Goal: Task Accomplishment & Management: Use online tool/utility

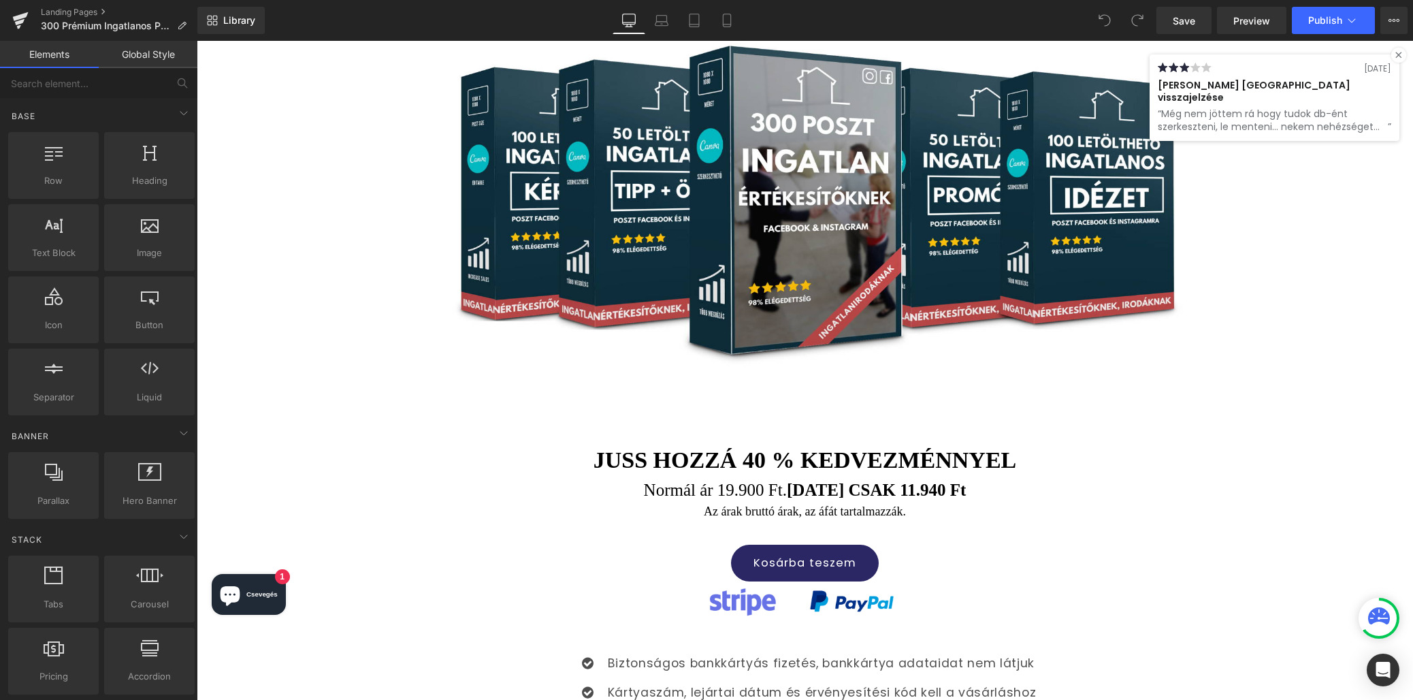
scroll to position [622, 0]
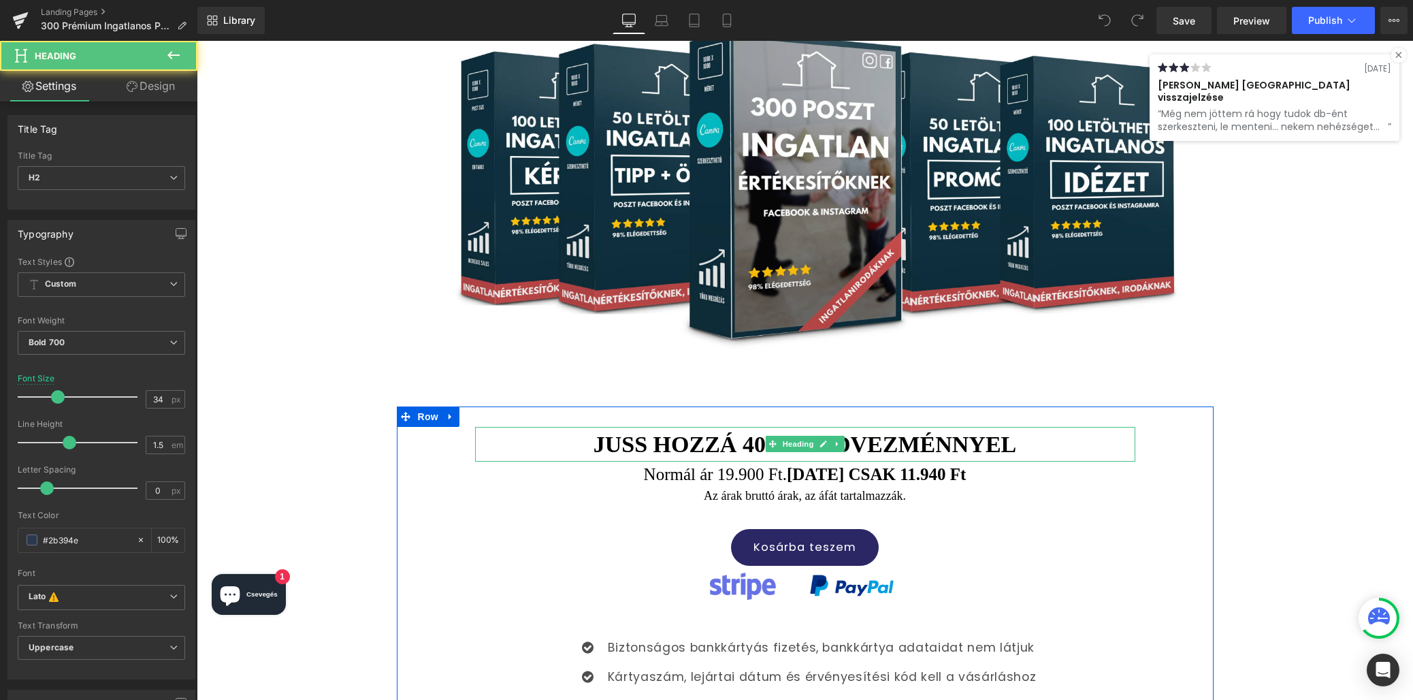
click at [933, 432] on font "Juss hozzá 40 % kedvezménnyel" at bounding box center [805, 444] width 423 height 25
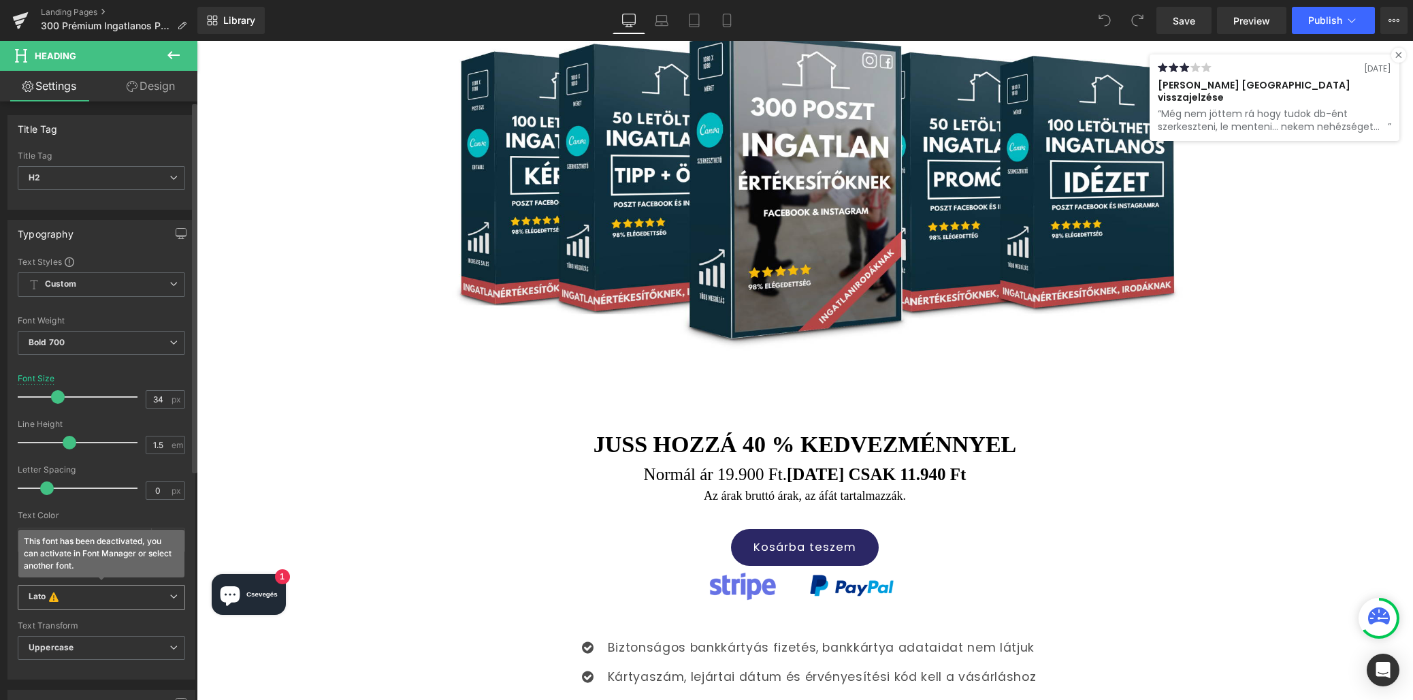
click at [89, 595] on b "Lato This font has been deactivated, you can activate in Font Manager or select…" at bounding box center [99, 598] width 141 height 14
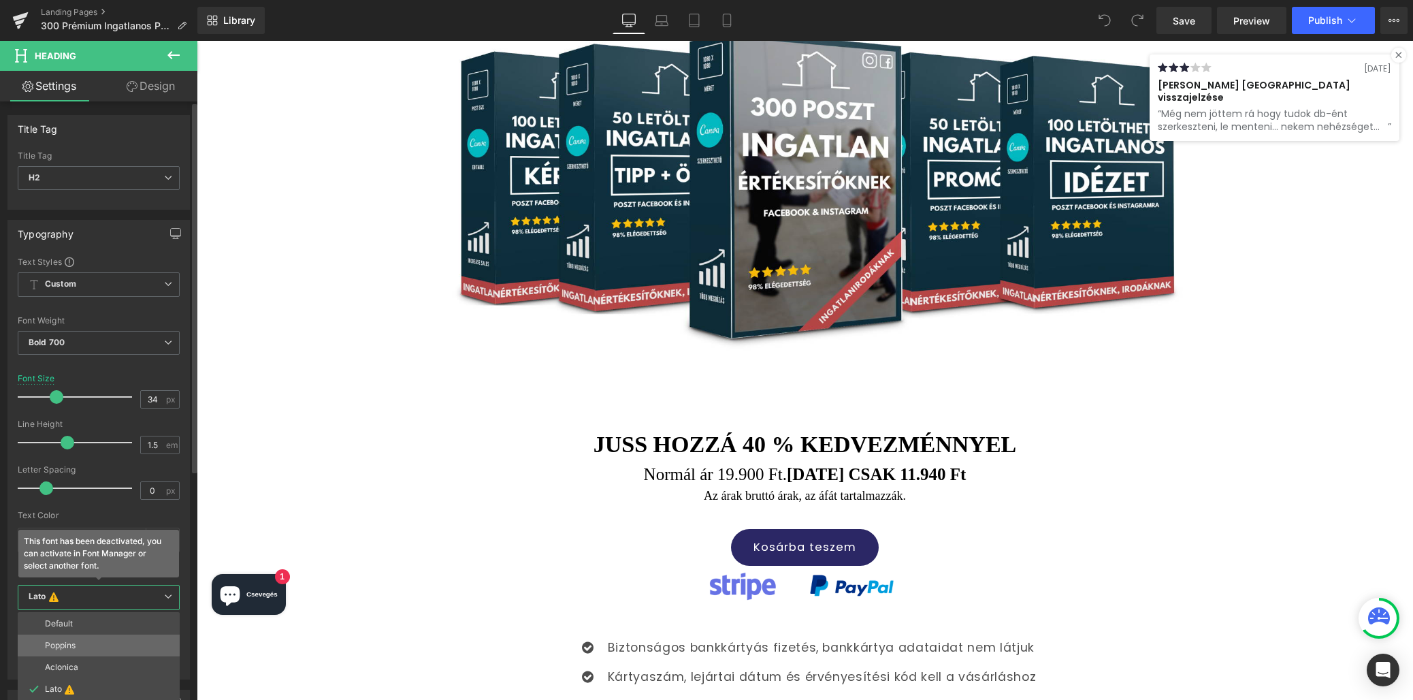
click at [74, 644] on p "Poppins" at bounding box center [60, 646] width 31 height 10
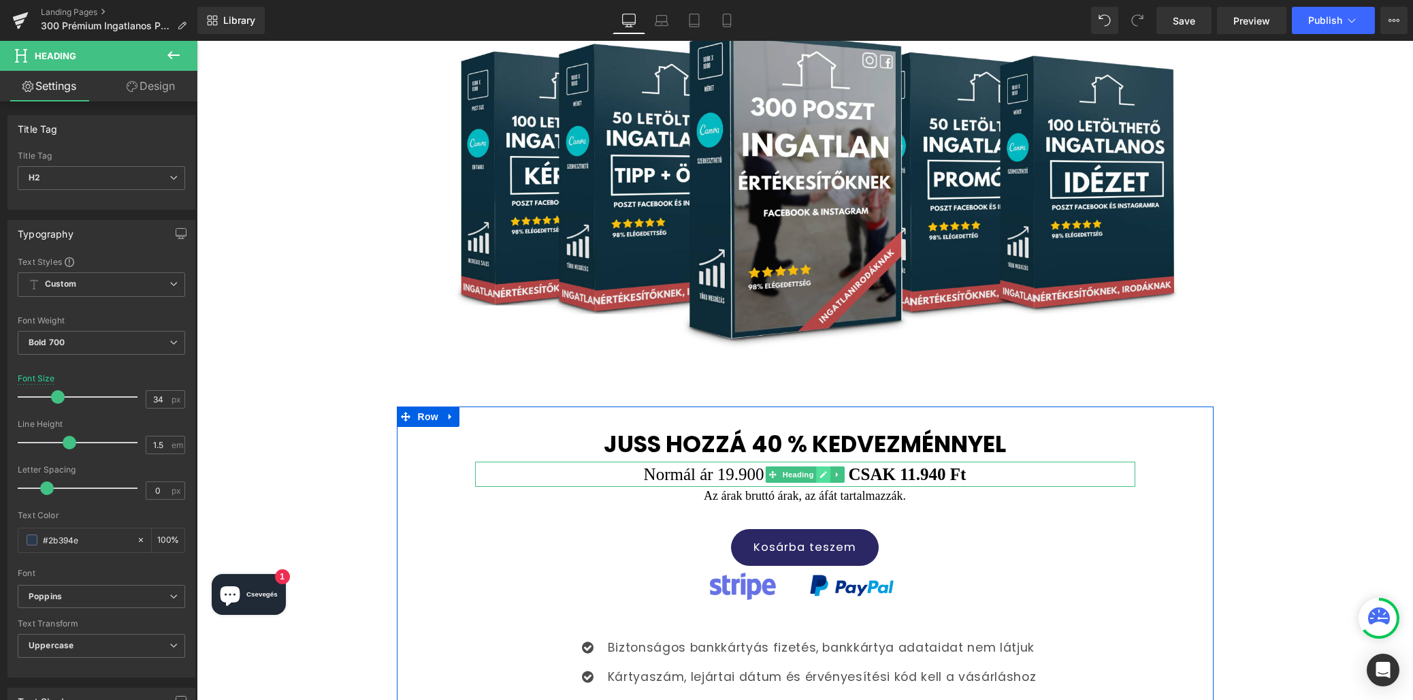
click at [823, 471] on icon at bounding box center [823, 474] width 7 height 7
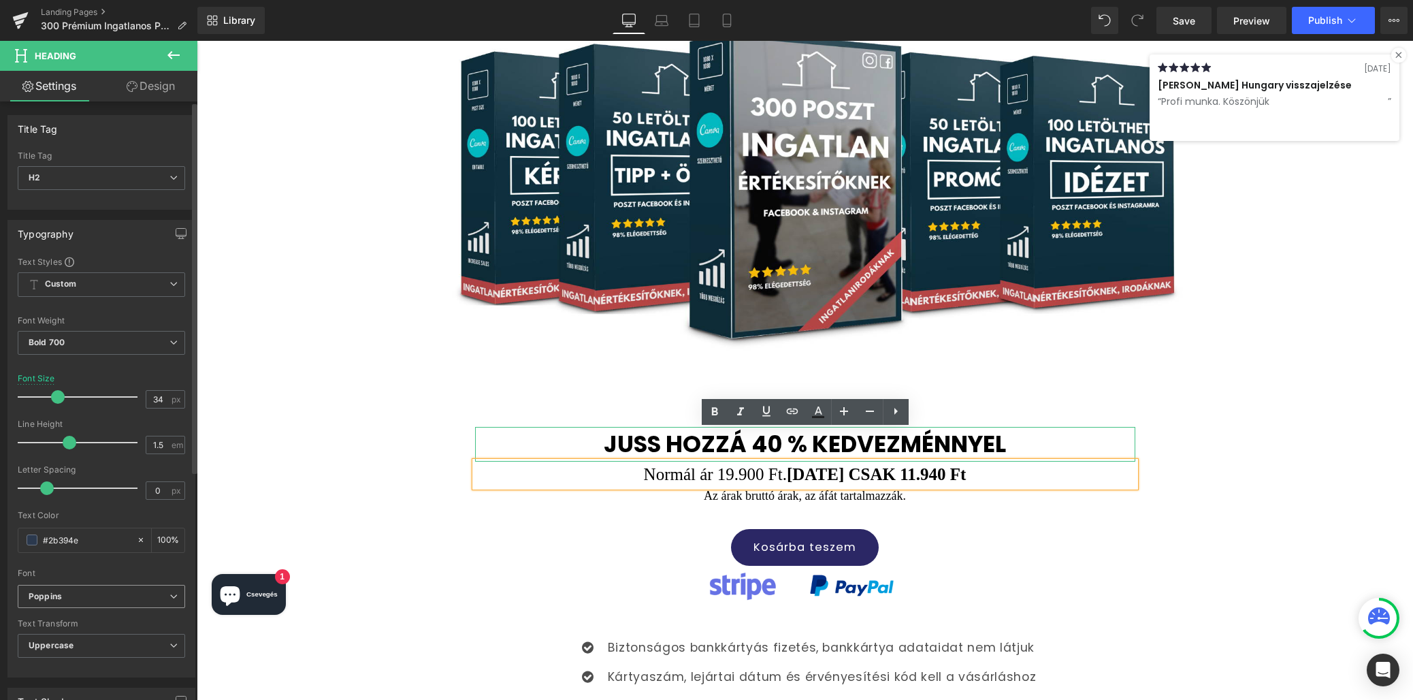
click at [109, 591] on b "Poppins" at bounding box center [99, 597] width 141 height 12
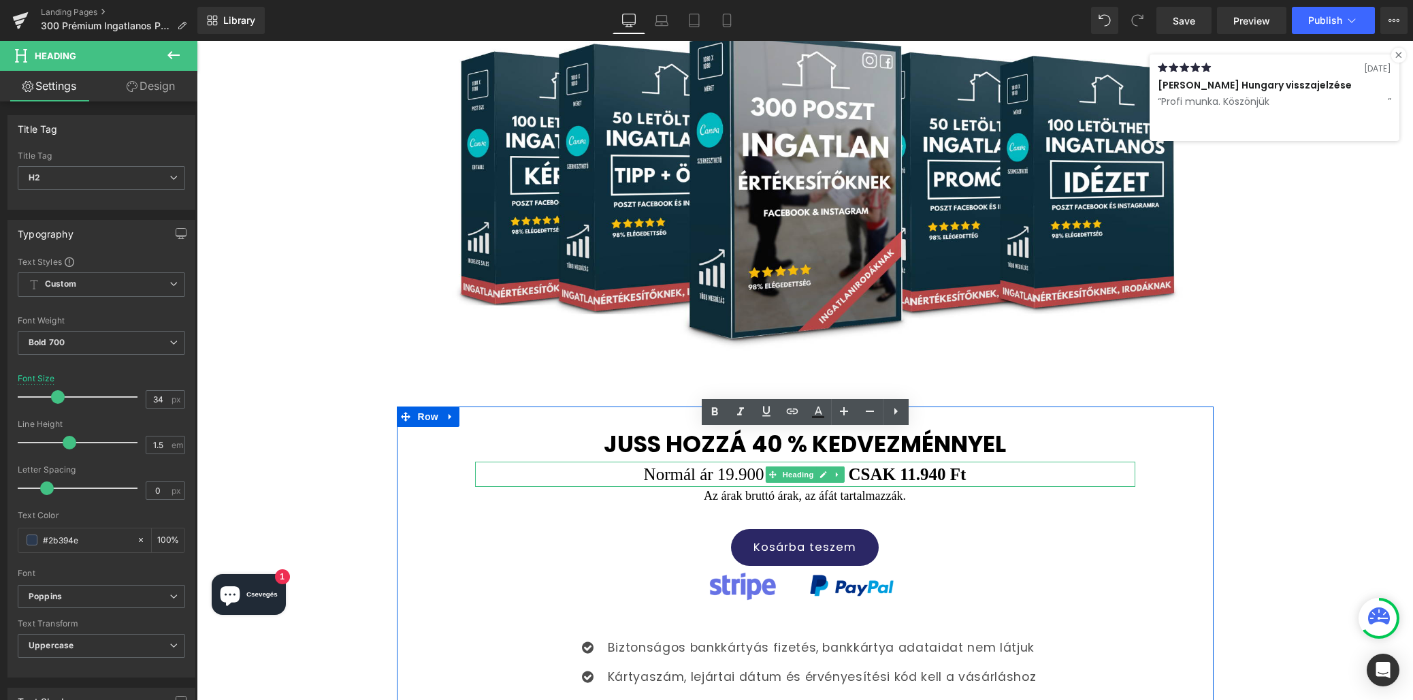
click at [912, 465] on font "Normál ár 19.900 Ft. MA CSAK 11.940 Ft" at bounding box center [805, 474] width 323 height 18
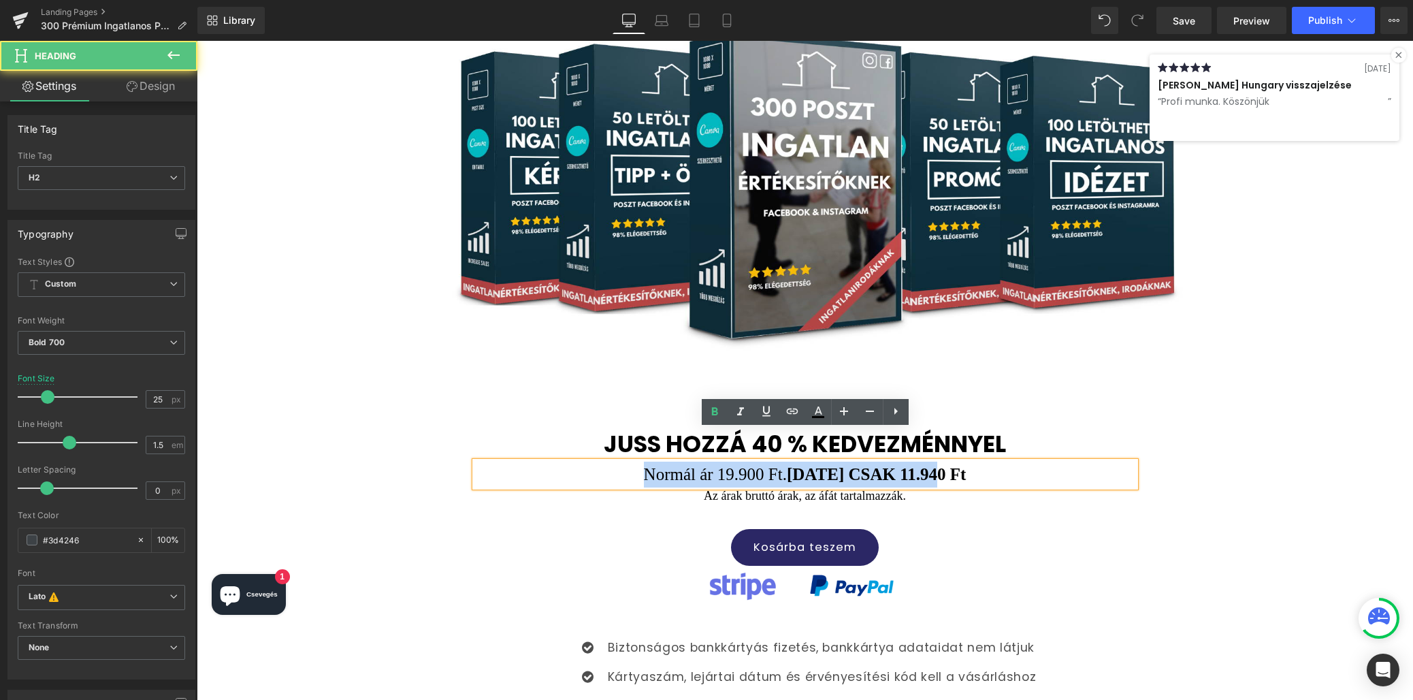
click at [912, 465] on font "Normál ár 19.900 Ft. MA CSAK 11.940 Ft" at bounding box center [805, 474] width 323 height 18
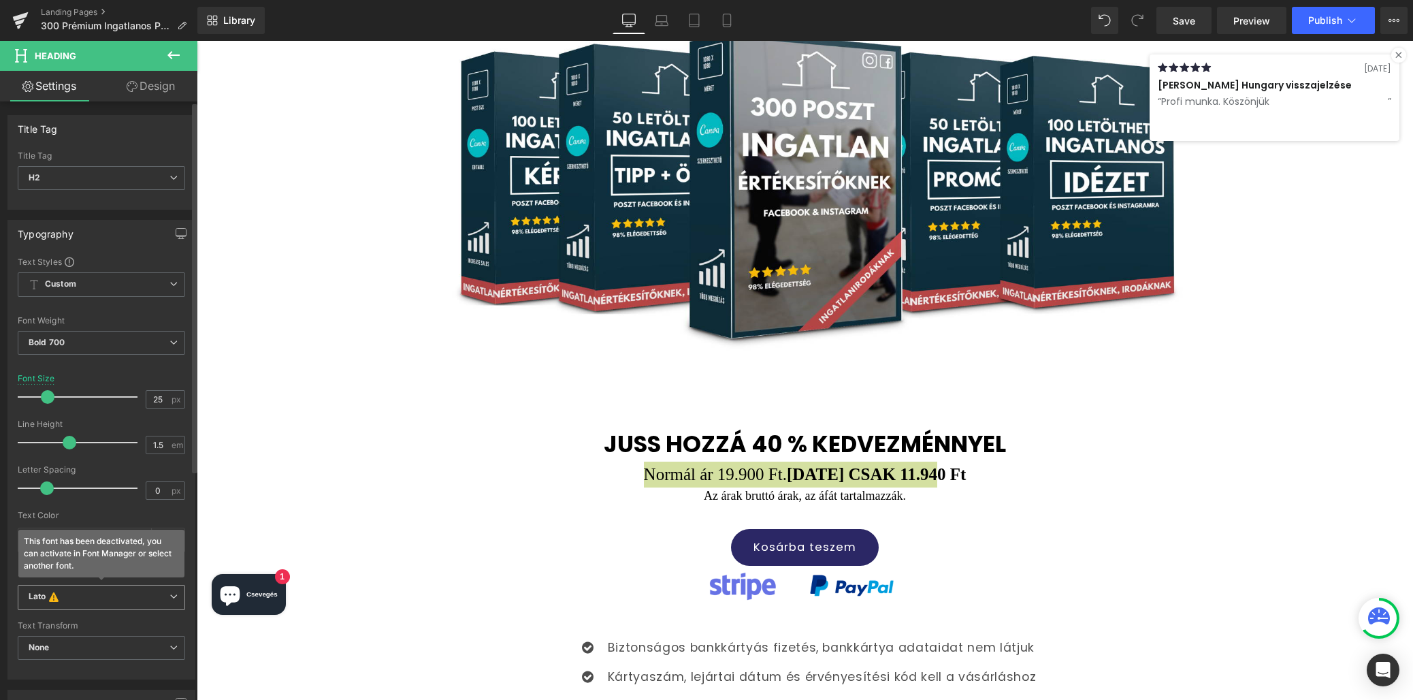
click at [170, 596] on icon at bounding box center [174, 596] width 8 height 8
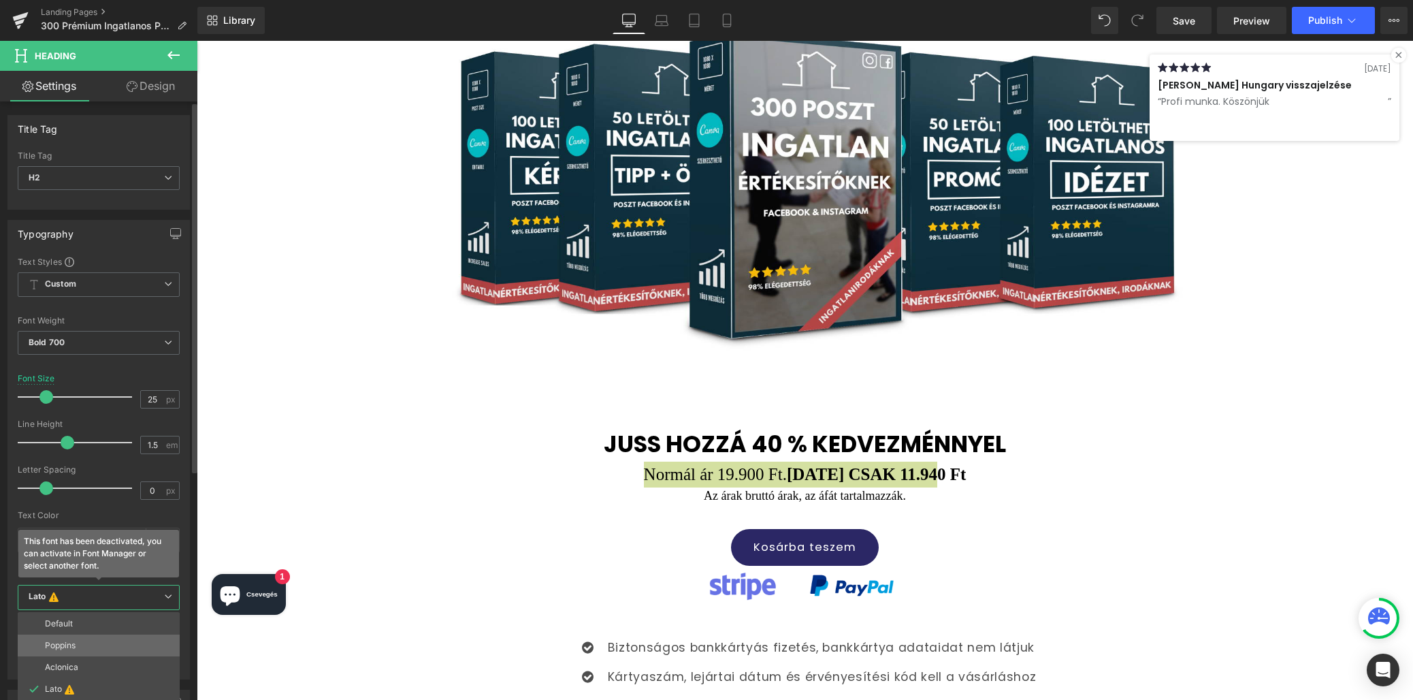
click at [94, 647] on li "Poppins" at bounding box center [99, 645] width 162 height 22
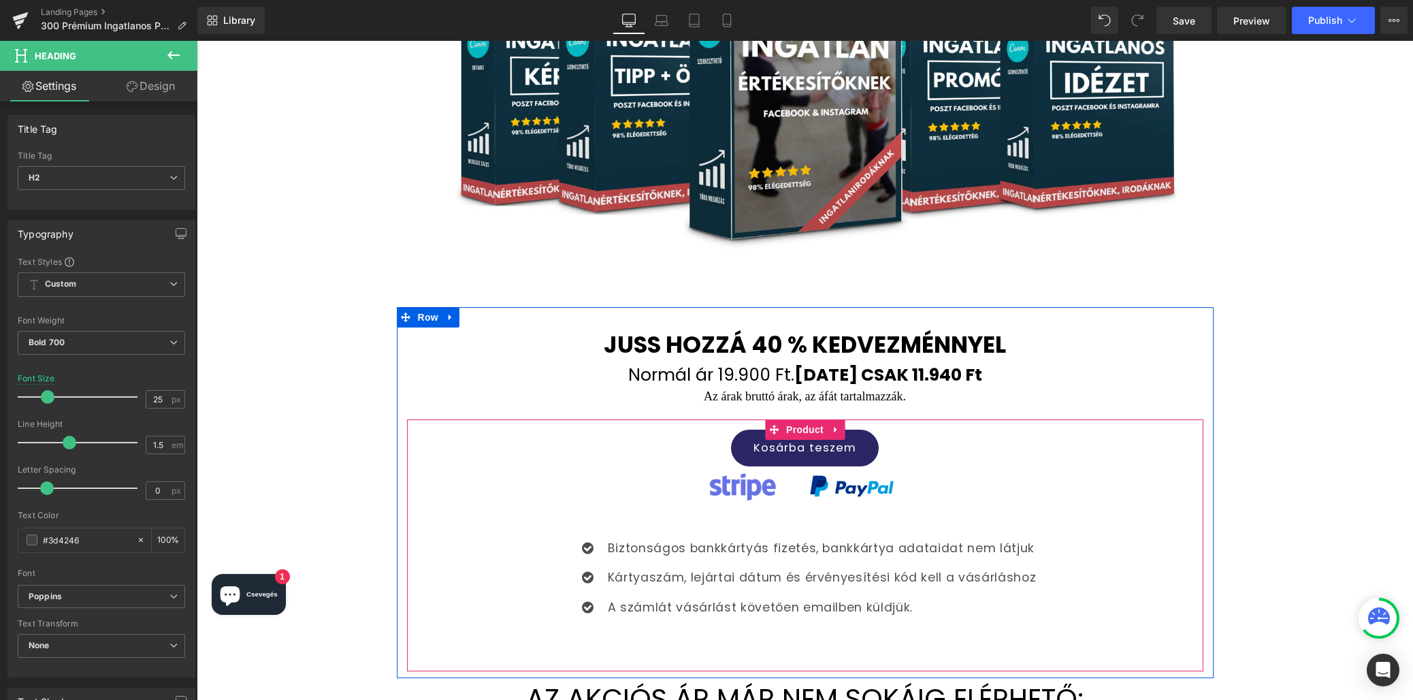
scroll to position [829, 0]
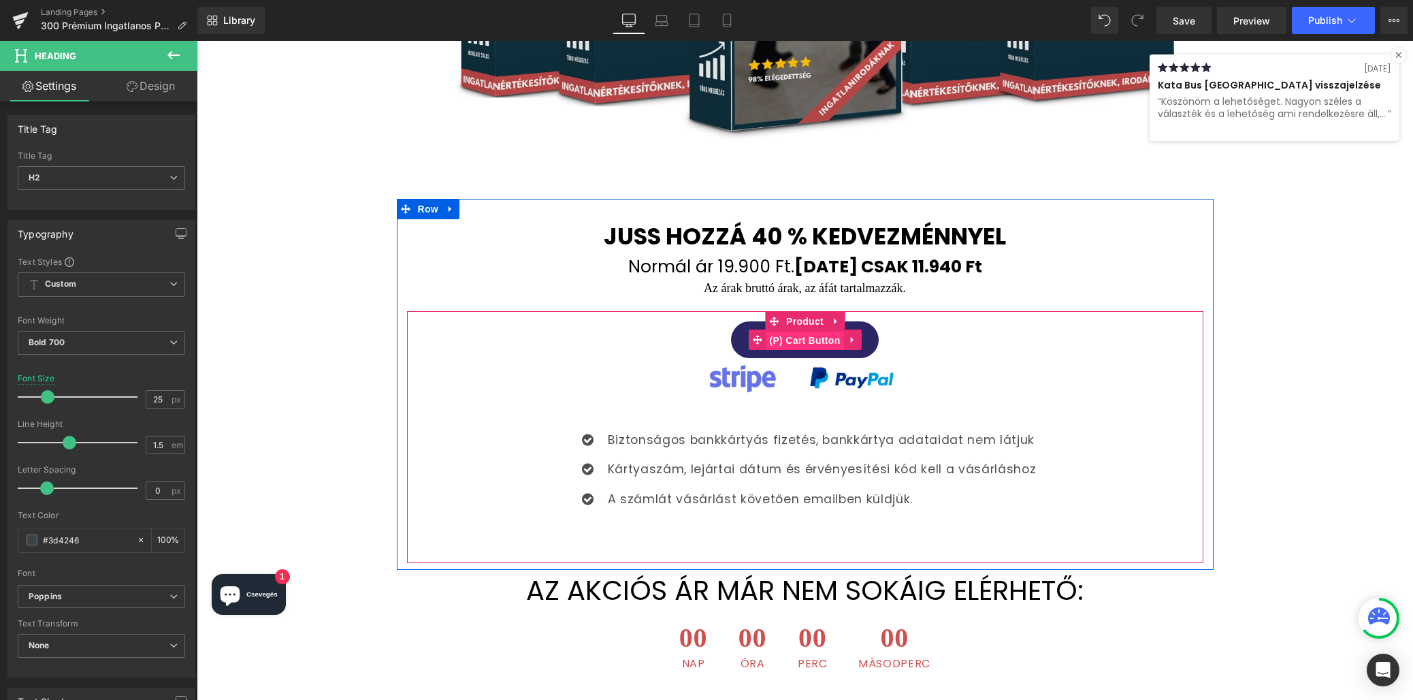
click at [801, 330] on span "(P) Cart Button" at bounding box center [805, 340] width 78 height 20
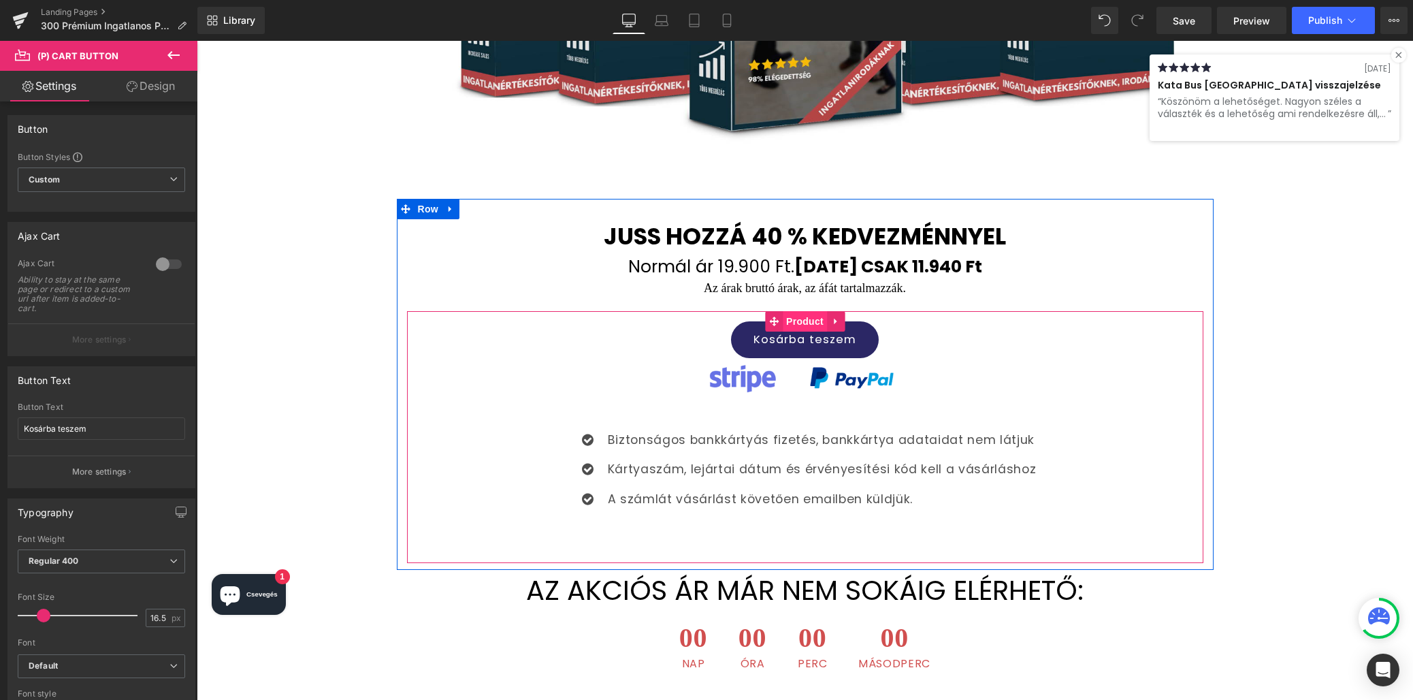
click at [804, 311] on span "Product" at bounding box center [805, 321] width 44 height 20
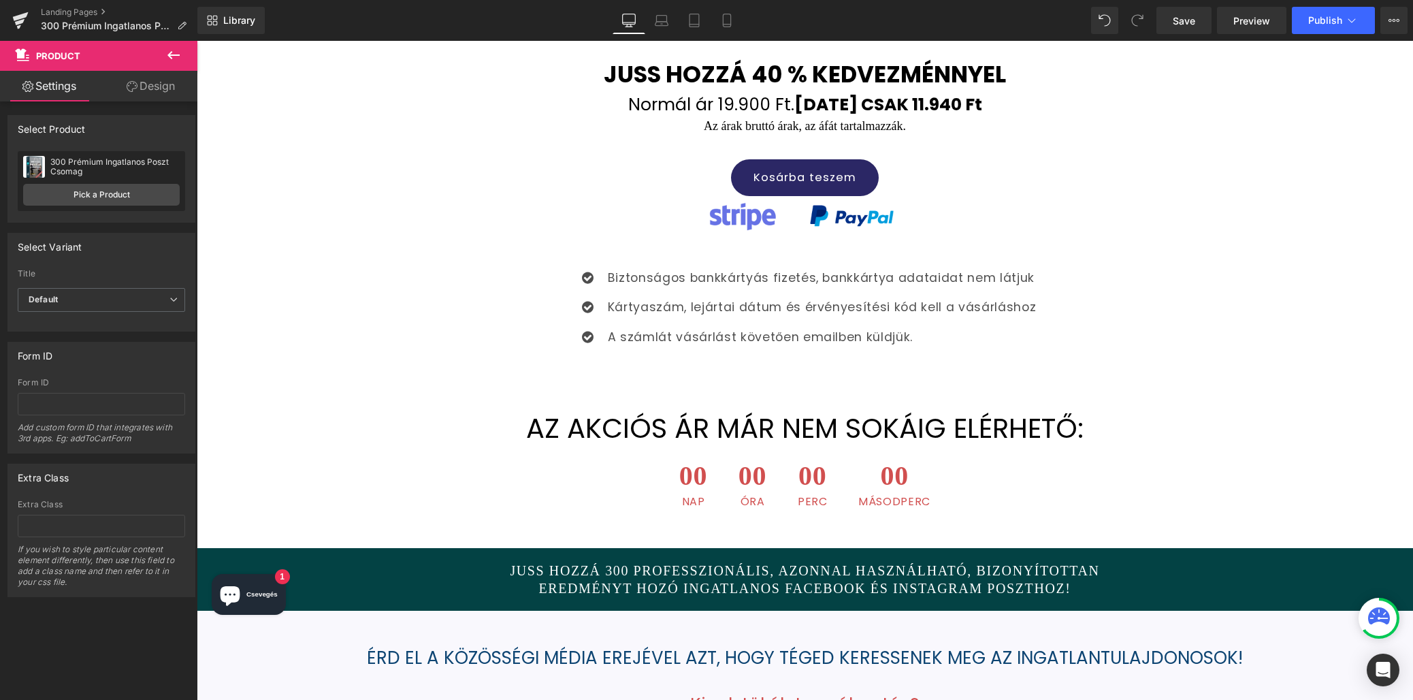
scroll to position [996, 0]
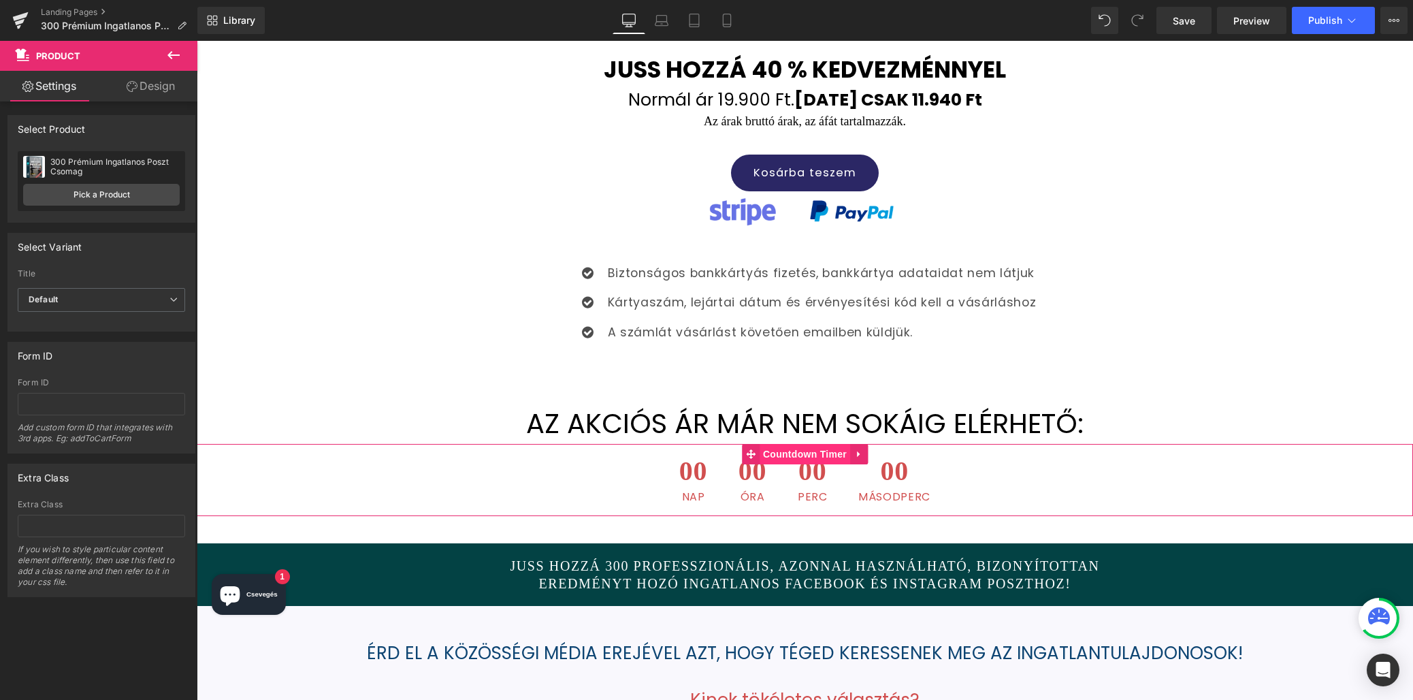
click at [805, 444] on span "Countdown Timer" at bounding box center [805, 454] width 91 height 20
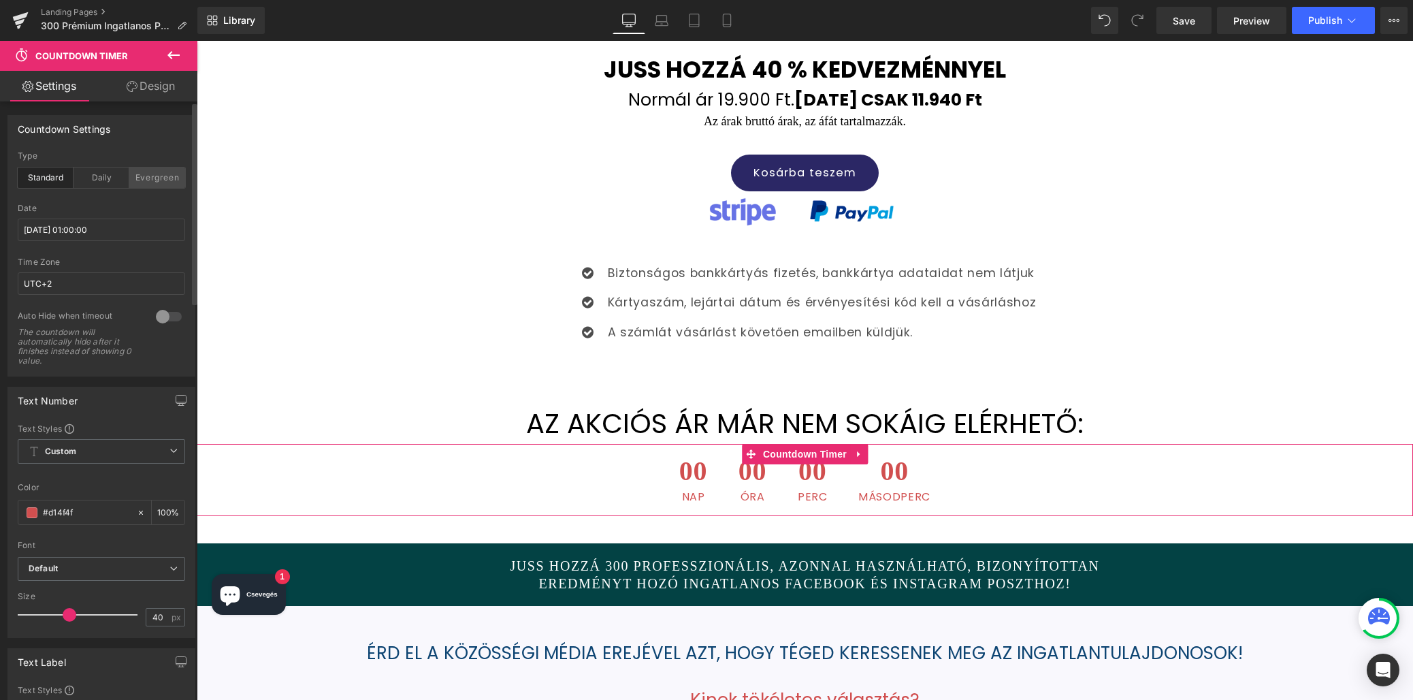
click at [146, 184] on div "Evergreen" at bounding box center [157, 177] width 56 height 20
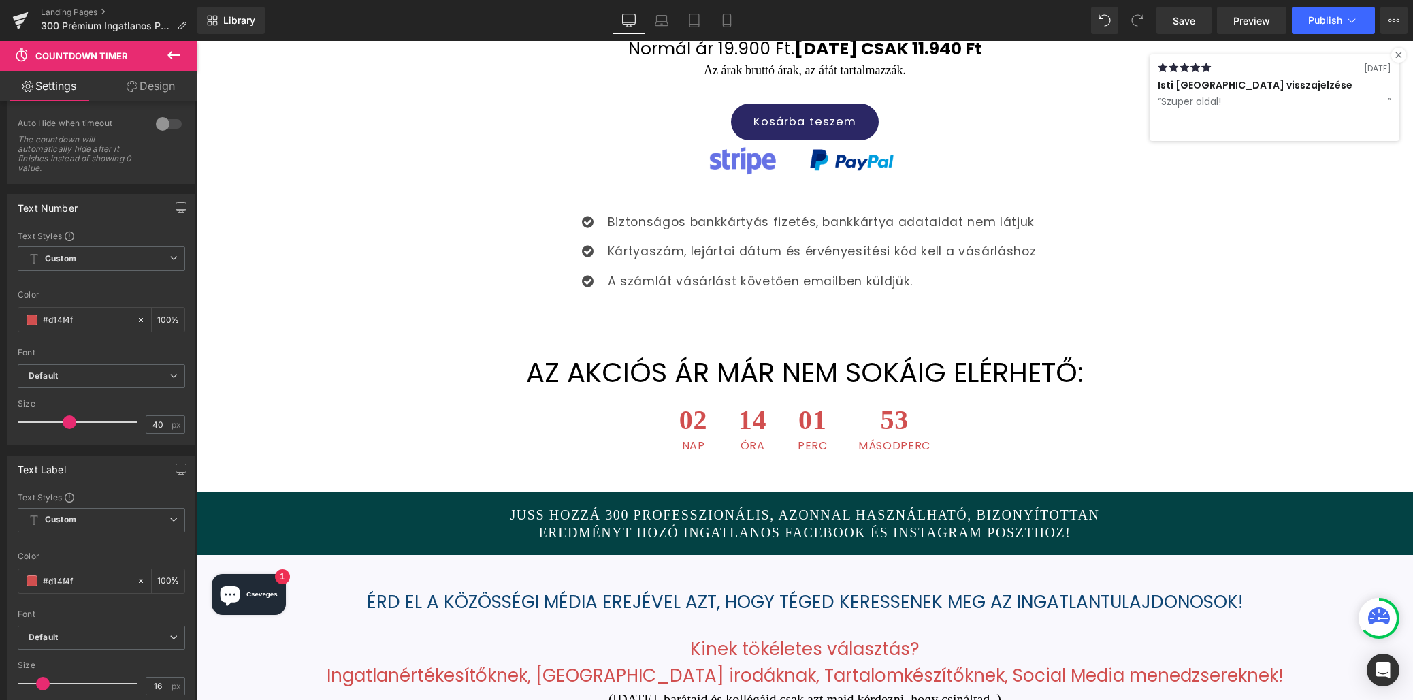
scroll to position [1165, 0]
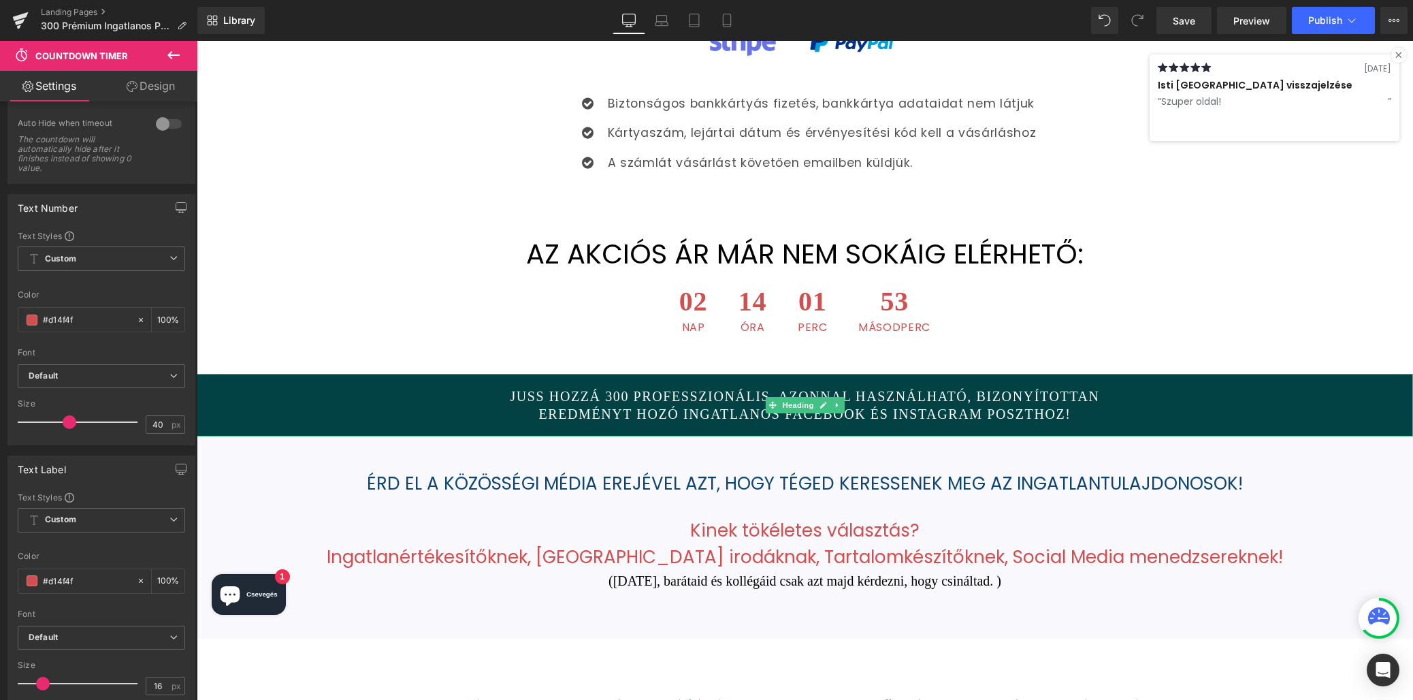
click at [772, 378] on div "JUSS HOZZÁ 300 PROFESSZIONÁLIS, AZONNAL HASZNÁLHATÓ, BIZONYÍTOTTAN EREDMÉNYT HO…" at bounding box center [805, 405] width 1216 height 63
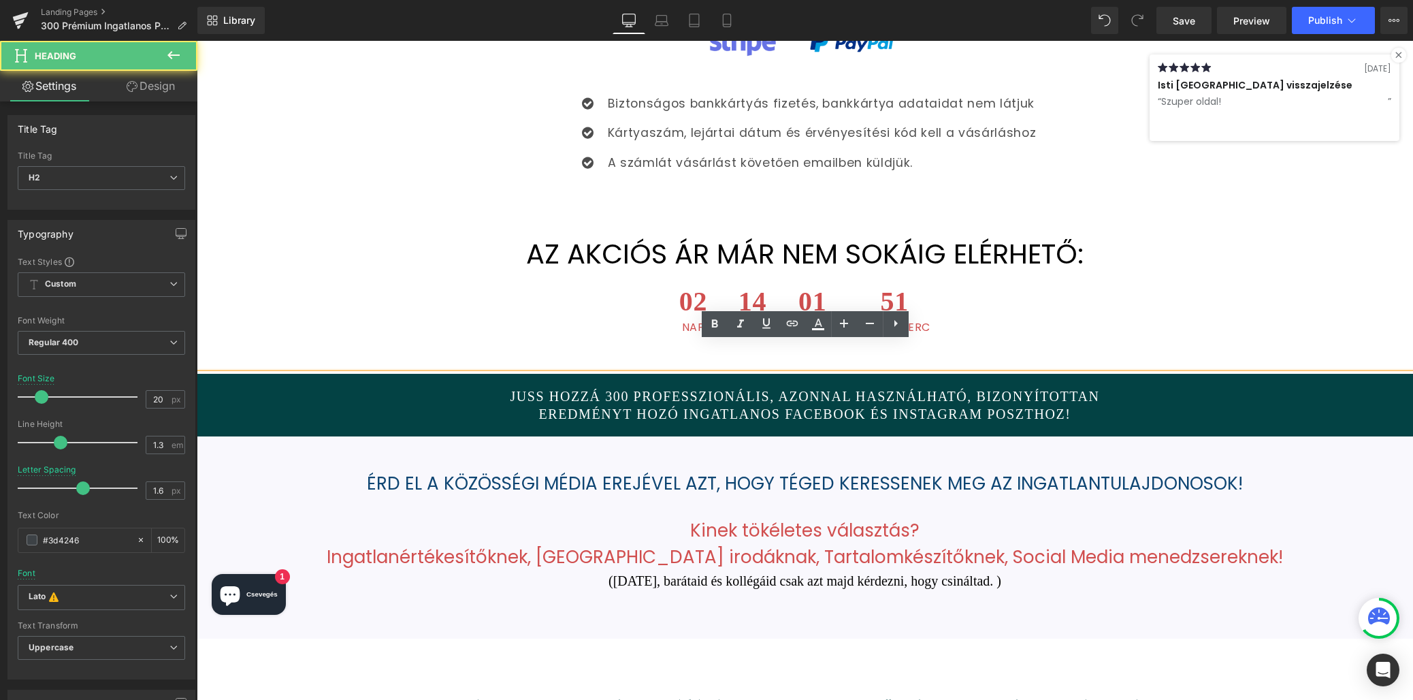
click at [779, 389] on span "JUSS HOZZÁ 300 PROFESSZIONÁLIS, AZONNAL HASZNÁLHATÓ, BIZONYÍTOTTAN EREDMÉNYT HO…" at bounding box center [805, 405] width 590 height 33
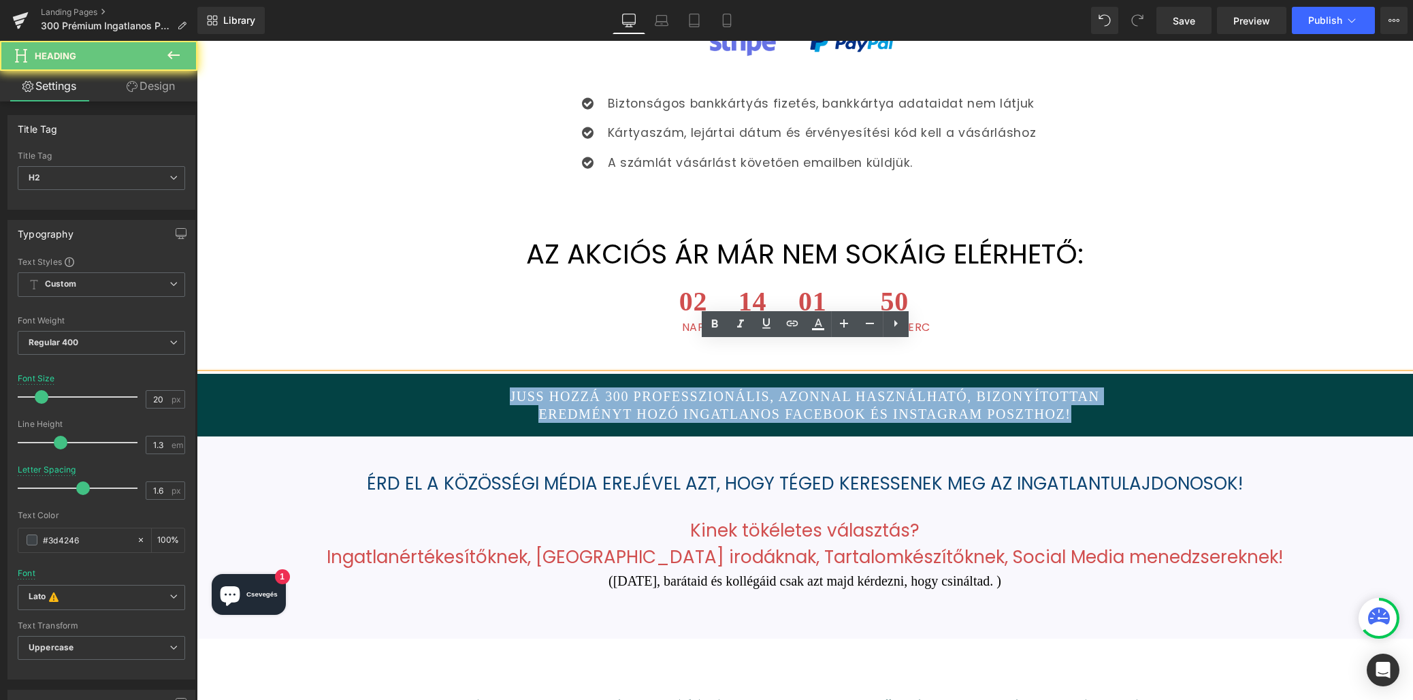
click at [779, 389] on span "JUSS HOZZÁ 300 PROFESSZIONÁLIS, AZONNAL HASZNÁLHATÓ, BIZONYÍTOTTAN EREDMÉNYT HO…" at bounding box center [805, 405] width 590 height 33
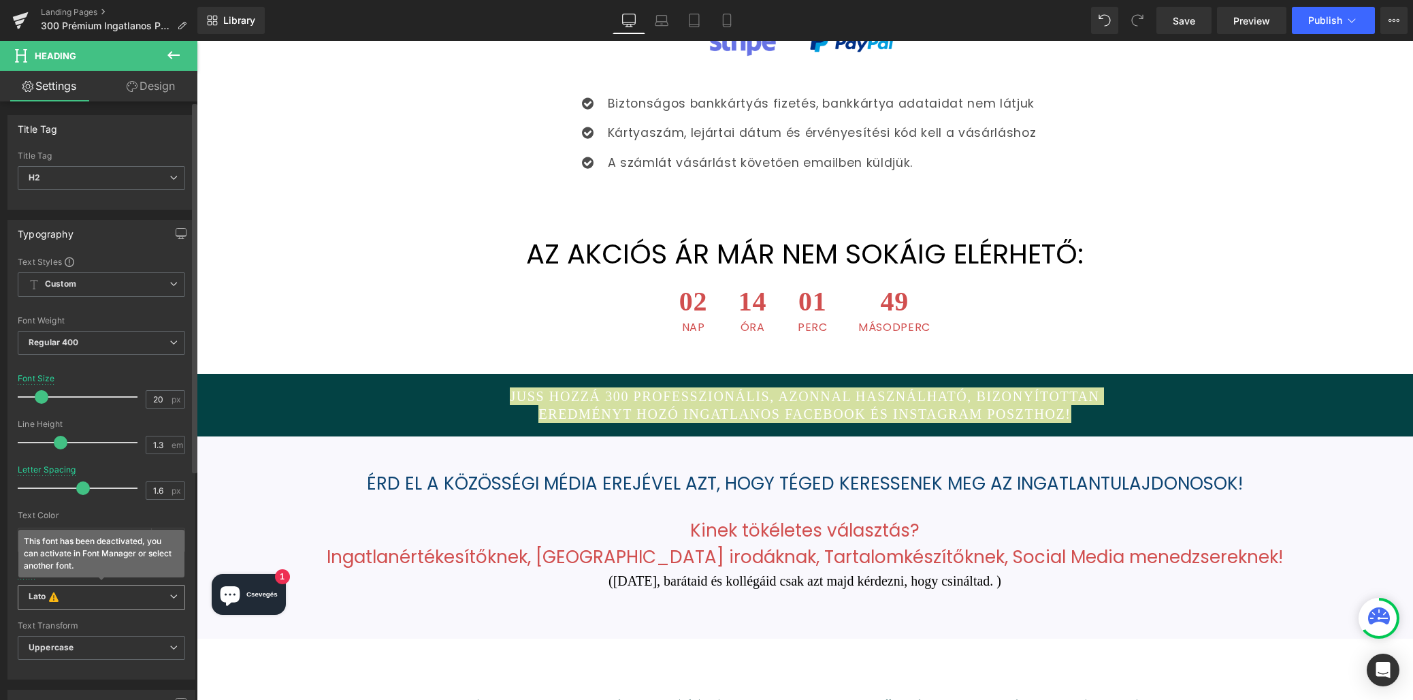
click at [120, 594] on b "Lato This font has been deactivated, you can activate in Font Manager or select…" at bounding box center [99, 598] width 141 height 14
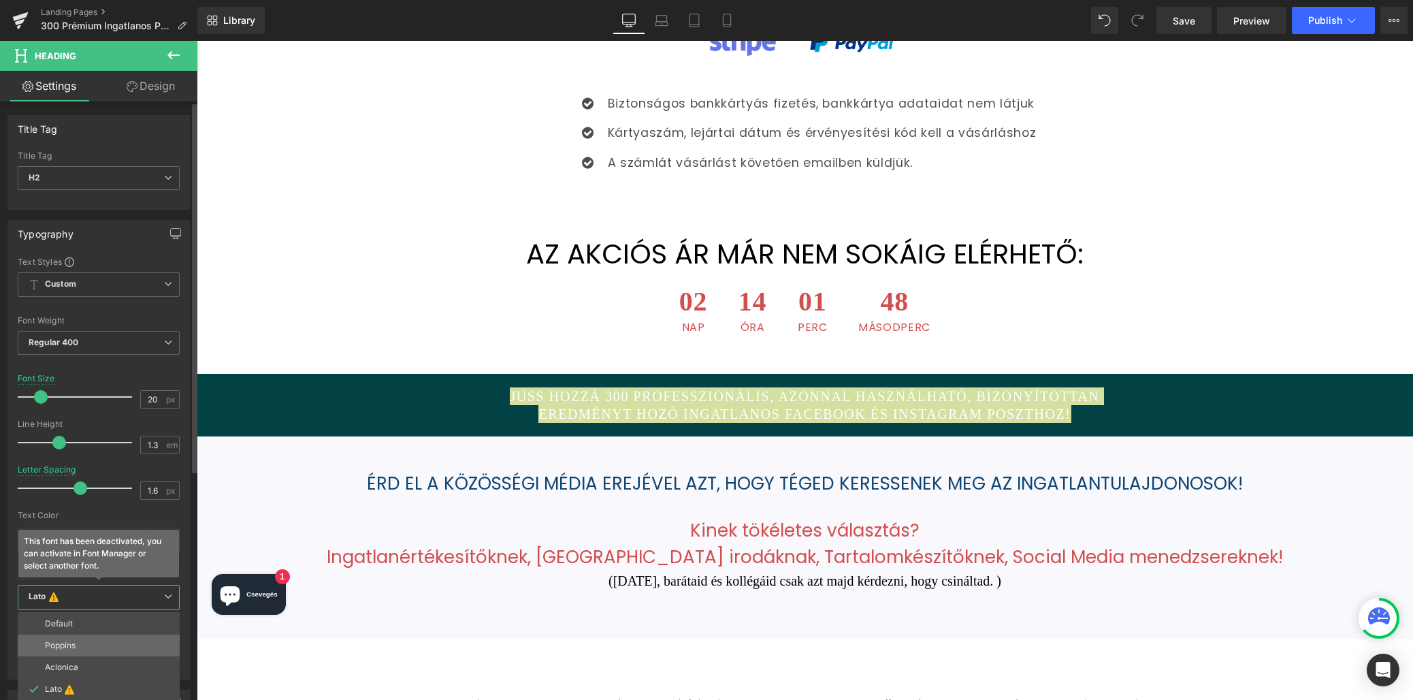
click at [99, 641] on li "Poppins" at bounding box center [99, 645] width 162 height 22
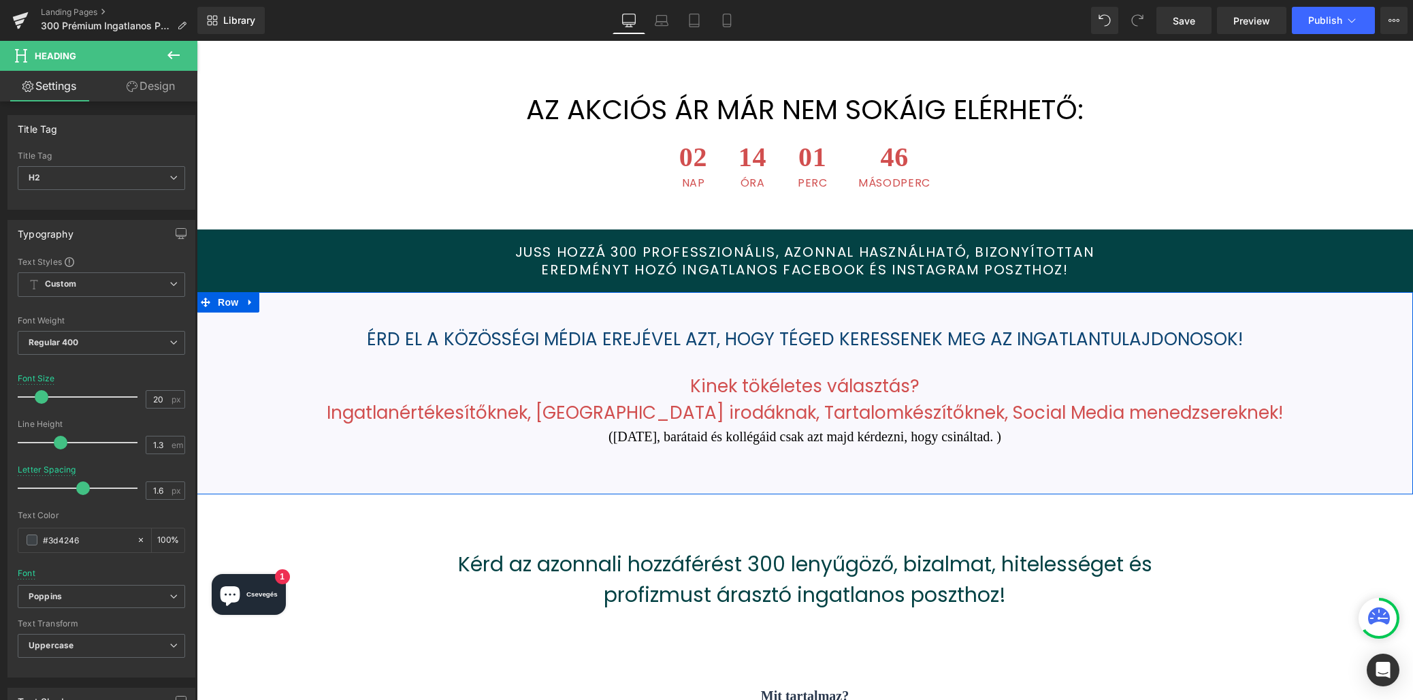
scroll to position [1315, 0]
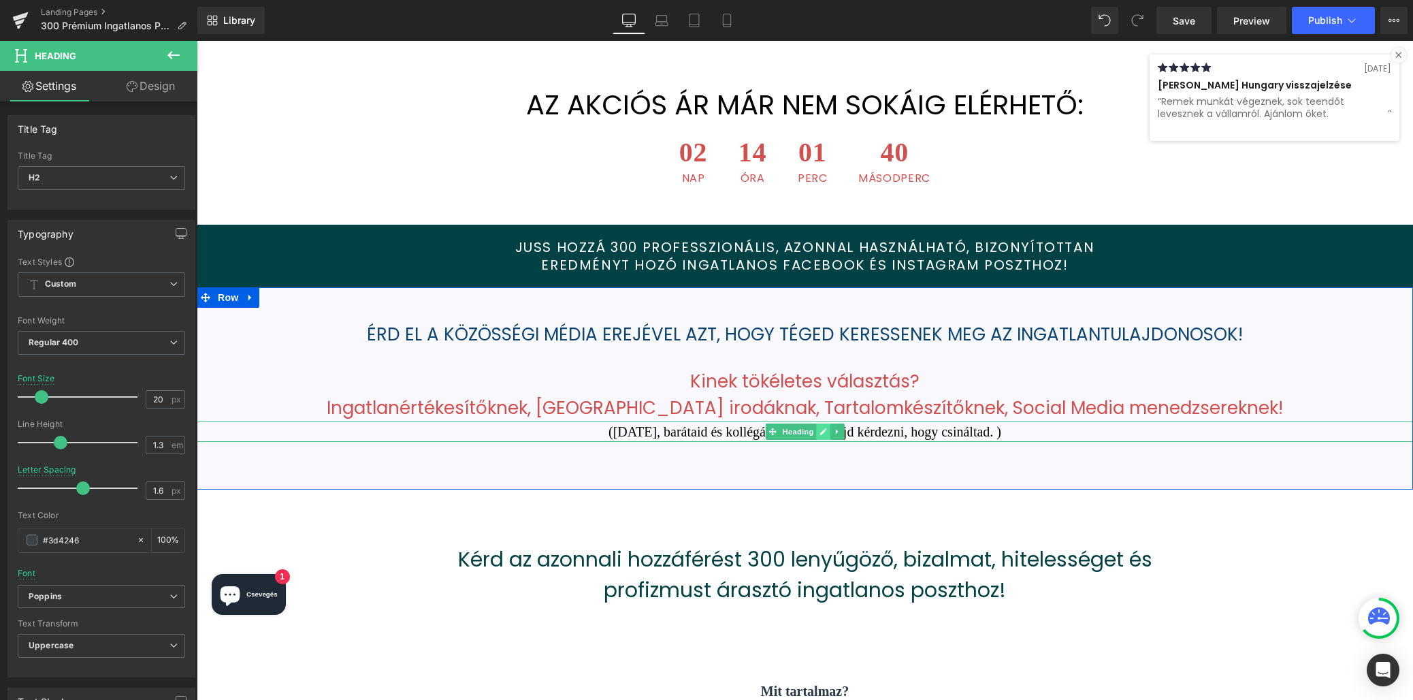
click at [820, 428] on icon at bounding box center [823, 431] width 7 height 7
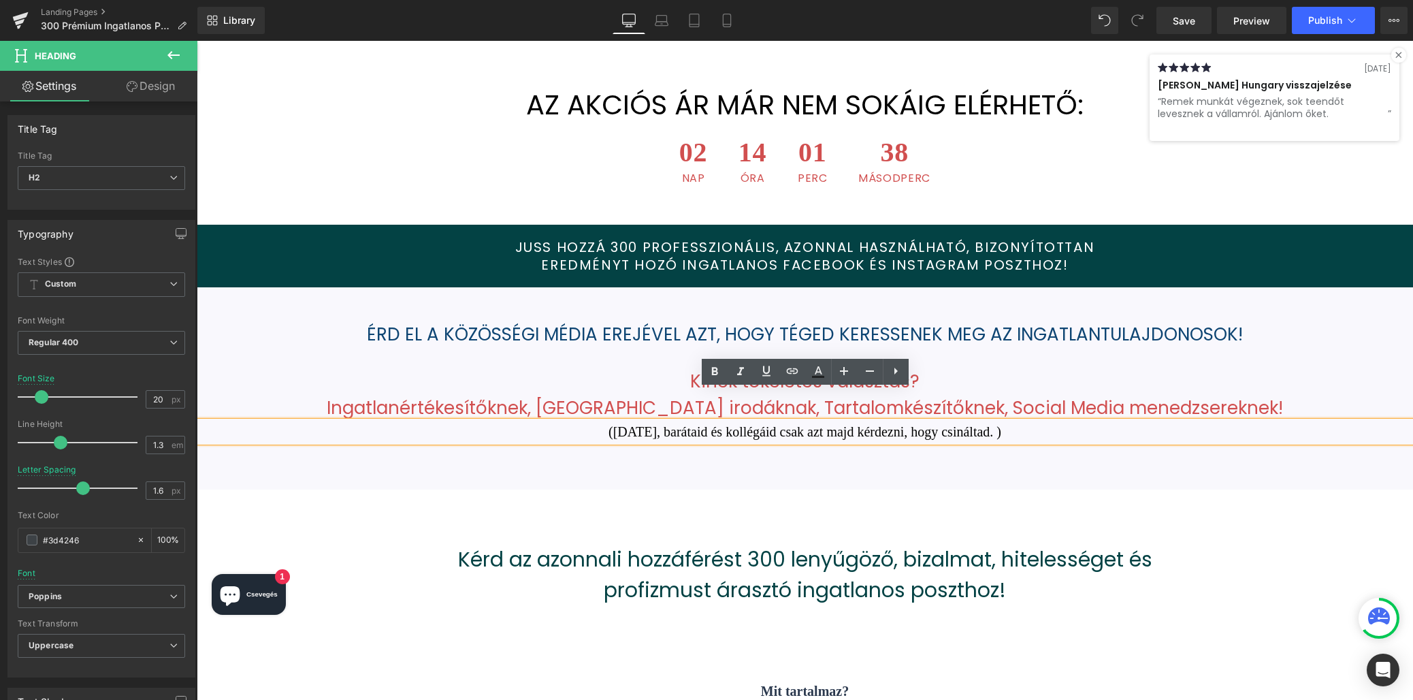
click at [741, 424] on span "([DATE], barátaid és kollégáid csak azt majd kérdezni, hogy csináltad. )" at bounding box center [805, 431] width 393 height 15
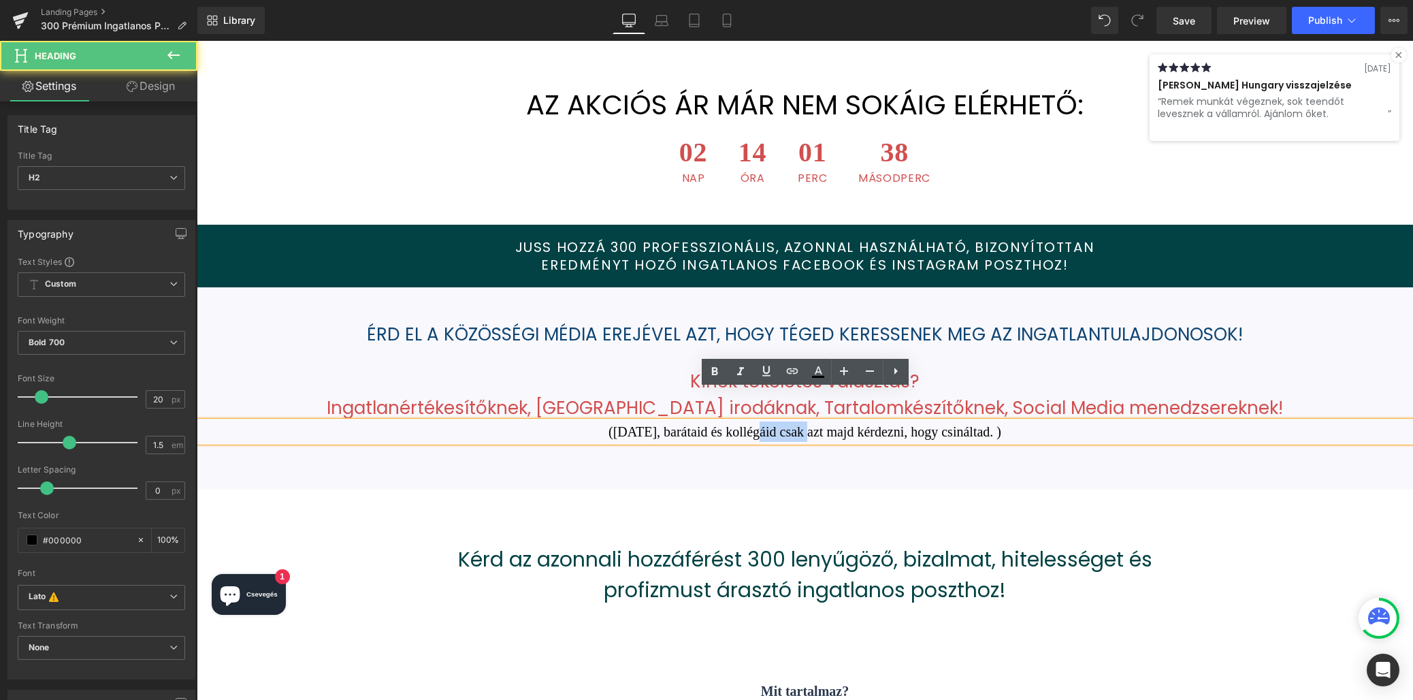
click at [741, 424] on span "([DATE], barátaid és kollégáid csak azt majd kérdezni, hogy csináltad. )" at bounding box center [805, 431] width 393 height 15
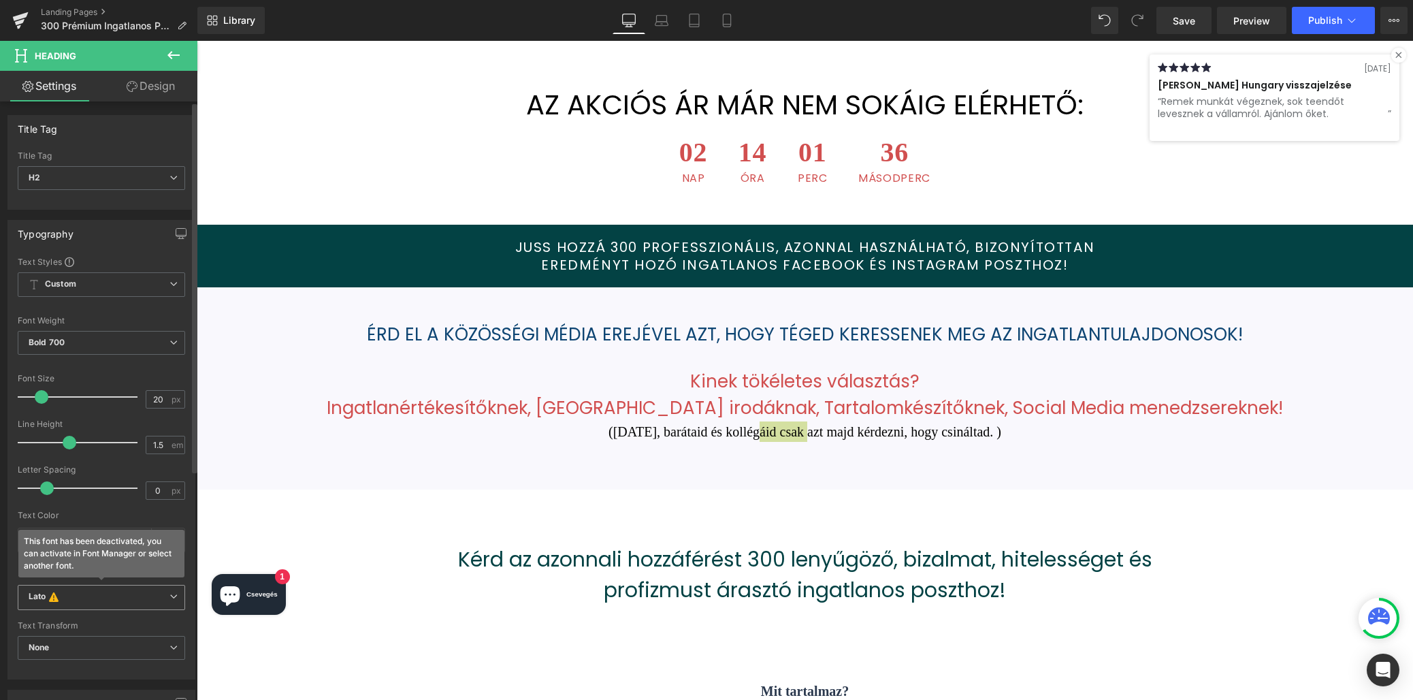
click at [57, 598] on icon at bounding box center [54, 596] width 10 height 11
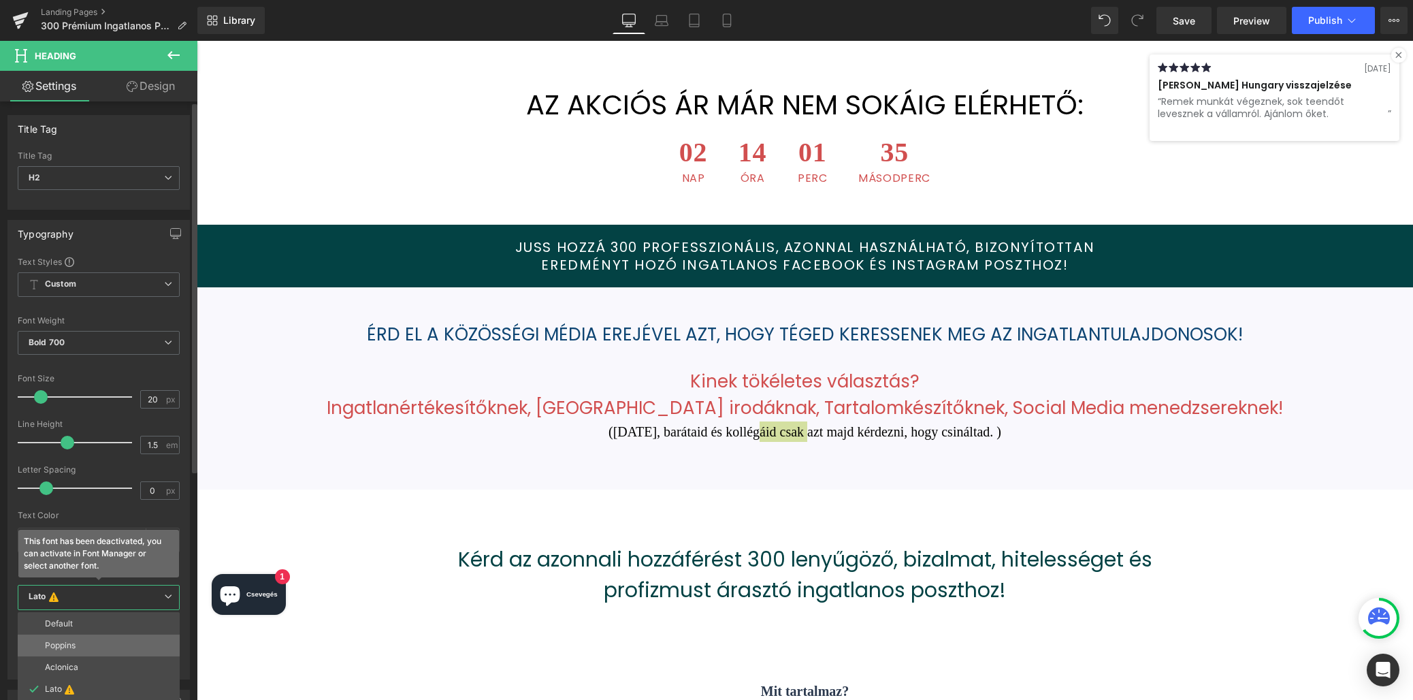
click at [68, 641] on p "Poppins" at bounding box center [60, 646] width 31 height 10
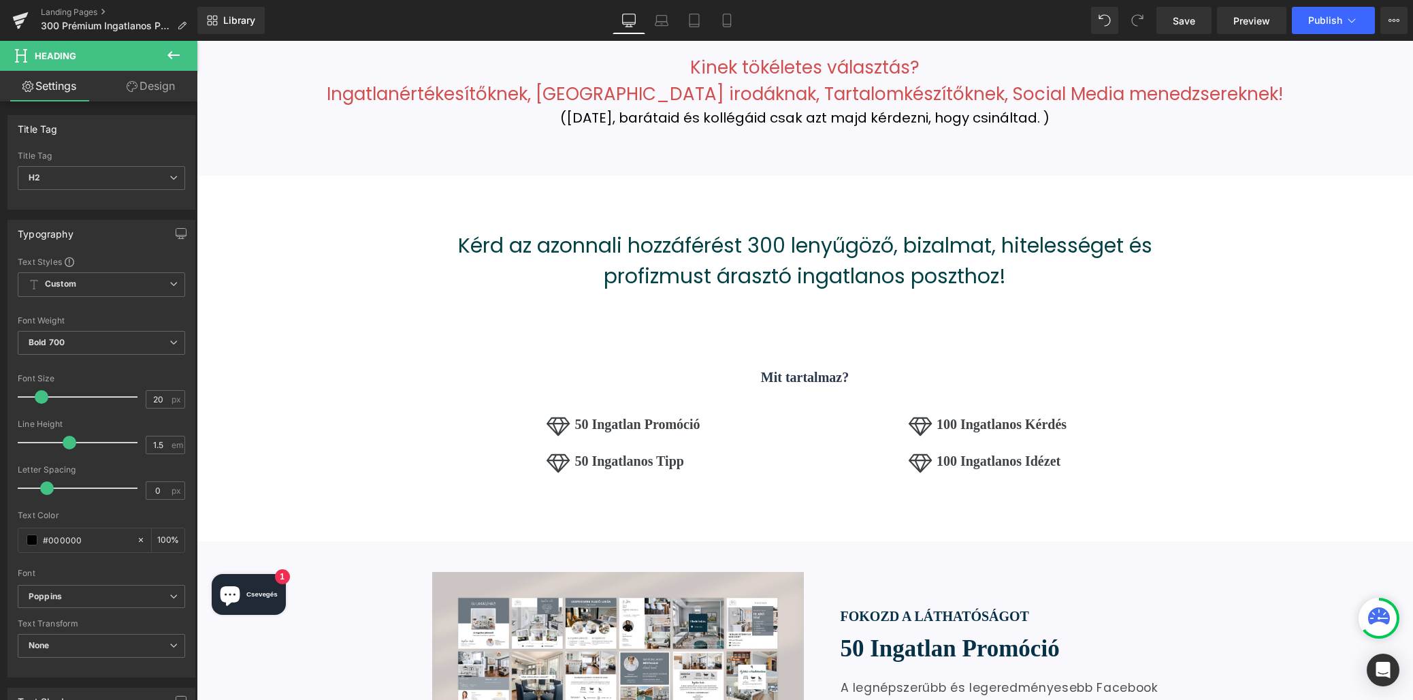
scroll to position [1633, 0]
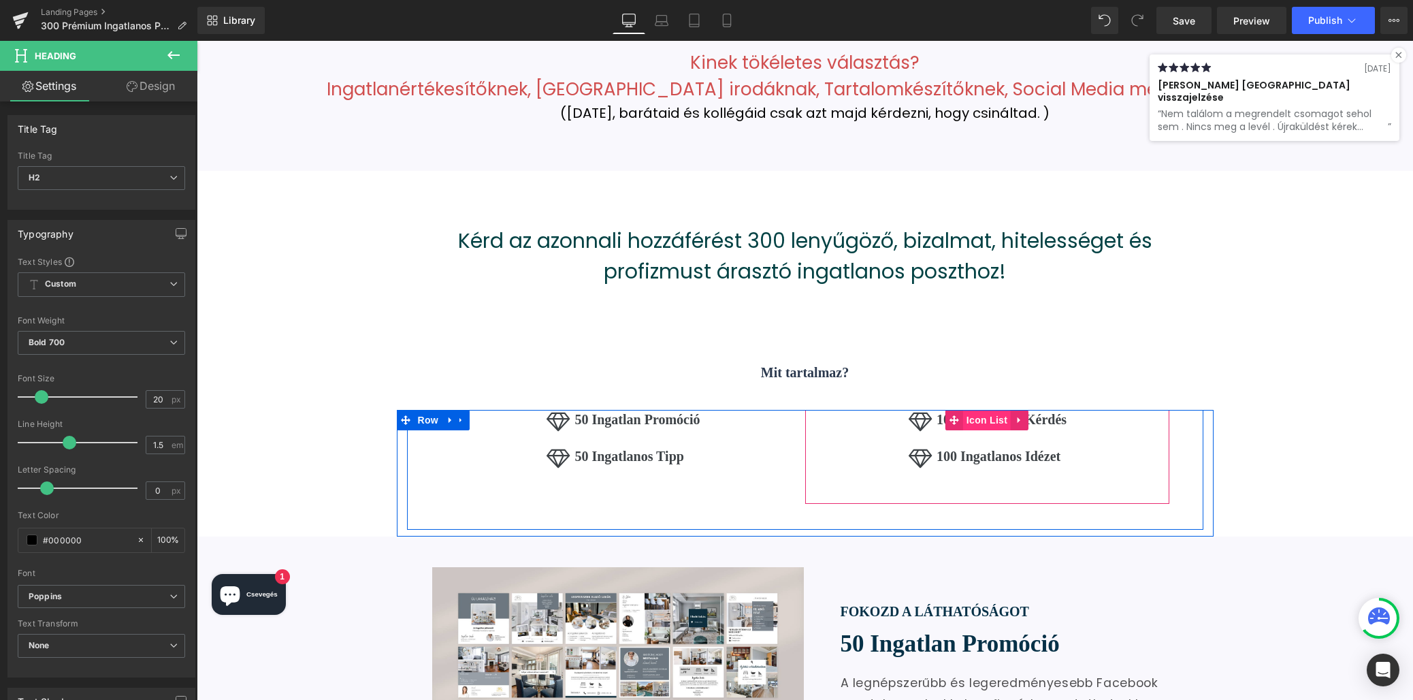
click at [987, 410] on span "Icon List" at bounding box center [987, 420] width 48 height 20
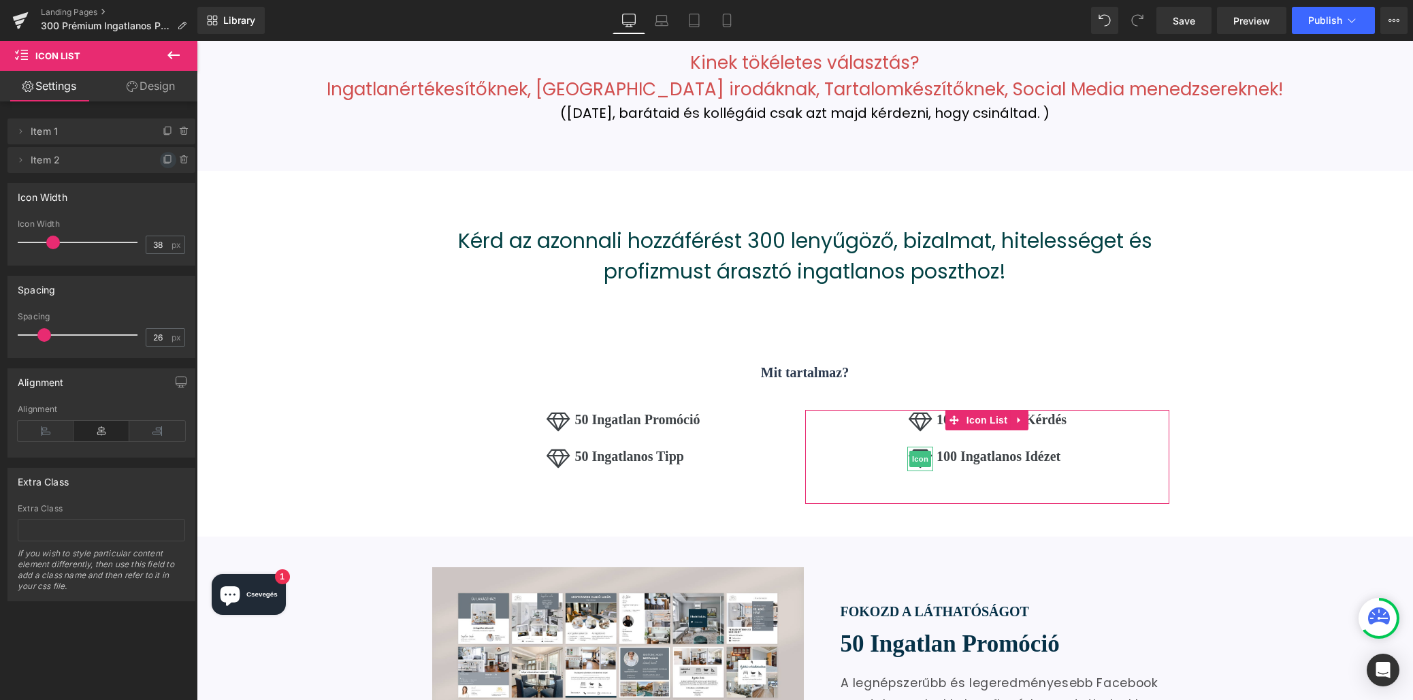
click at [163, 164] on icon at bounding box center [168, 160] width 11 height 11
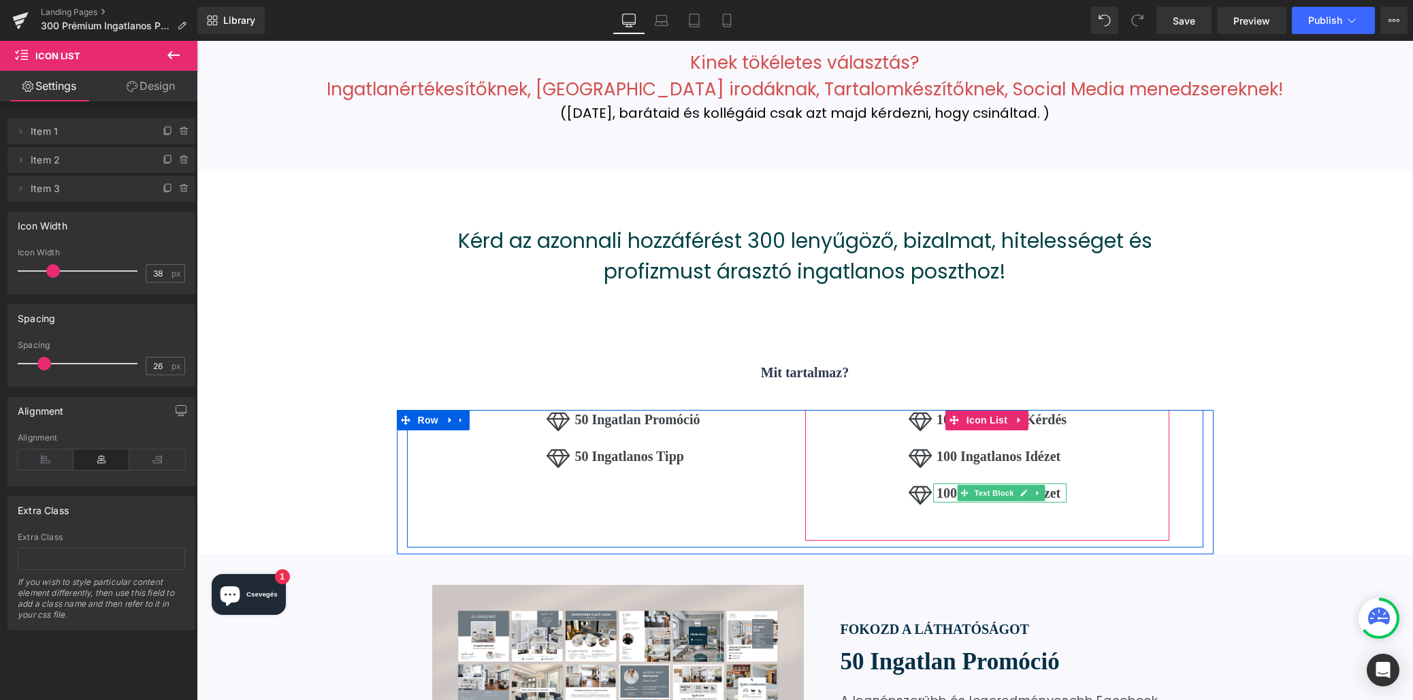
click at [949, 485] on b "100 Ingatlanos Idézet" at bounding box center [999, 492] width 124 height 15
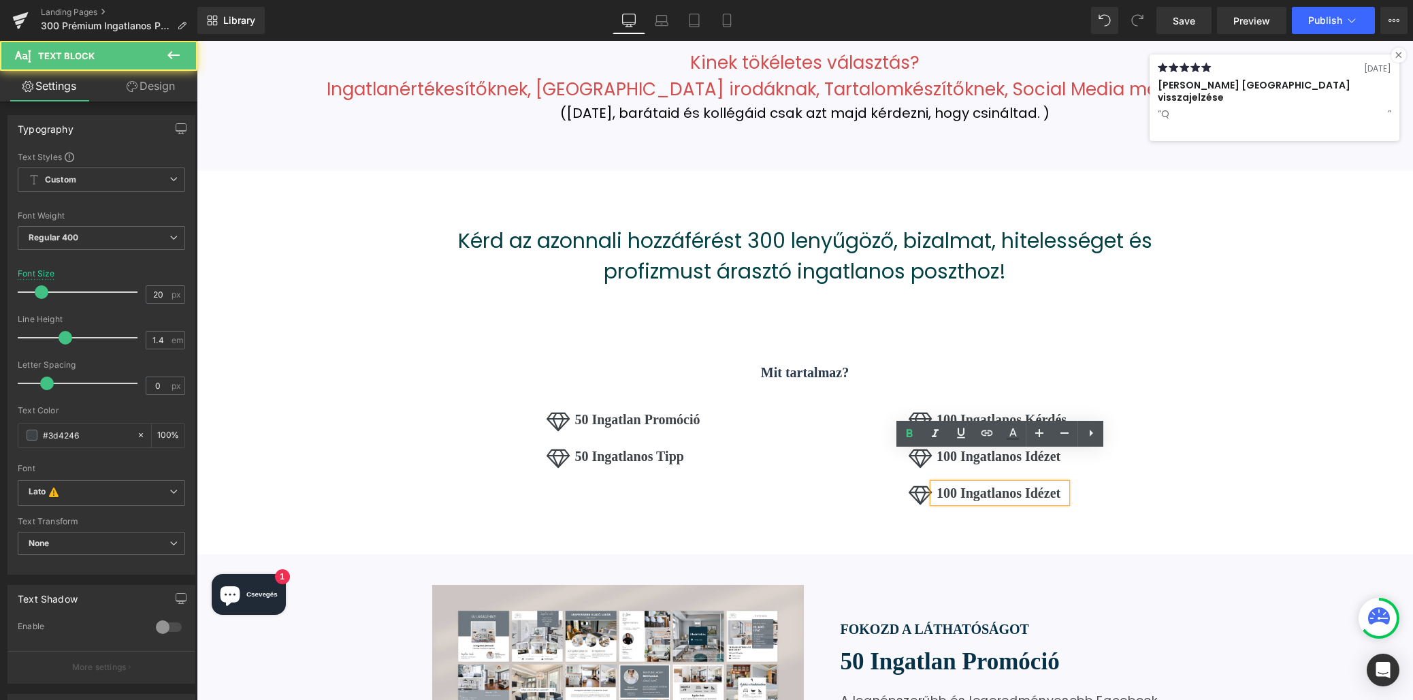
click at [949, 485] on b "100 Ingatlanos Idézet" at bounding box center [999, 492] width 124 height 15
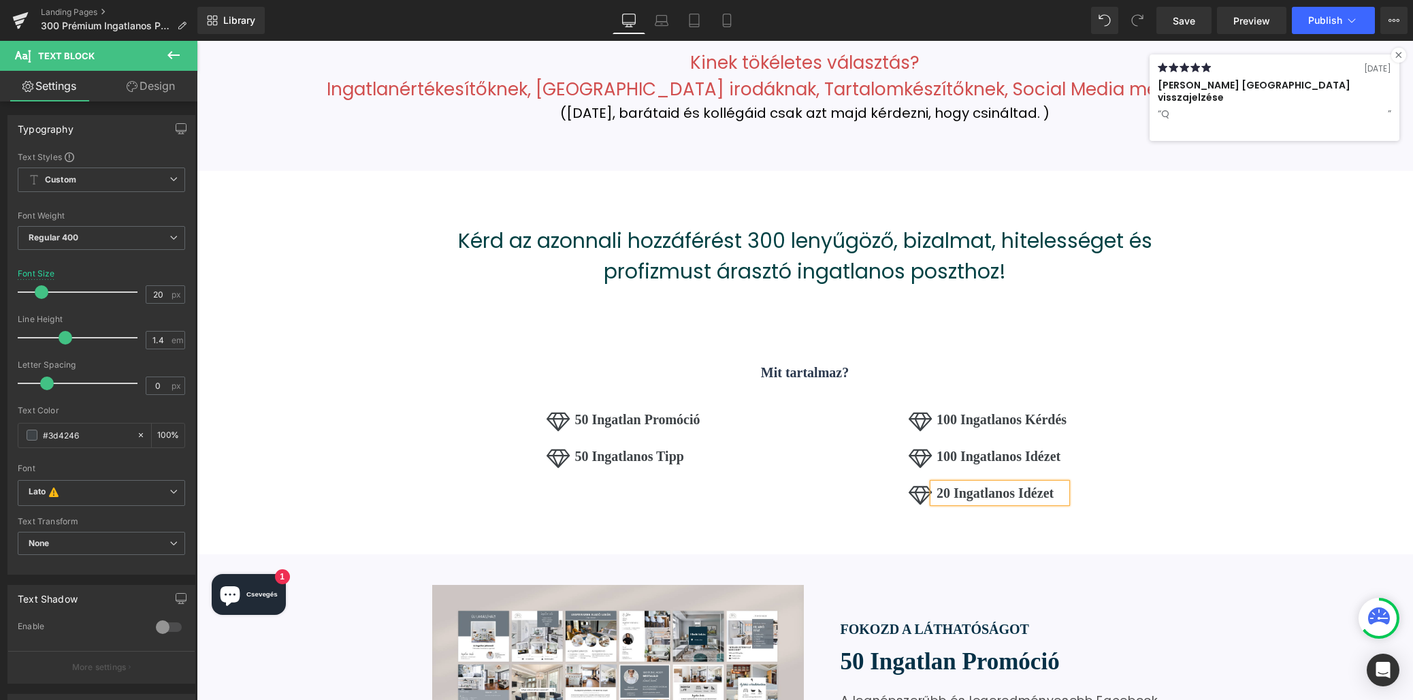
click at [986, 485] on b "20 Ingatlanos Idézet" at bounding box center [995, 492] width 117 height 15
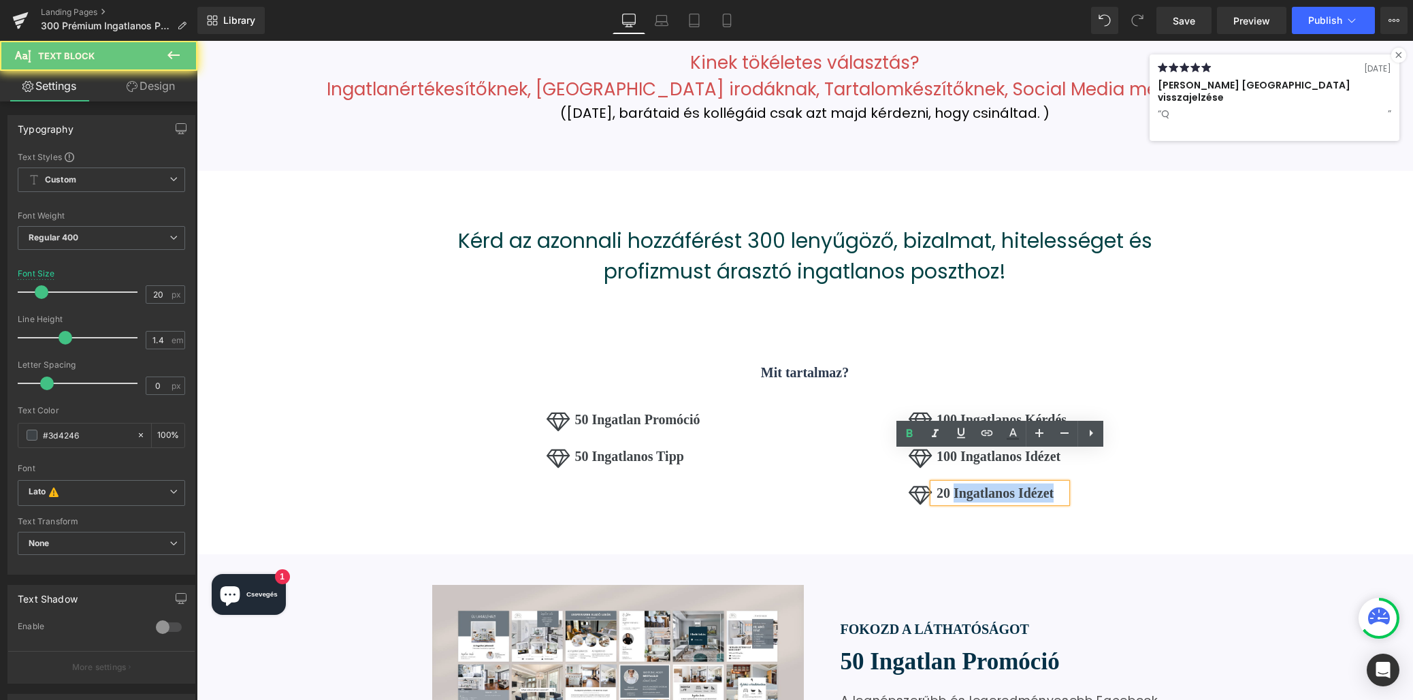
drag, startPoint x: 986, startPoint y: 463, endPoint x: 1029, endPoint y: 464, distance: 42.9
click at [1029, 485] on b "20 Ingatlanos Idézet" at bounding box center [995, 492] width 117 height 15
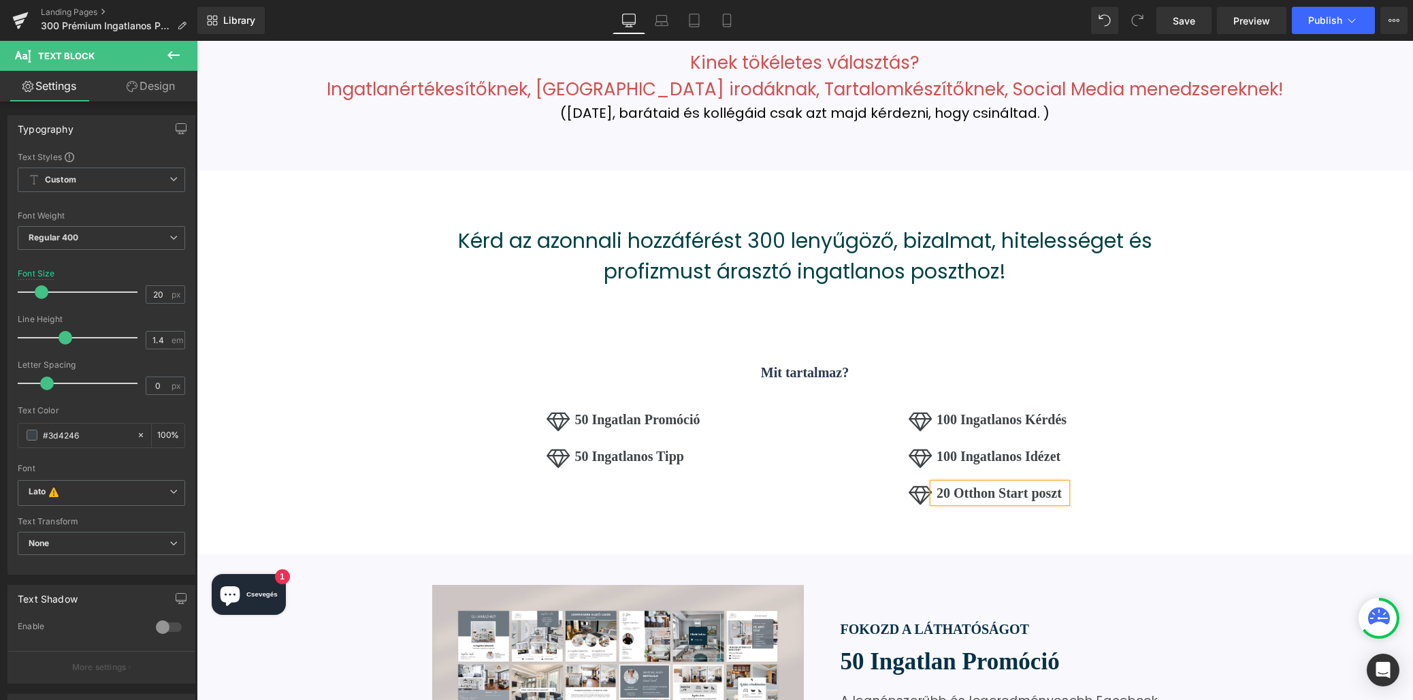
click at [1048, 485] on b "20 Otthon Start poszt" at bounding box center [999, 492] width 125 height 15
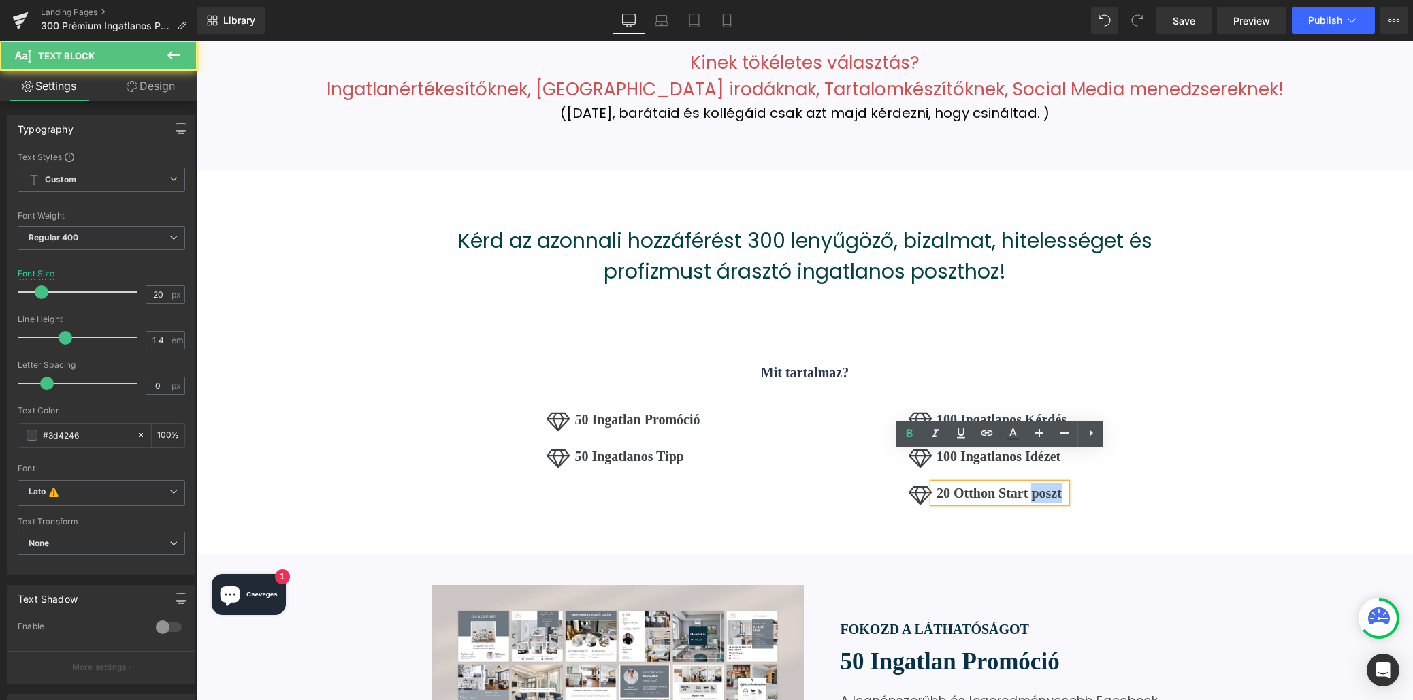
click at [1048, 485] on b "20 Otthon Start poszt" at bounding box center [999, 492] width 125 height 15
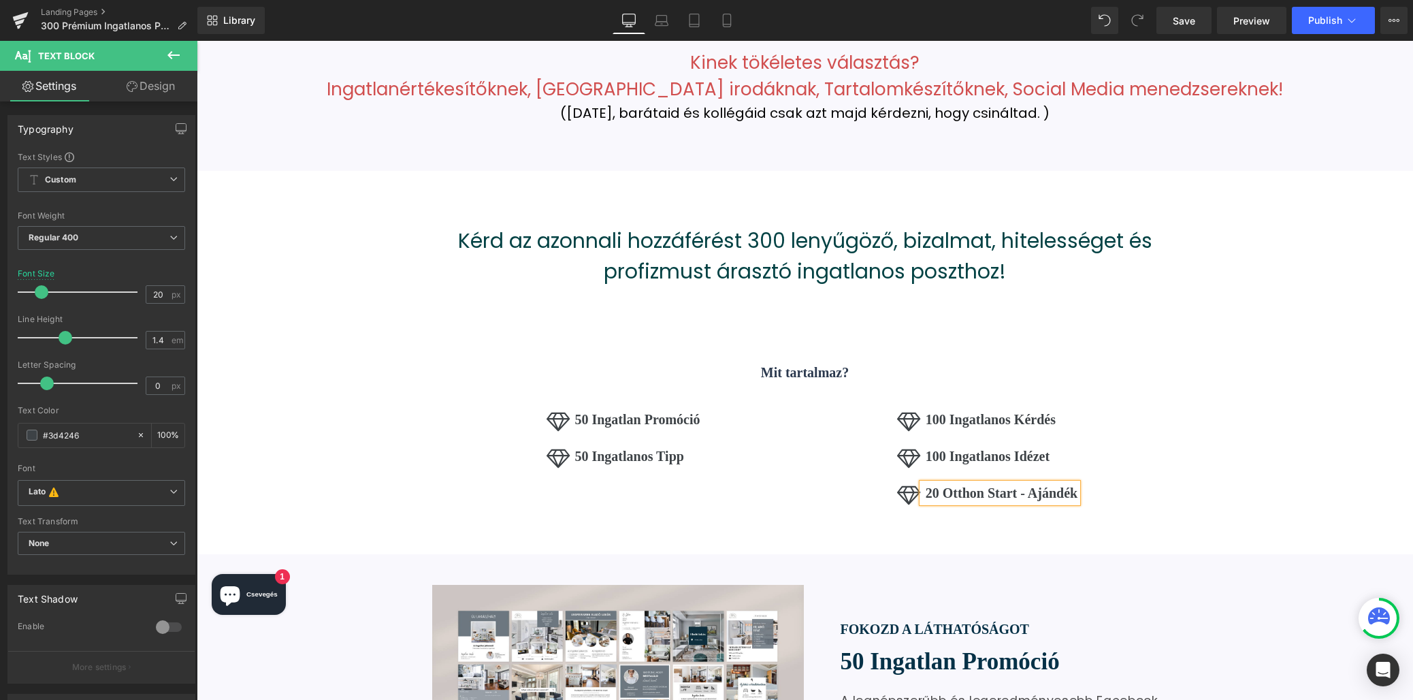
click at [1199, 447] on div "Icon 50 Ingatlan Promóció Text Block Icon 50 Ingatlanos Tipp Text Block Icon Li…" at bounding box center [805, 479] width 796 height 138
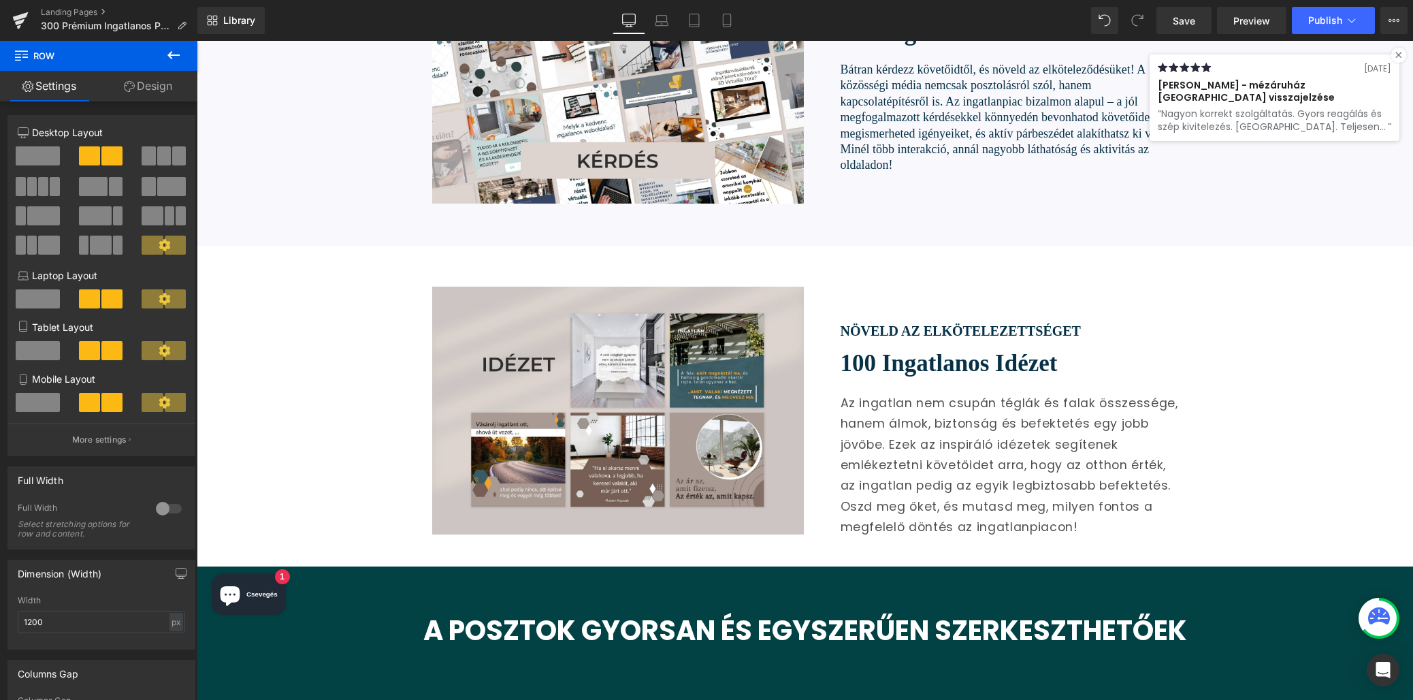
scroll to position [3104, 0]
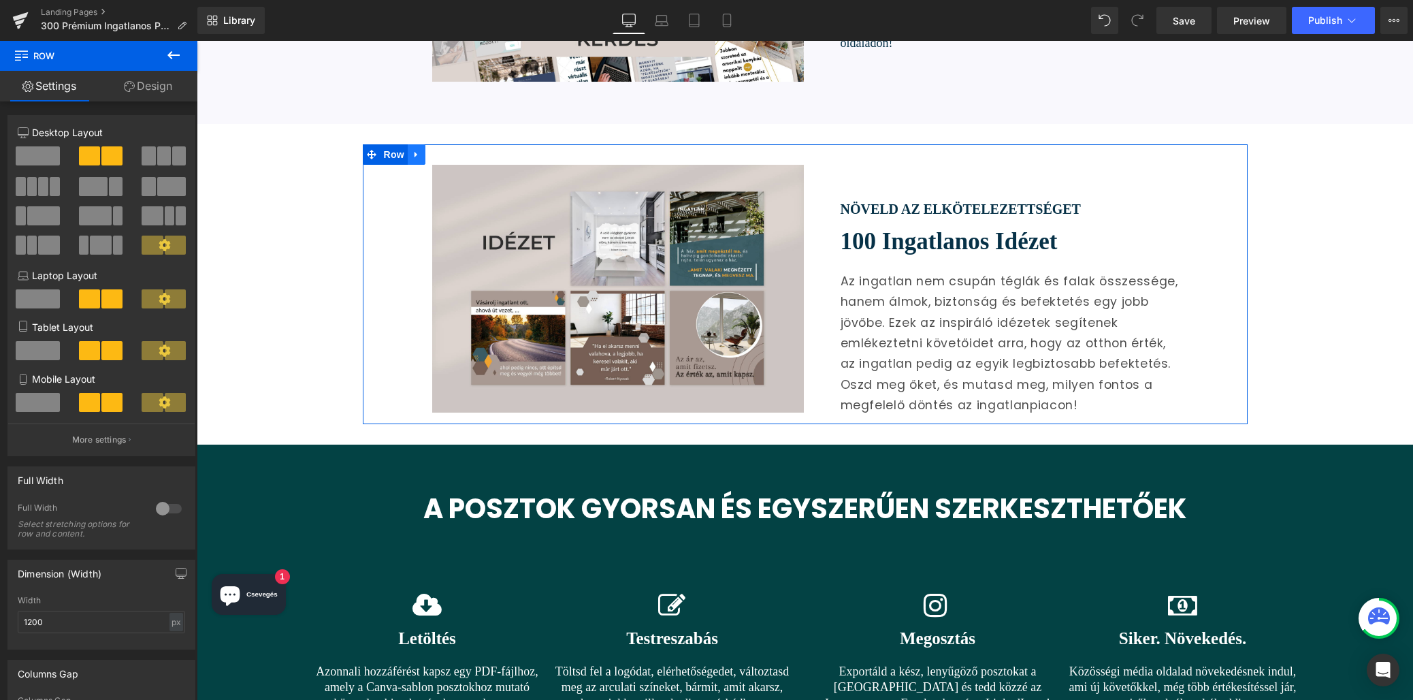
click at [417, 152] on icon at bounding box center [416, 155] width 3 height 6
click at [433, 150] on icon at bounding box center [435, 155] width 10 height 10
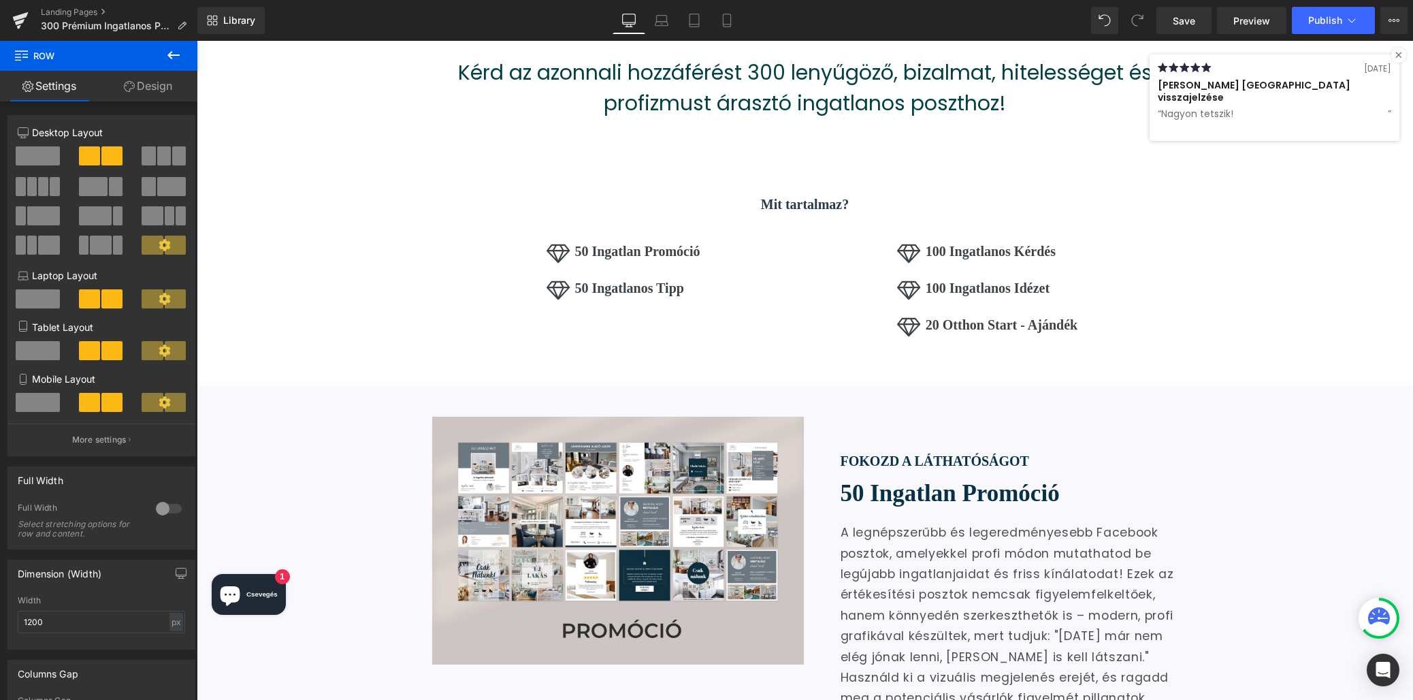
scroll to position [1760, 0]
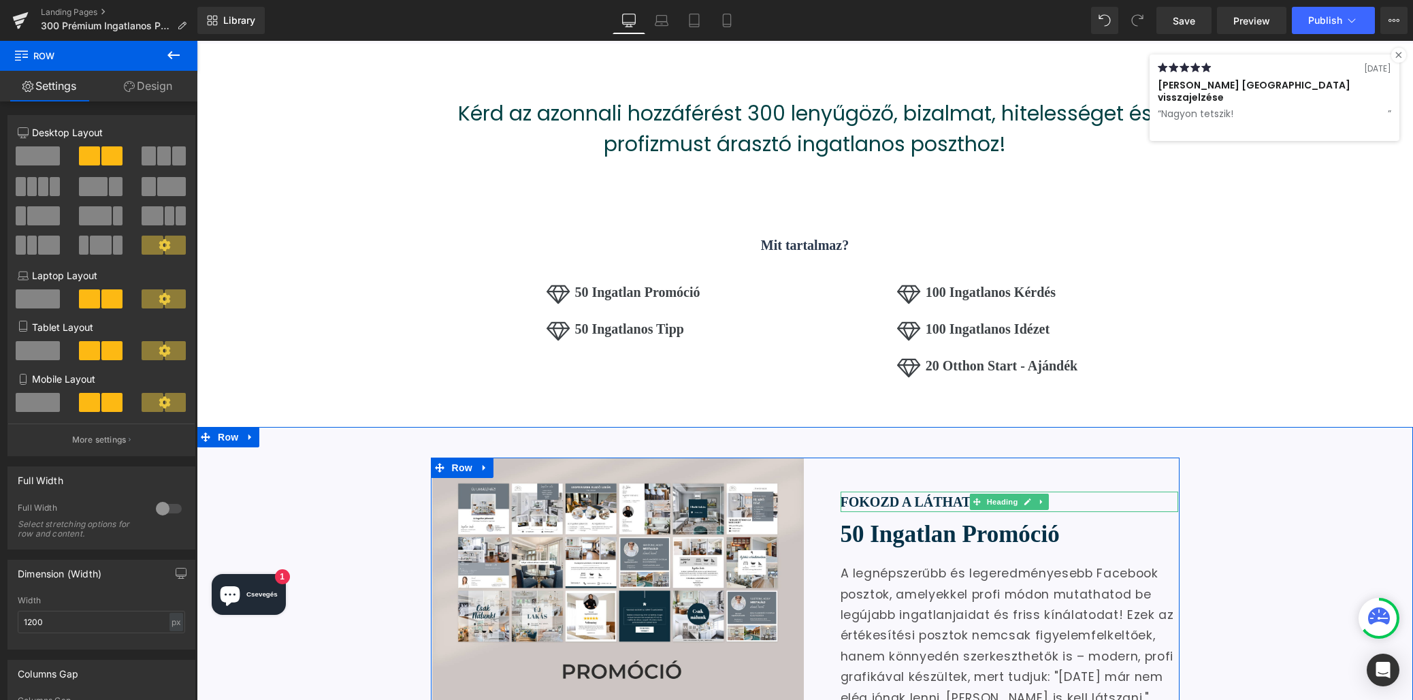
click at [894, 491] on h2 "FOKOZD A LÁTHATÓSÁGOT" at bounding box center [1010, 501] width 338 height 20
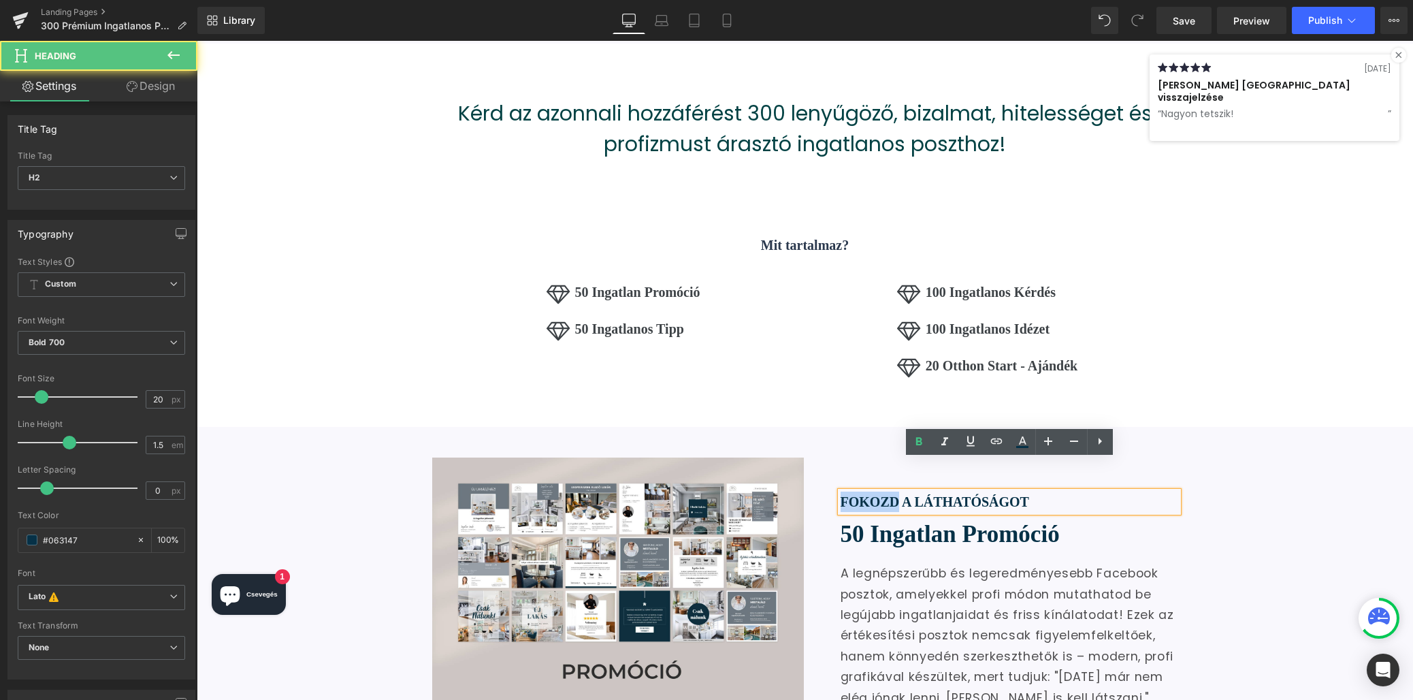
click at [894, 491] on h2 "FOKOZD A LÁTHATÓSÁGOT" at bounding box center [1010, 501] width 338 height 20
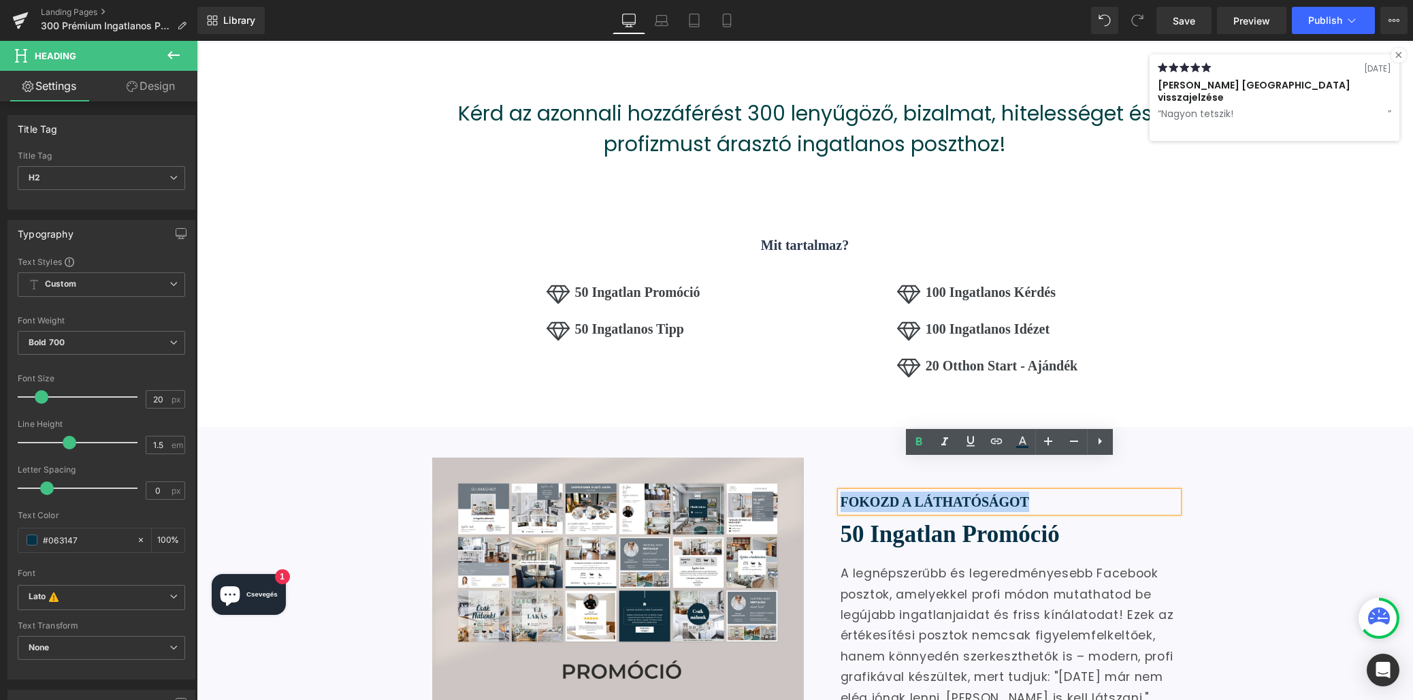
copy h2 "FOKOZD A LÁTHATÓSÁGOT"
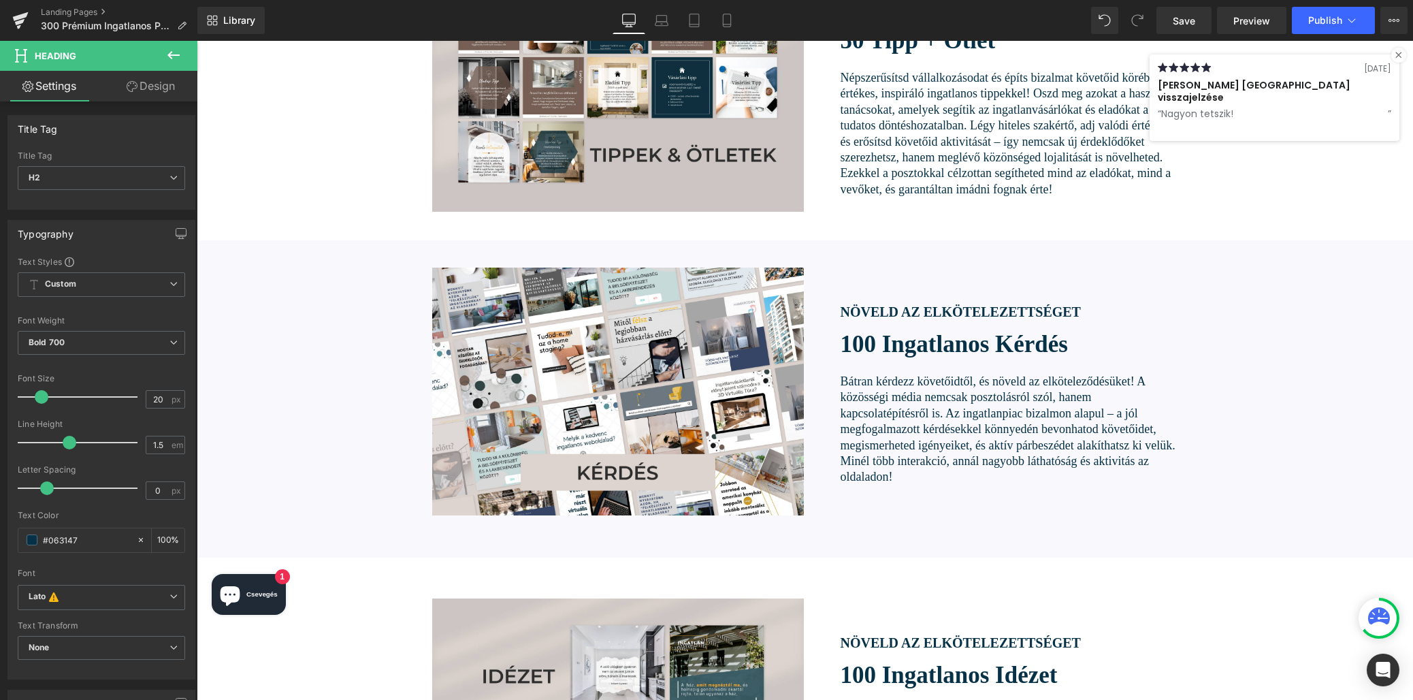
scroll to position [2677, 0]
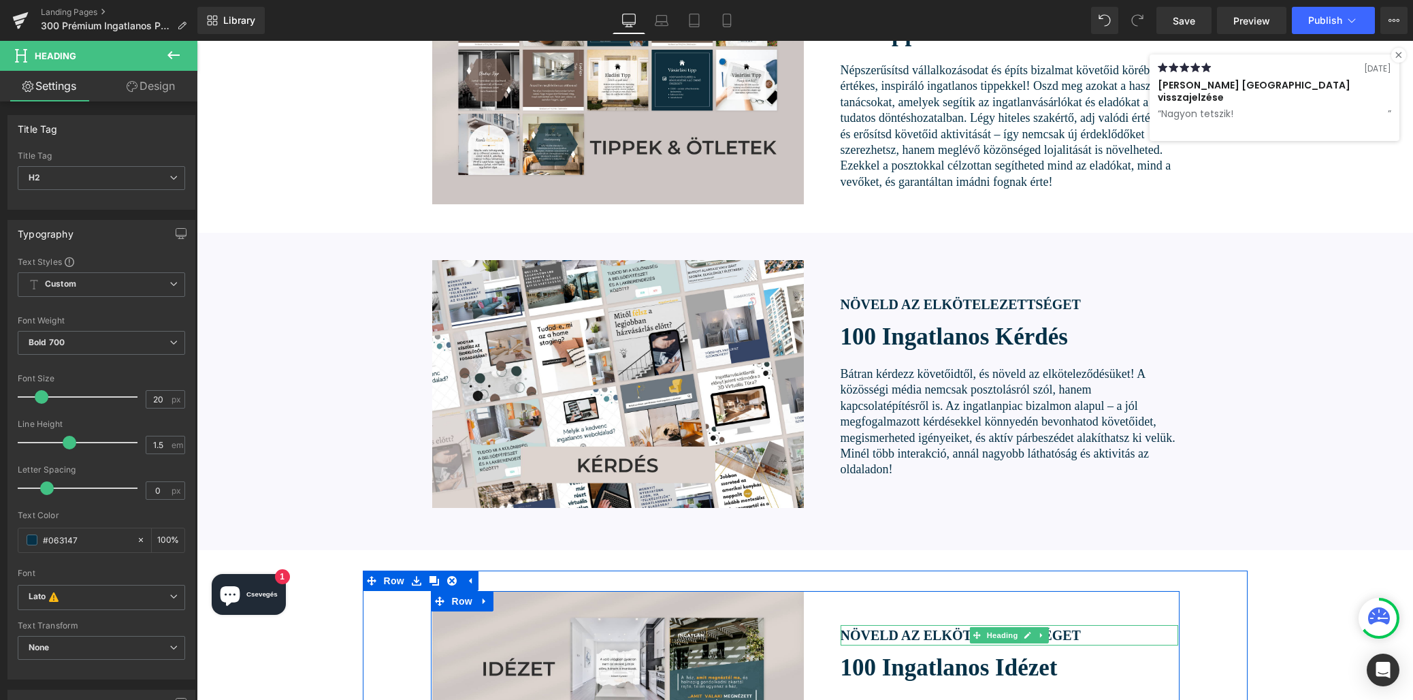
click at [907, 625] on h2 "NÖVELD AZ ELKÖTELEZETTSÉGET" at bounding box center [1010, 635] width 338 height 20
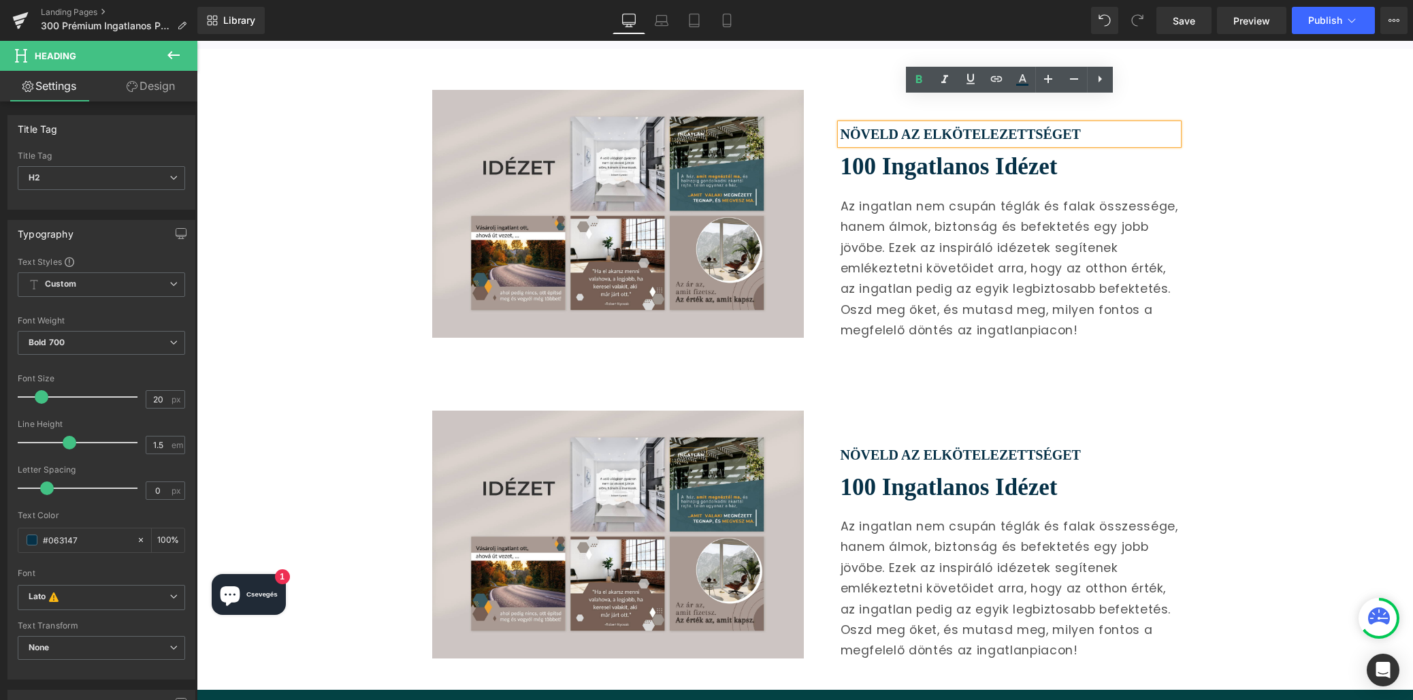
scroll to position [3195, 0]
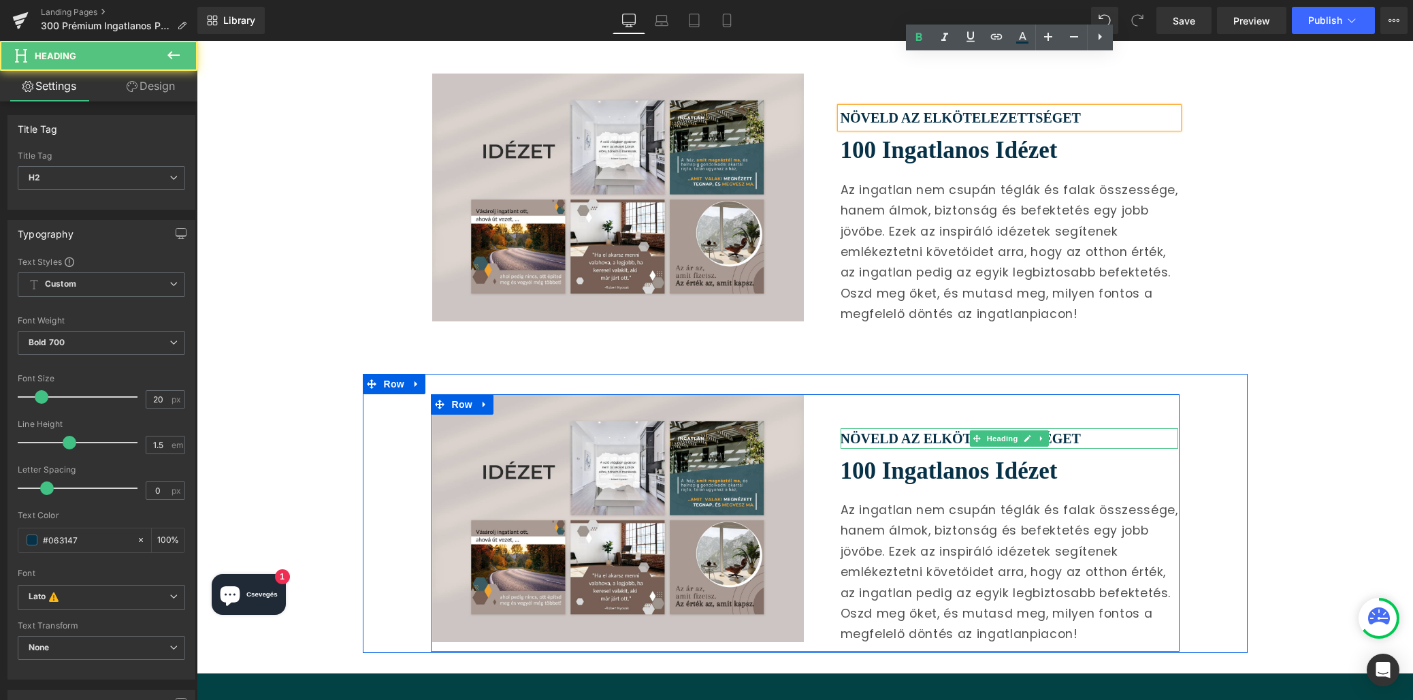
click at [928, 428] on h2 "NÖVELD AZ ELKÖTELEZETTSÉGET" at bounding box center [1010, 438] width 338 height 20
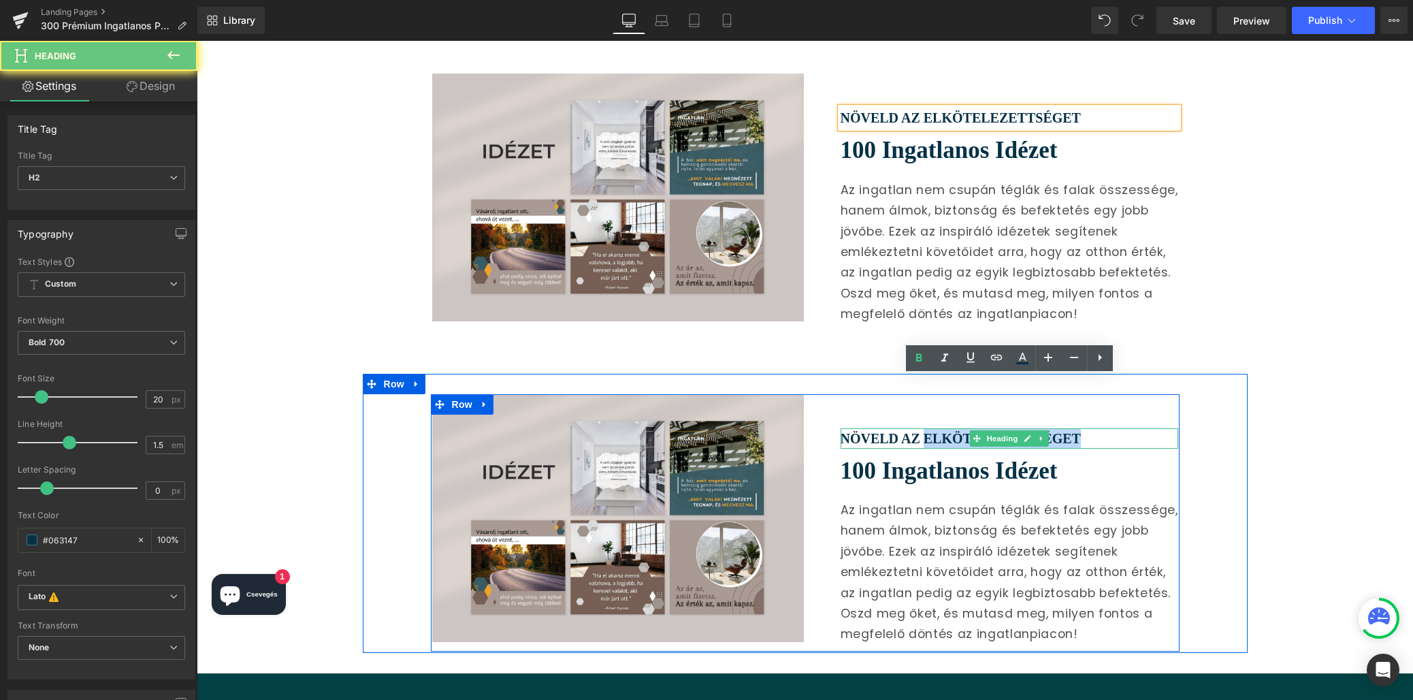
click at [928, 428] on h2 "NÖVELD AZ ELKÖTELEZETTSÉGET" at bounding box center [1010, 438] width 338 height 20
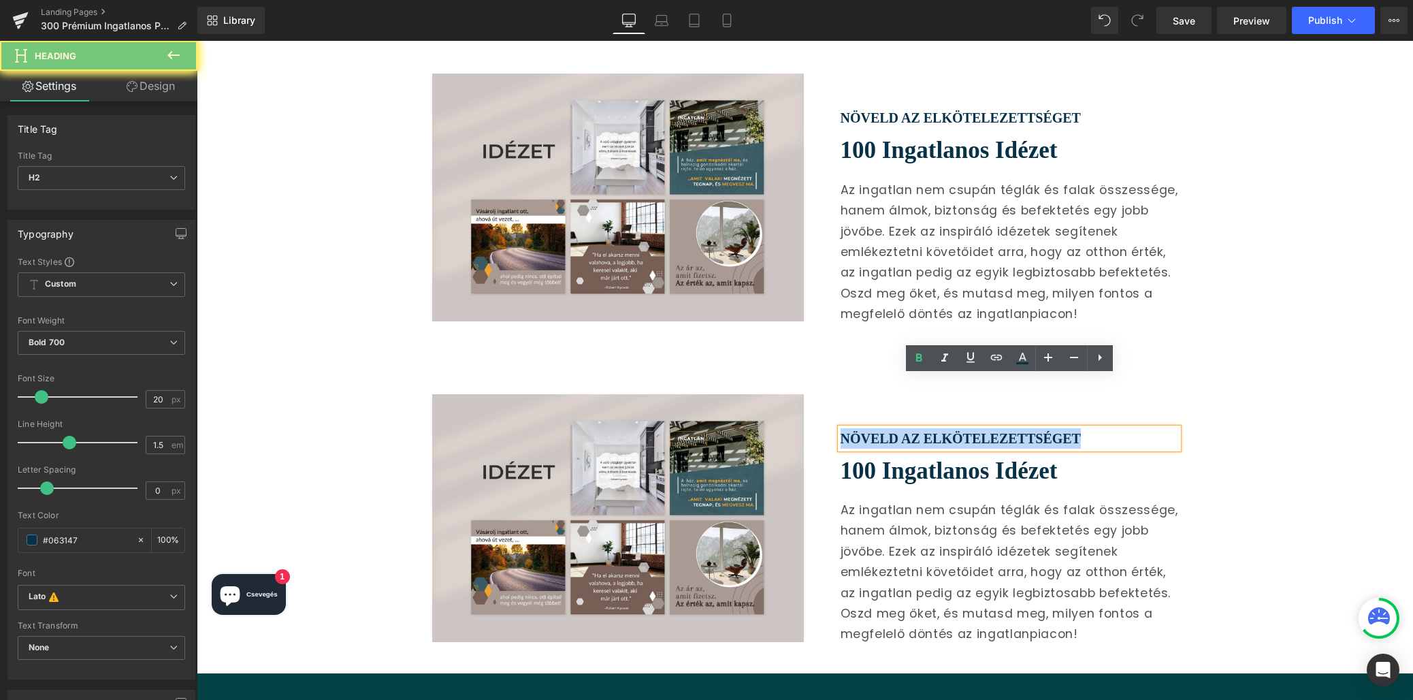
click at [928, 428] on h2 "NÖVELD AZ ELKÖTELEZETTSÉGET" at bounding box center [1010, 438] width 338 height 20
paste div
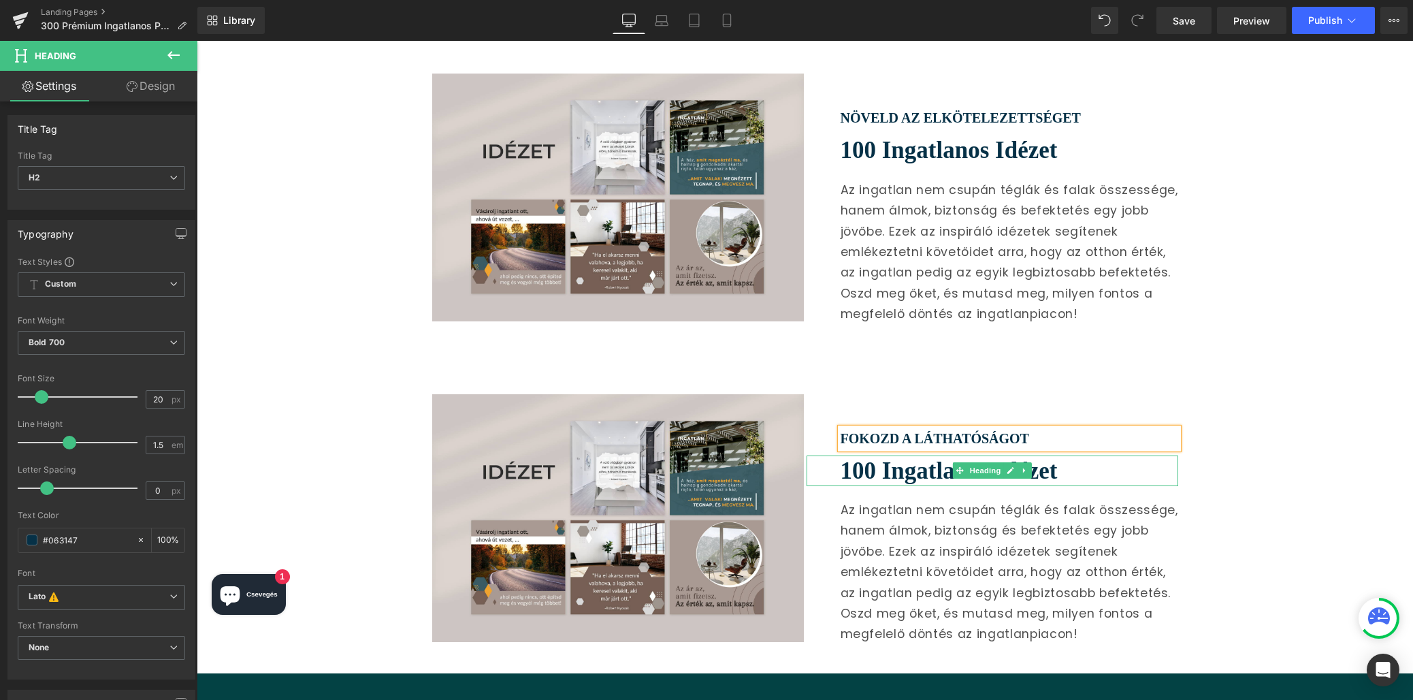
click at [864, 455] on h2 "100 Ingatlanos Idézet" at bounding box center [1010, 470] width 338 height 31
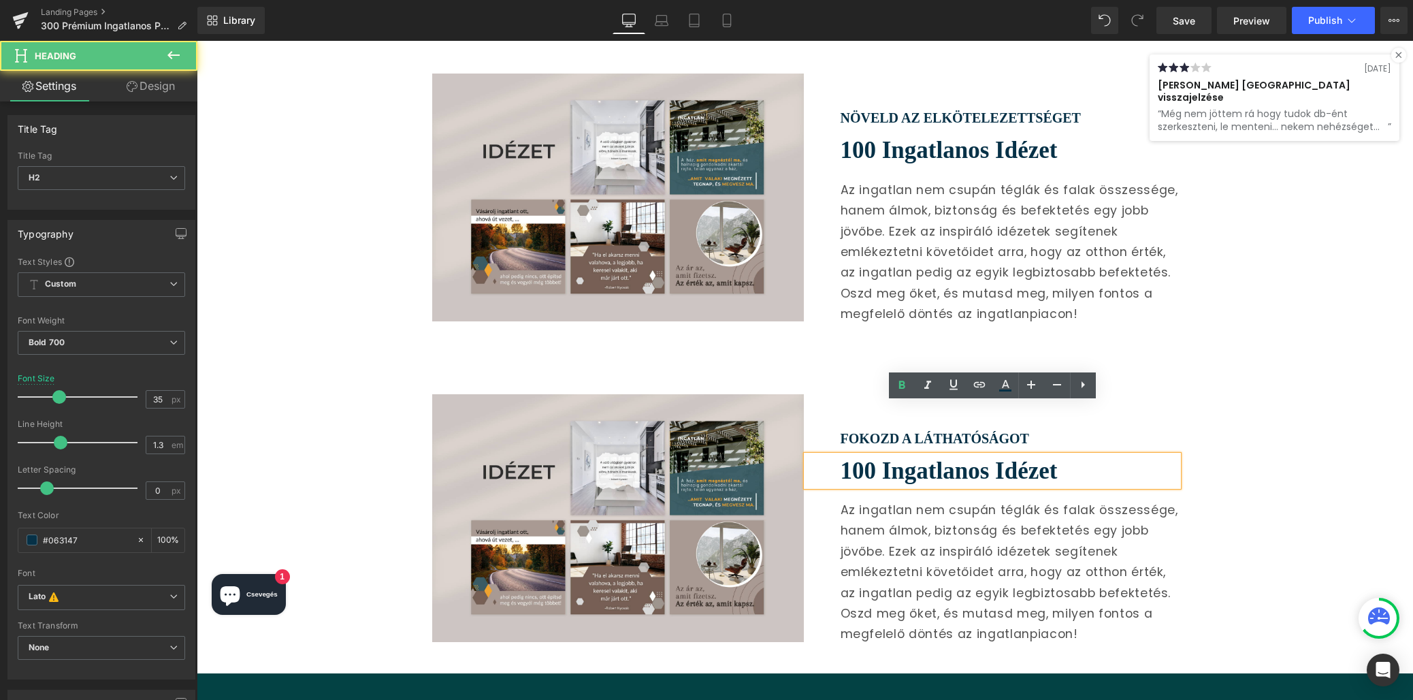
click at [864, 455] on h2 "100 Ingatlanos Idézet" at bounding box center [1010, 470] width 338 height 31
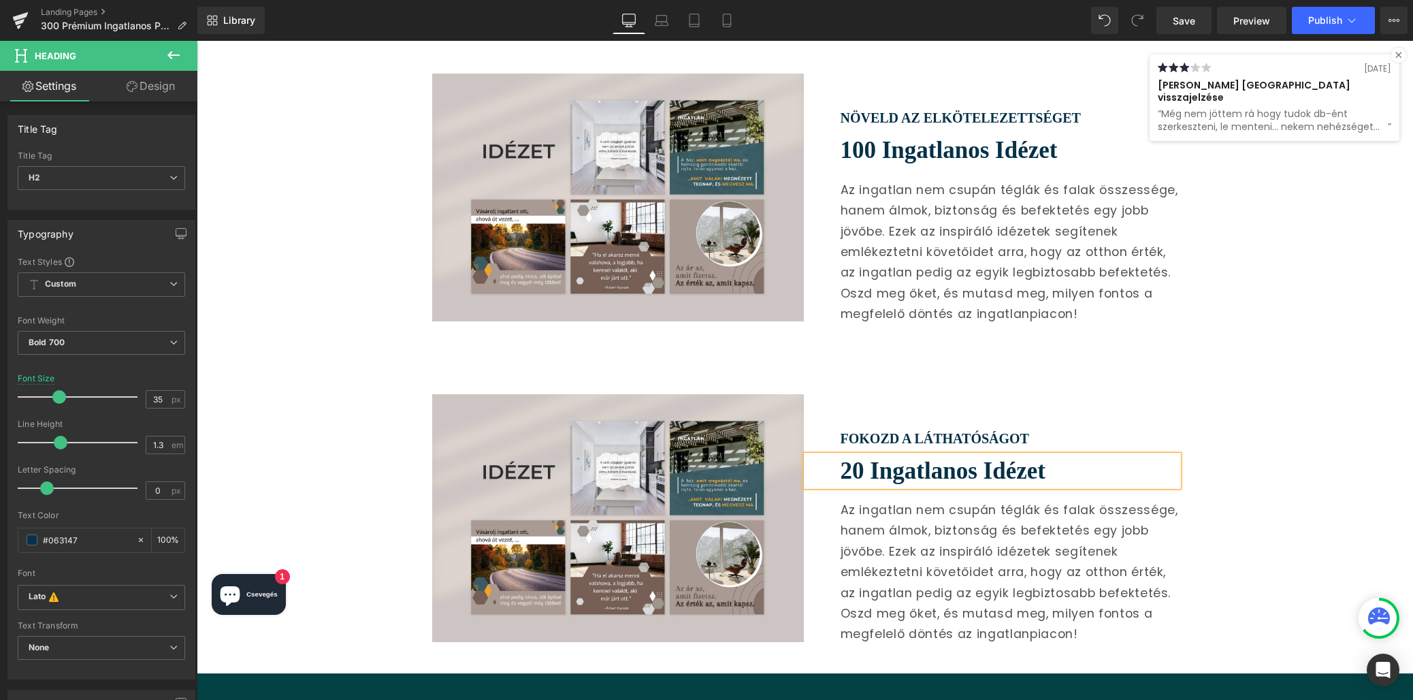
click at [930, 455] on h2 "20 Ingatlanos Idézet" at bounding box center [1010, 470] width 338 height 31
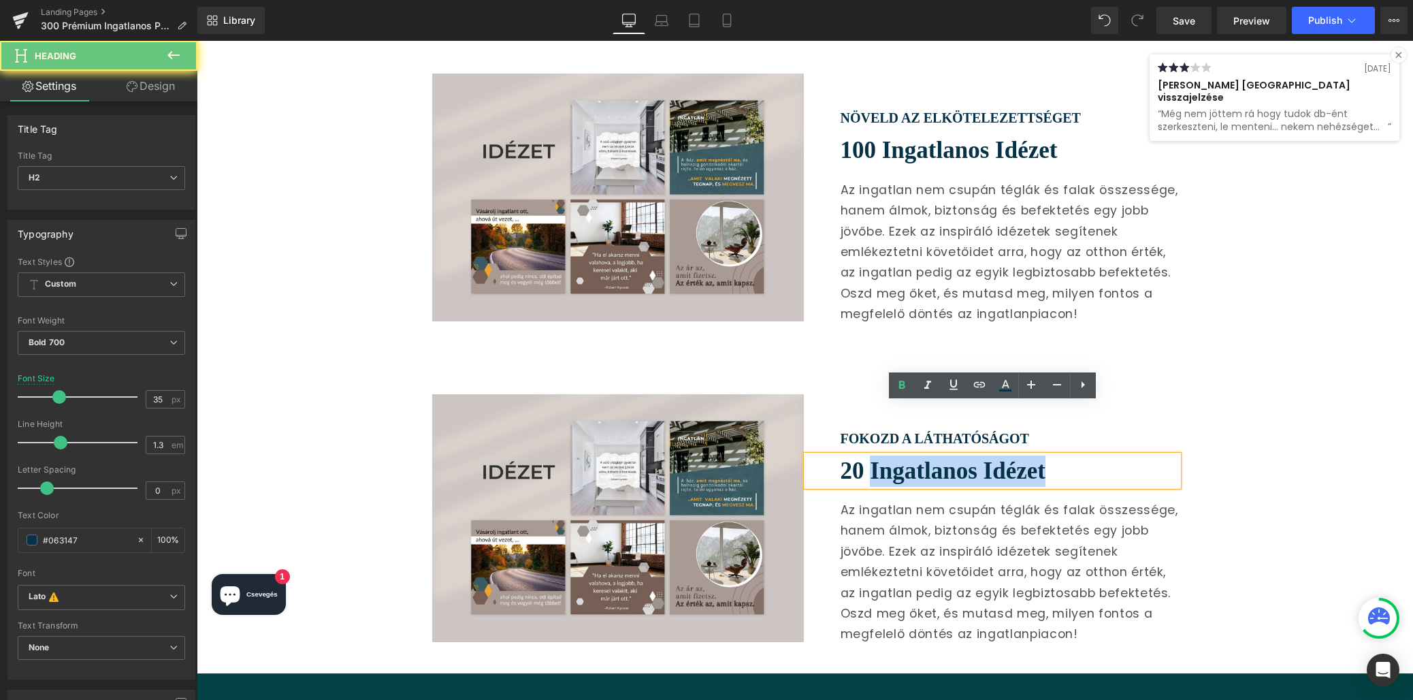
drag, startPoint x: 930, startPoint y: 419, endPoint x: 1025, endPoint y: 423, distance: 95.4
click at [1025, 455] on h2 "20 Ingatlanos Idézet" at bounding box center [1010, 470] width 338 height 31
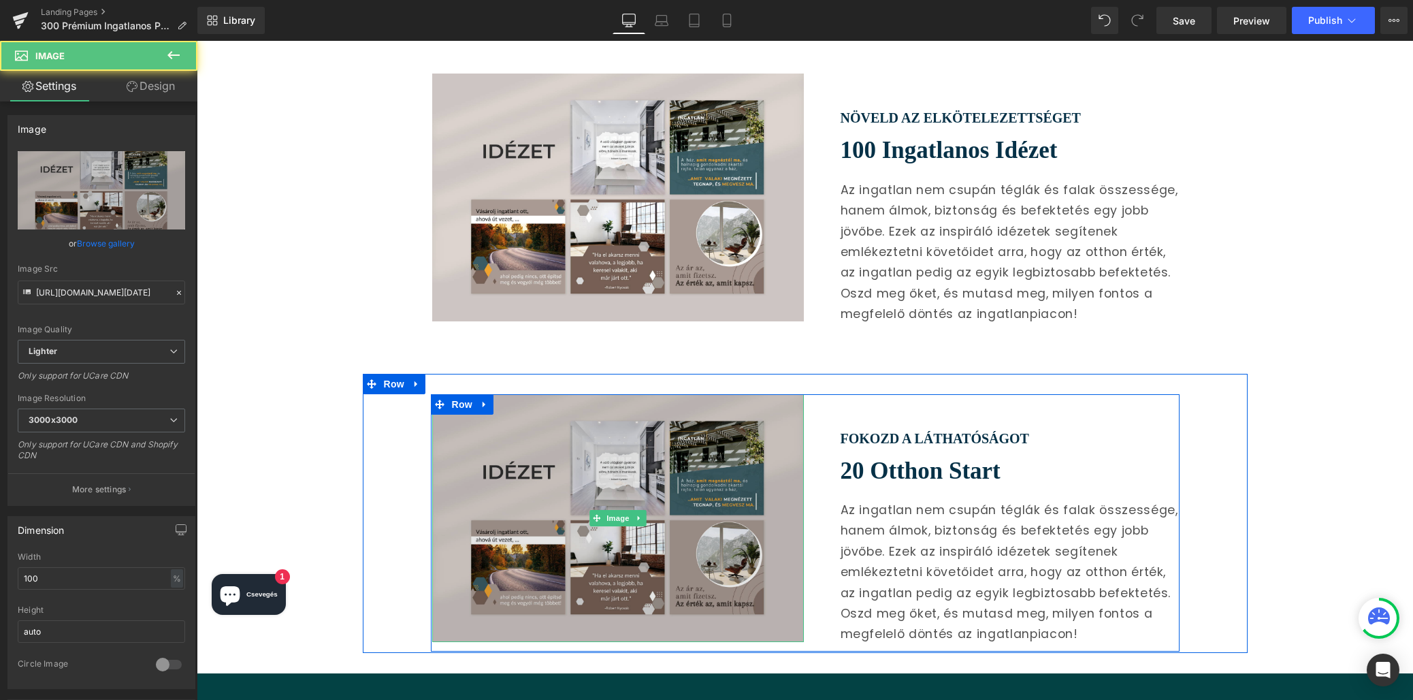
click at [683, 446] on img at bounding box center [618, 518] width 372 height 248
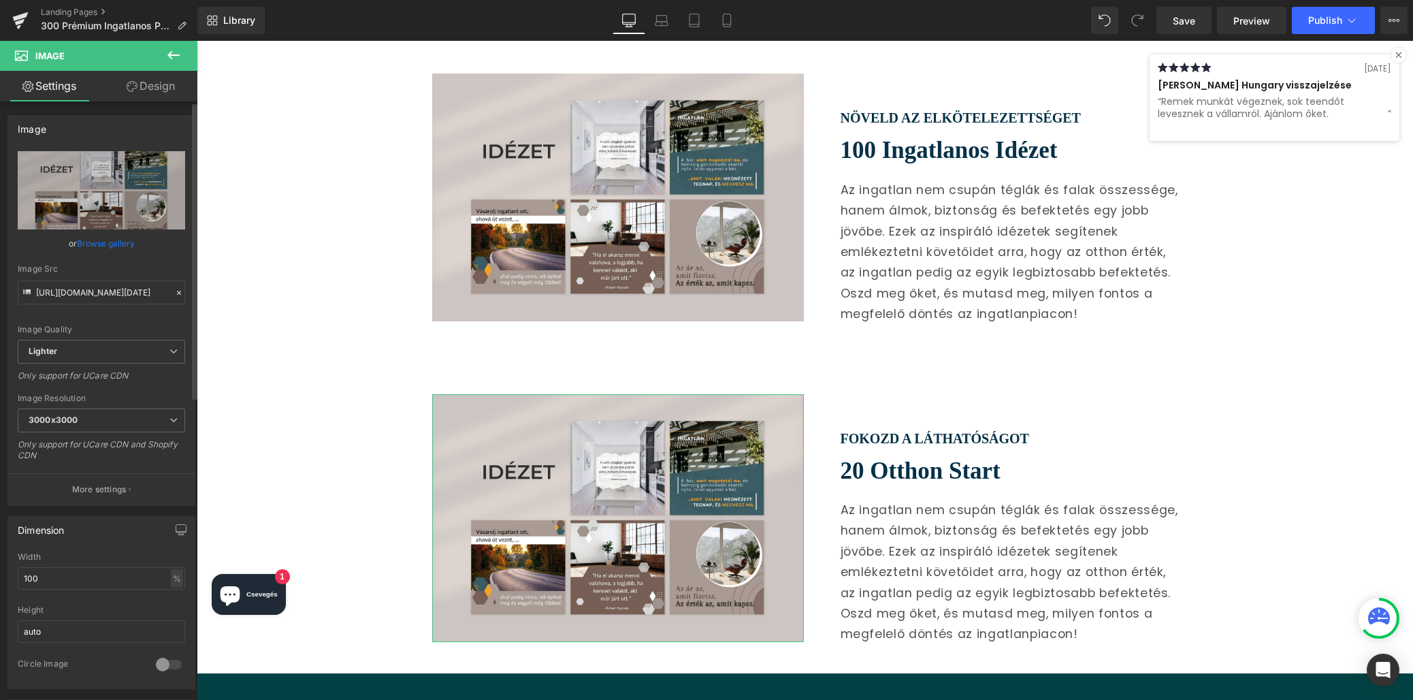
click at [111, 238] on link "Browse gallery" at bounding box center [106, 243] width 58 height 24
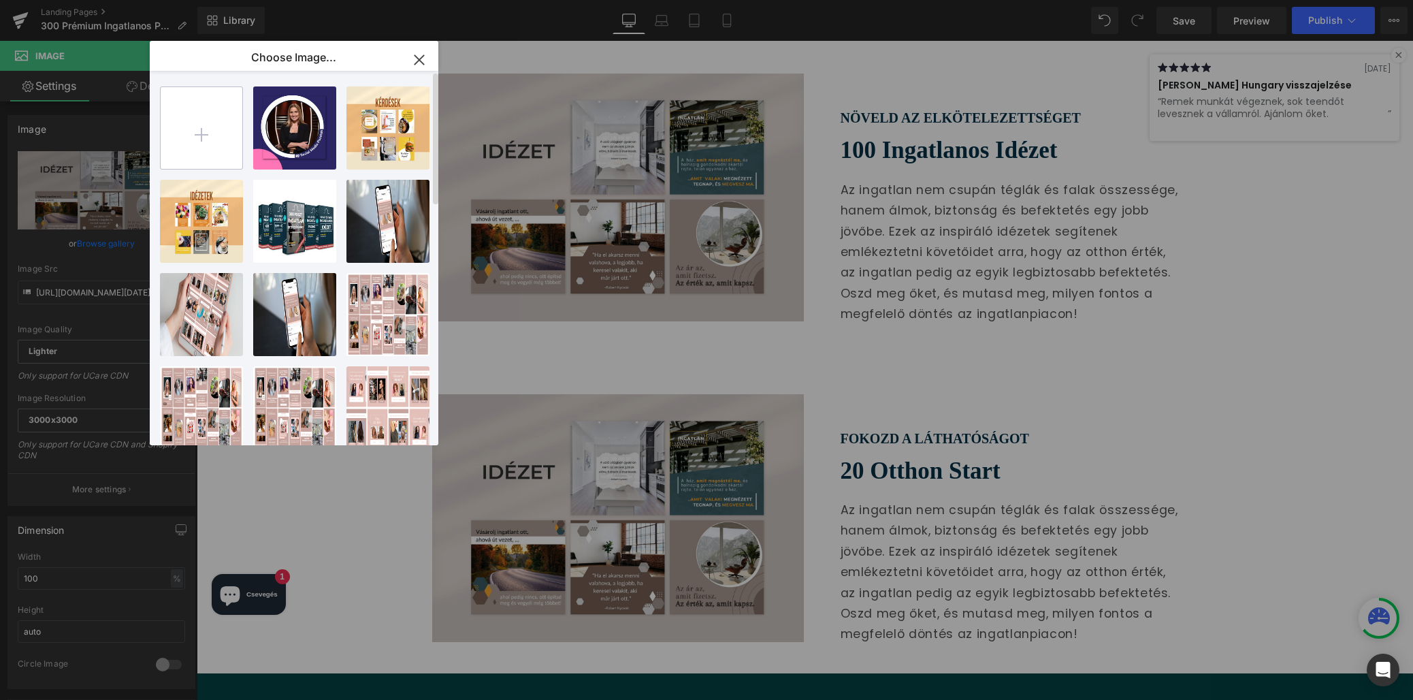
click at [192, 125] on input "file" at bounding box center [202, 128] width 82 height 82
type input "C:\fakepath\300 Real Estate Templates for Social Media másolata másolata (192…"
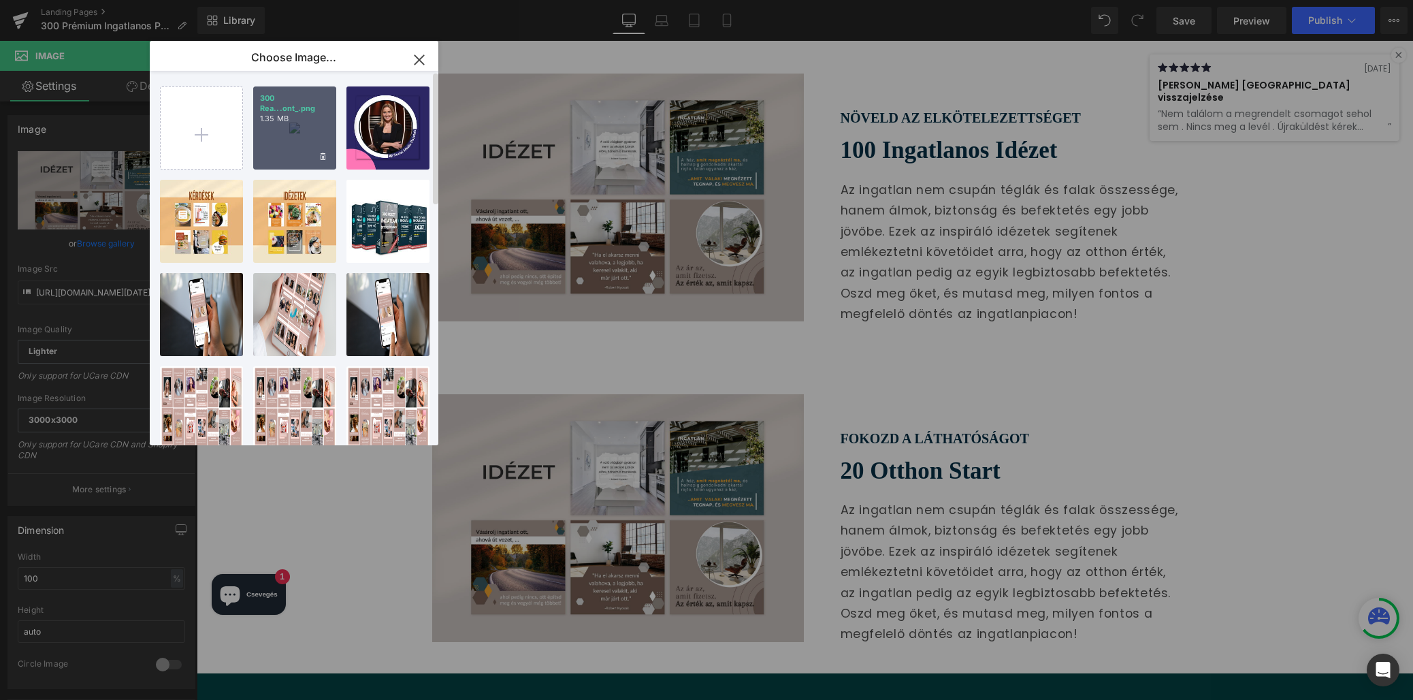
click at [283, 143] on div "300 Rea...ont_.png 1.35 MB" at bounding box center [294, 127] width 83 height 83
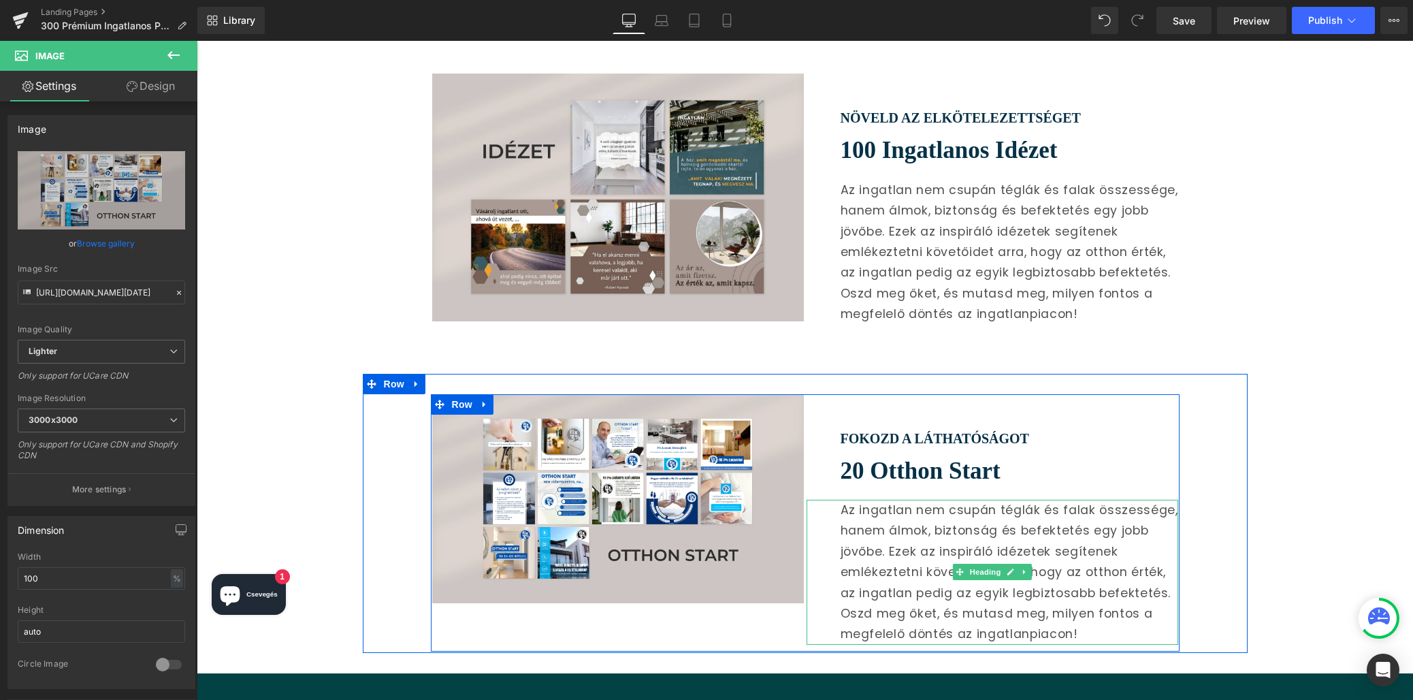
click at [888, 502] on span "Az ingatlan nem csupán téglák és falak összessége, hanem álmok, biztonság és be…" at bounding box center [1010, 572] width 338 height 140
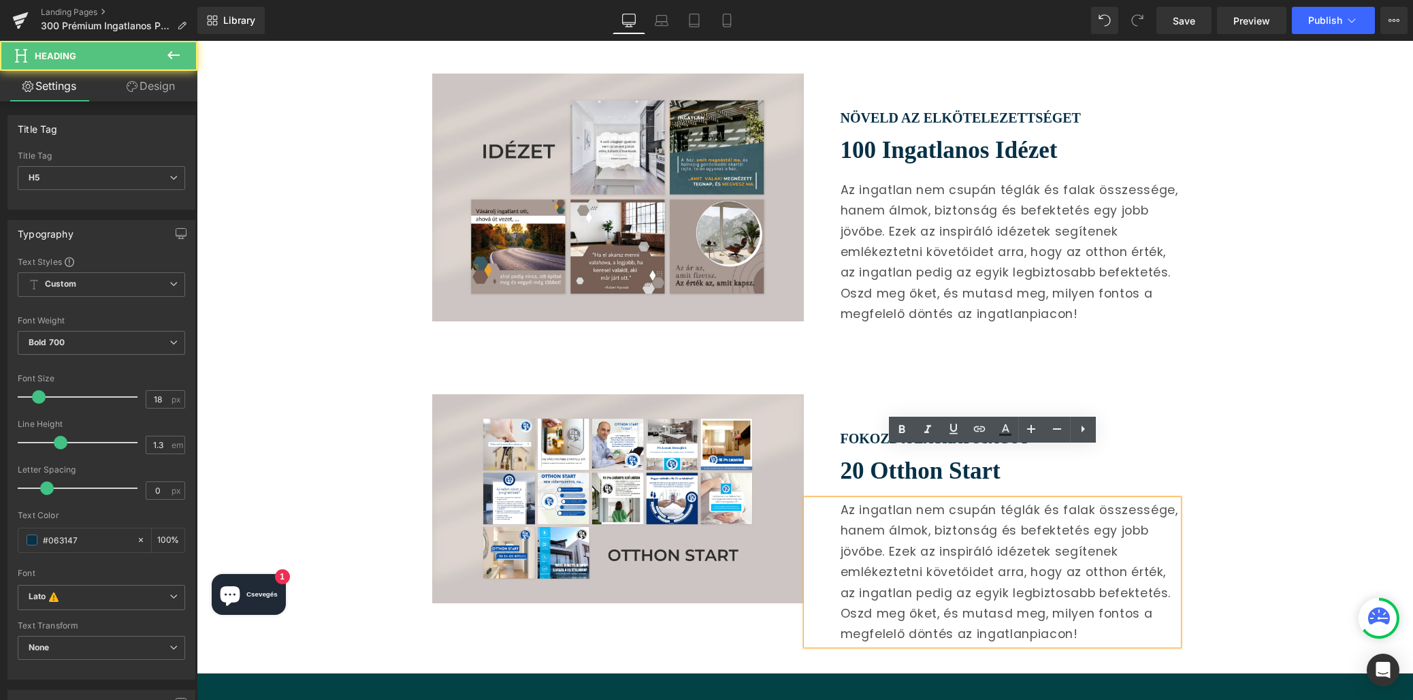
click at [843, 502] on span "Az ingatlan nem csupán téglák és falak összessége, hanem álmok, biztonság és be…" at bounding box center [1010, 572] width 338 height 140
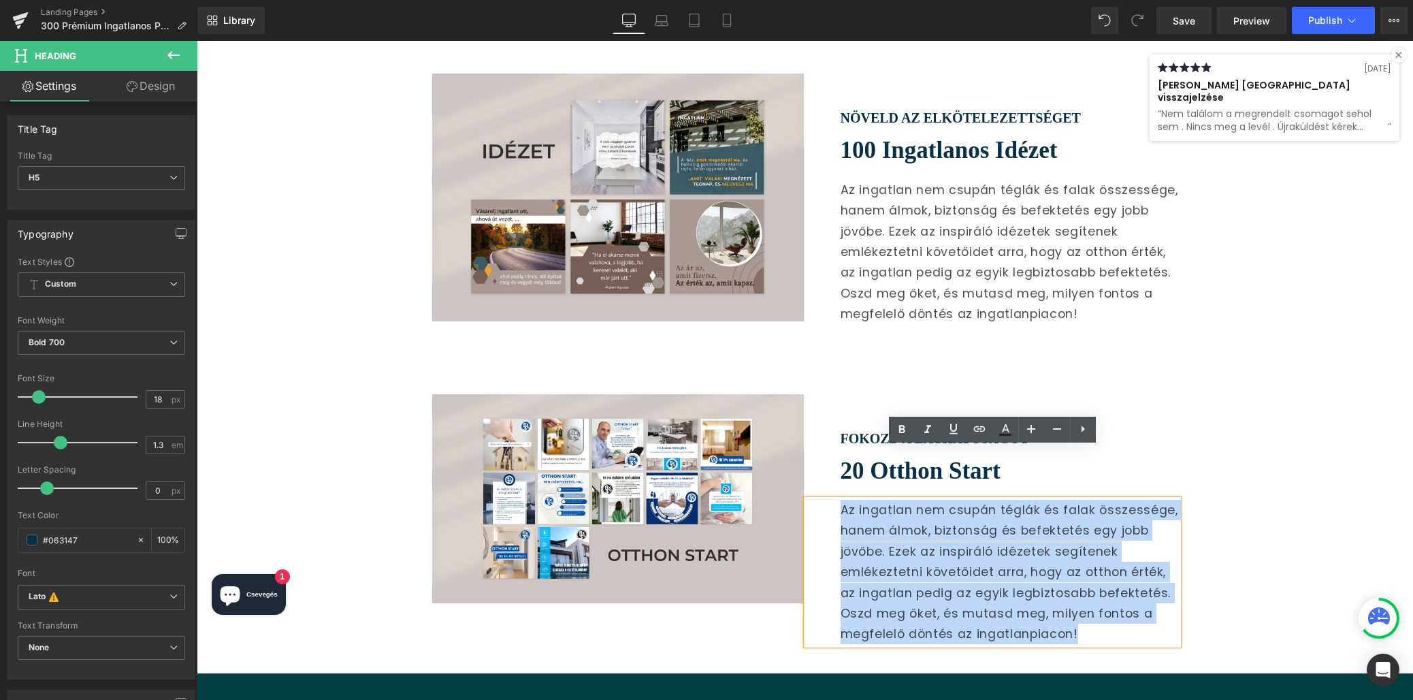
drag, startPoint x: 843, startPoint y: 460, endPoint x: 1127, endPoint y: 578, distance: 307.0
click at [1127, 578] on div "Az ingatlan nem csupán téglák és falak összessége, hanem álmok, biztonság és be…" at bounding box center [1010, 572] width 338 height 145
paste div
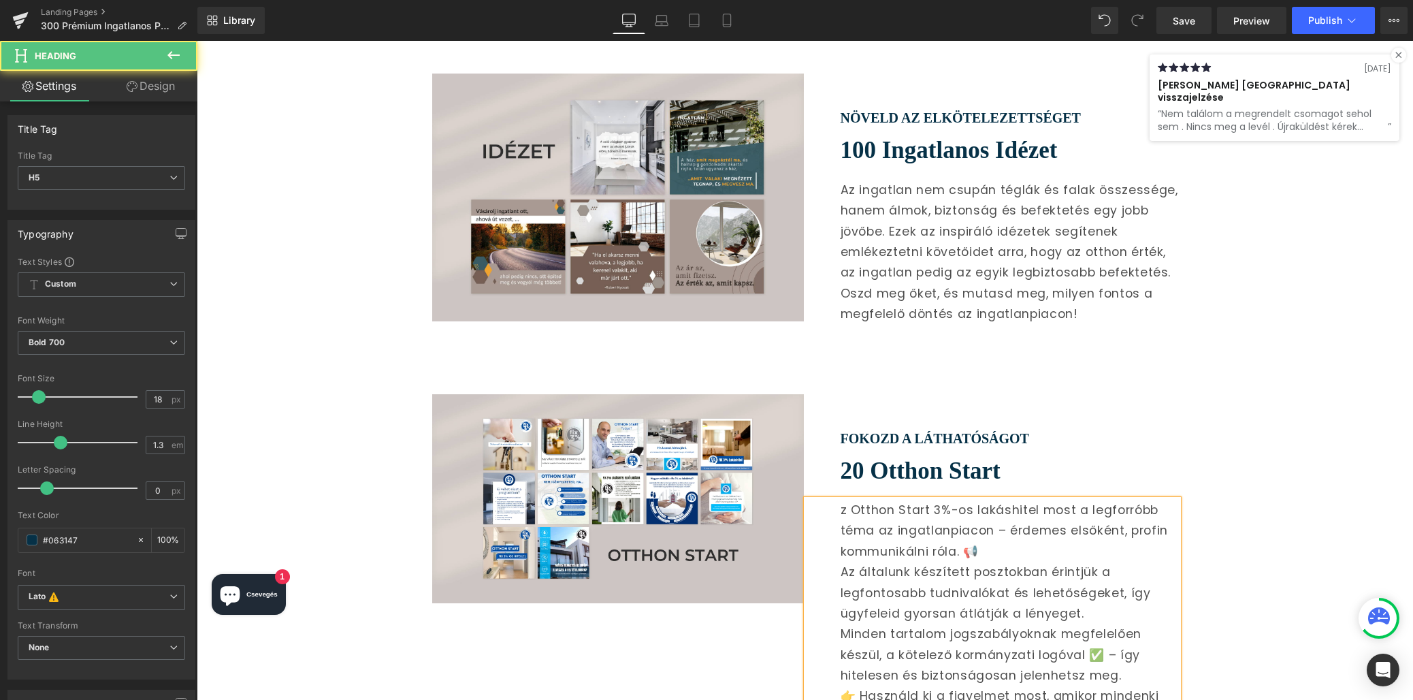
click at [842, 500] on div "z Otthon Start 3%-os lakáshitel most a legforróbb téma az ingatlanpiacon – érde…" at bounding box center [1010, 531] width 338 height 62
click at [1085, 500] on div "Az Otthon Start 3%-os lakáshitel most a legforróbb téma az ingatlanpiacon – érd…" at bounding box center [1010, 531] width 338 height 62
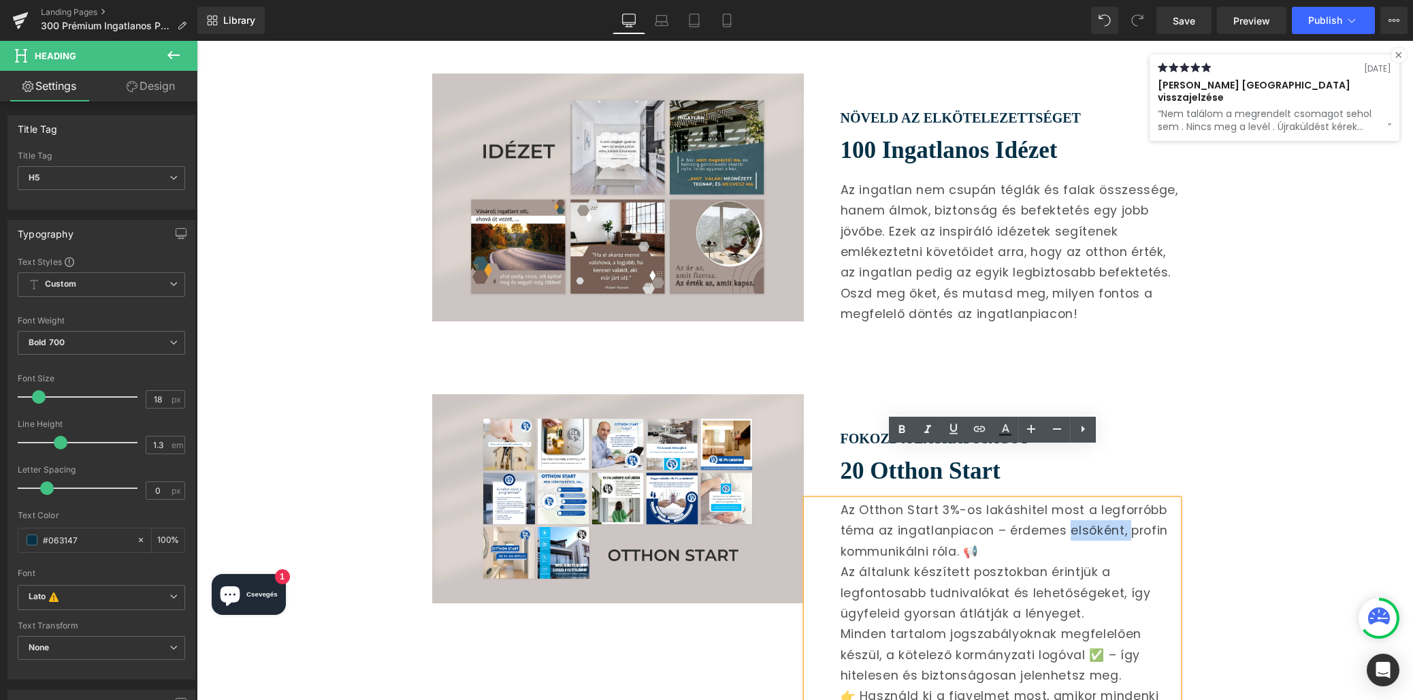
drag, startPoint x: 1085, startPoint y: 479, endPoint x: 1127, endPoint y: 483, distance: 41.7
click at [1127, 500] on div "Az Otthon Start 3%-os lakáshitel most a legforróbb téma az ingatlanpiacon – érd…" at bounding box center [1010, 531] width 338 height 62
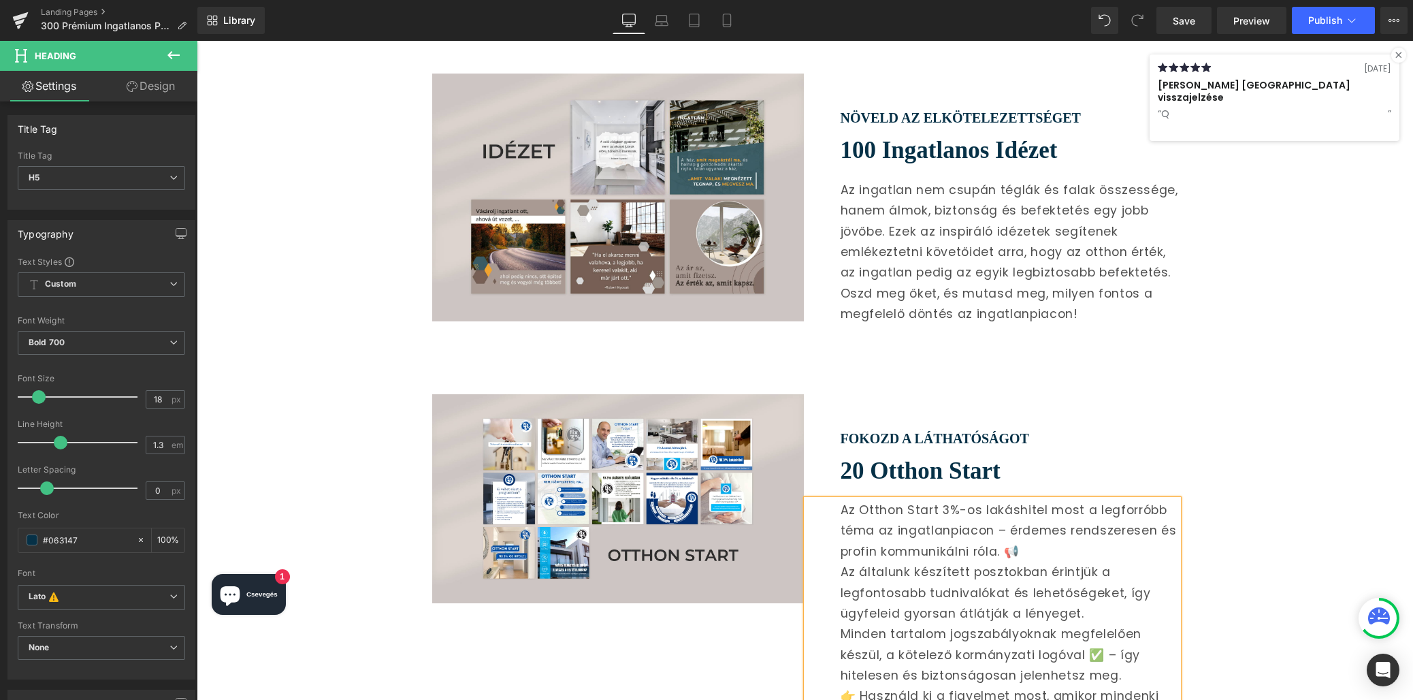
click at [1025, 501] on div "Az Otthon Start 3%-os lakáshitel most a legforróbb téma az ingatlanpiacon – érd…" at bounding box center [1010, 531] width 338 height 62
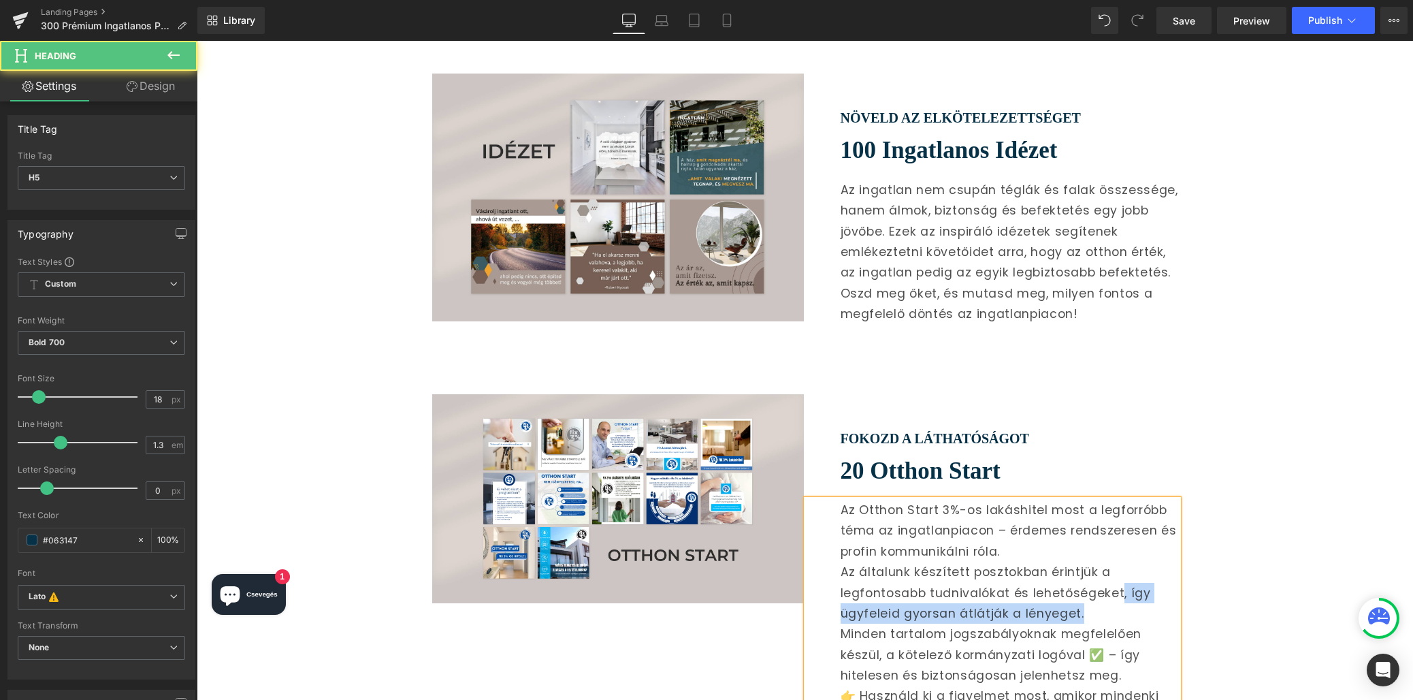
drag, startPoint x: 1122, startPoint y: 544, endPoint x: 1125, endPoint y: 555, distance: 11.4
click at [1125, 562] on div "Az általunk készített posztokban érintjük a legfontosabb tudnivalókat és lehető…" at bounding box center [1010, 593] width 338 height 62
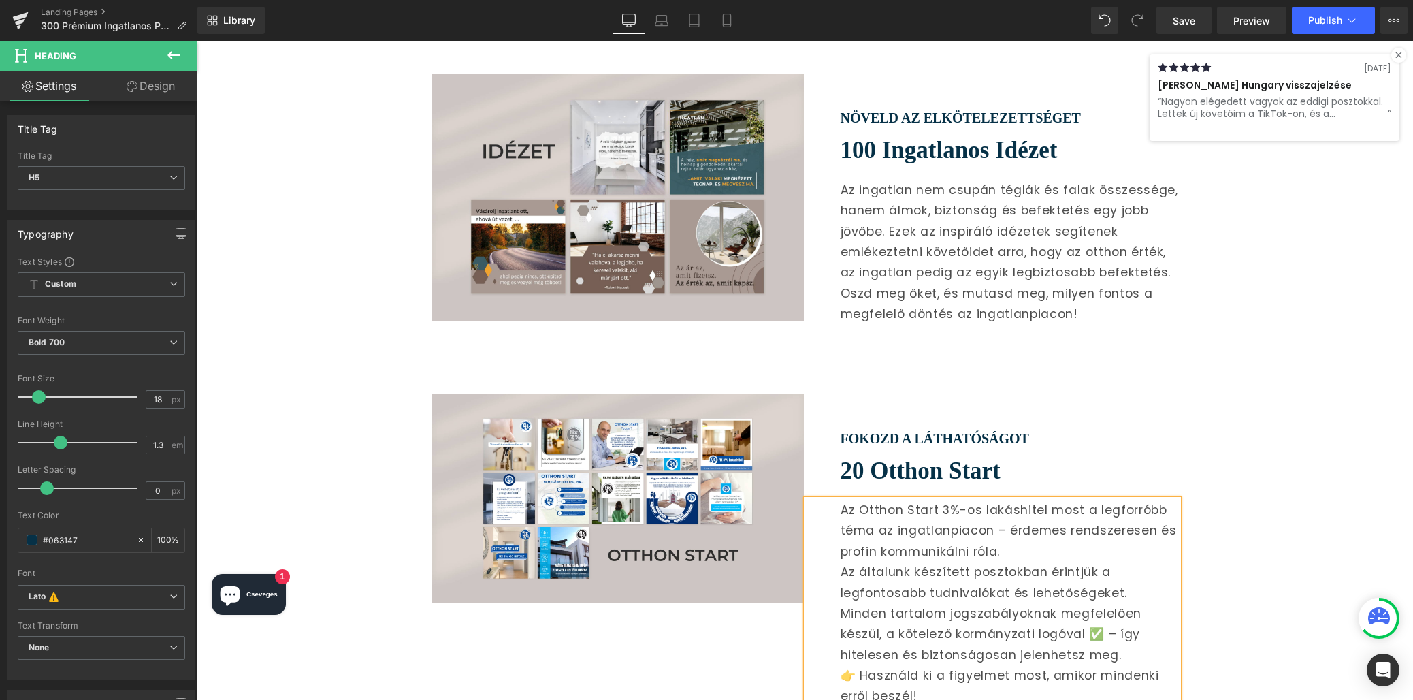
click at [841, 562] on div "Az általunk készített posztokban érintjük a legfontosabb tudnivalókat és lehető…" at bounding box center [1010, 583] width 338 height 42
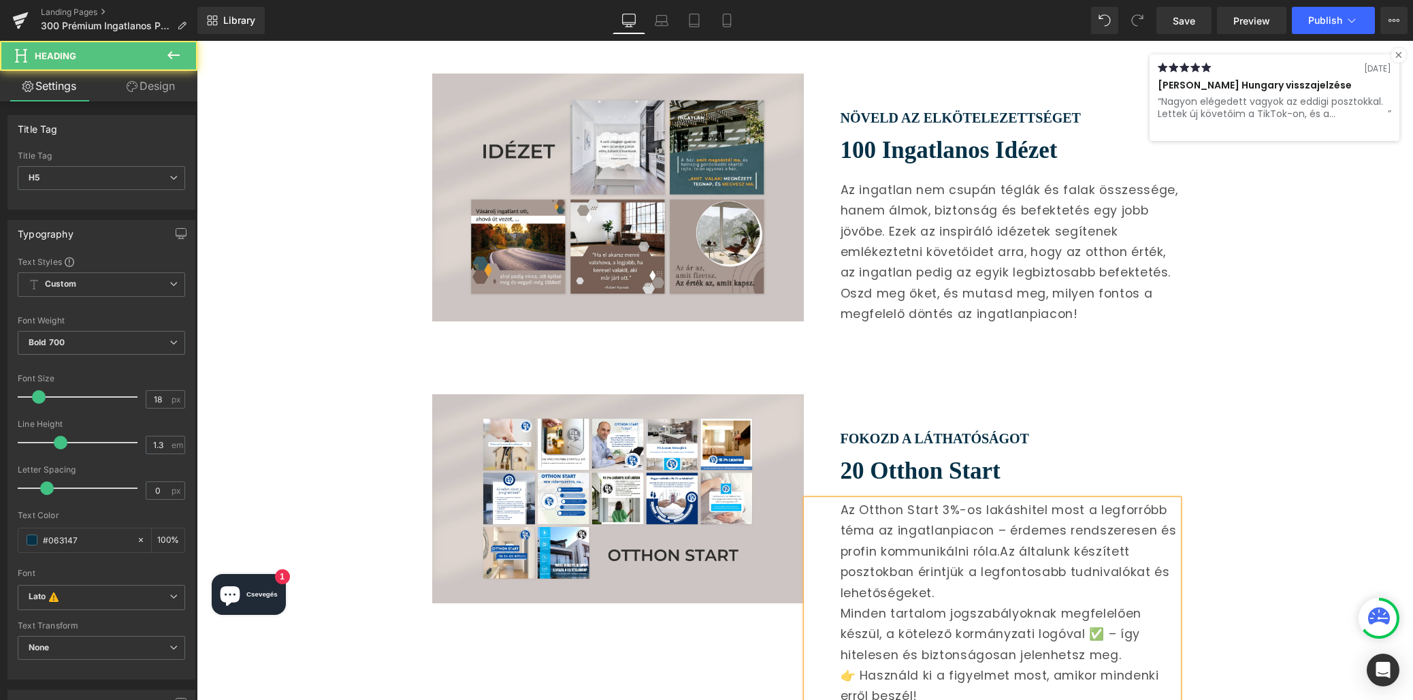
click at [841, 603] on div "Minden tartalom jogszabályoknak megfelelően készül, a kötelező kormányzati logó…" at bounding box center [1010, 634] width 338 height 62
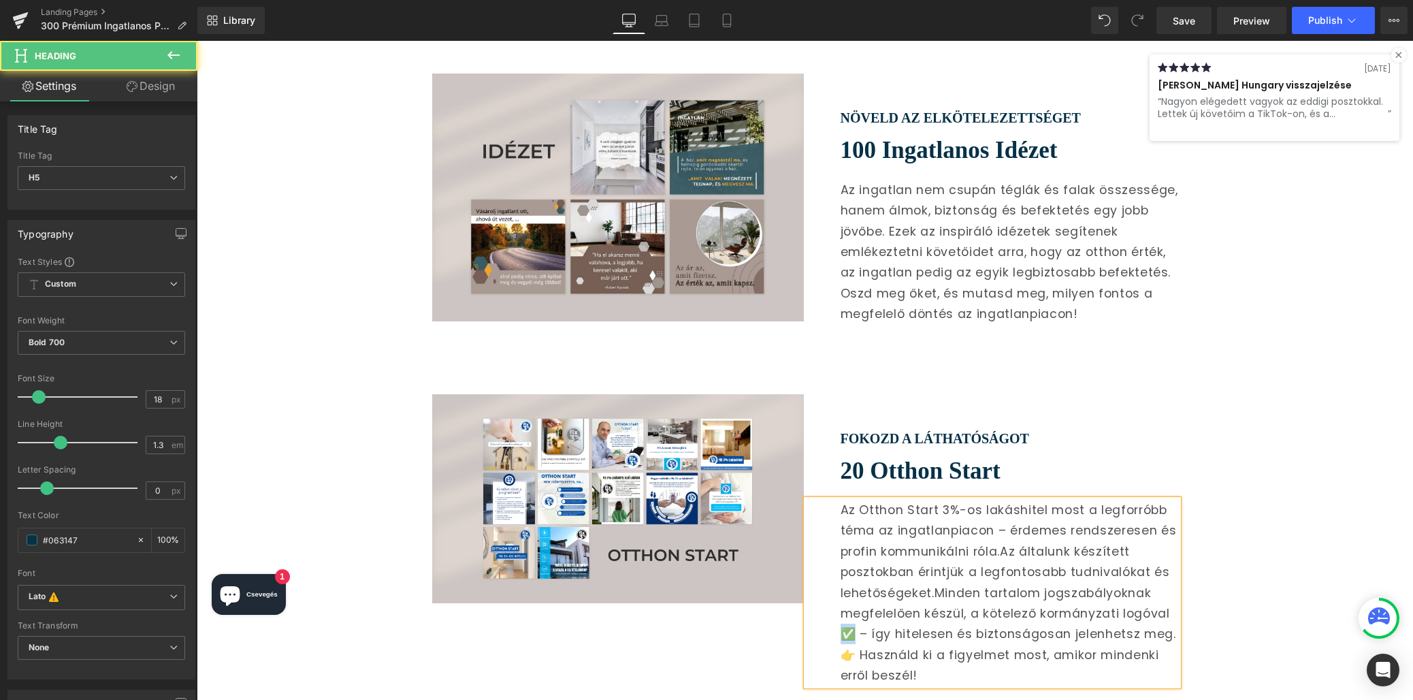
drag, startPoint x: 853, startPoint y: 583, endPoint x: 839, endPoint y: 583, distance: 13.6
click at [839, 583] on div "Az Otthon Start 3%-os lakáshitel most a legforróbb téma az ingatlanpiacon – érd…" at bounding box center [993, 593] width 372 height 186
click at [857, 645] on div "👉 Használd ki a figyelmet most, amikor mindenki erről beszél!" at bounding box center [1010, 666] width 338 height 42
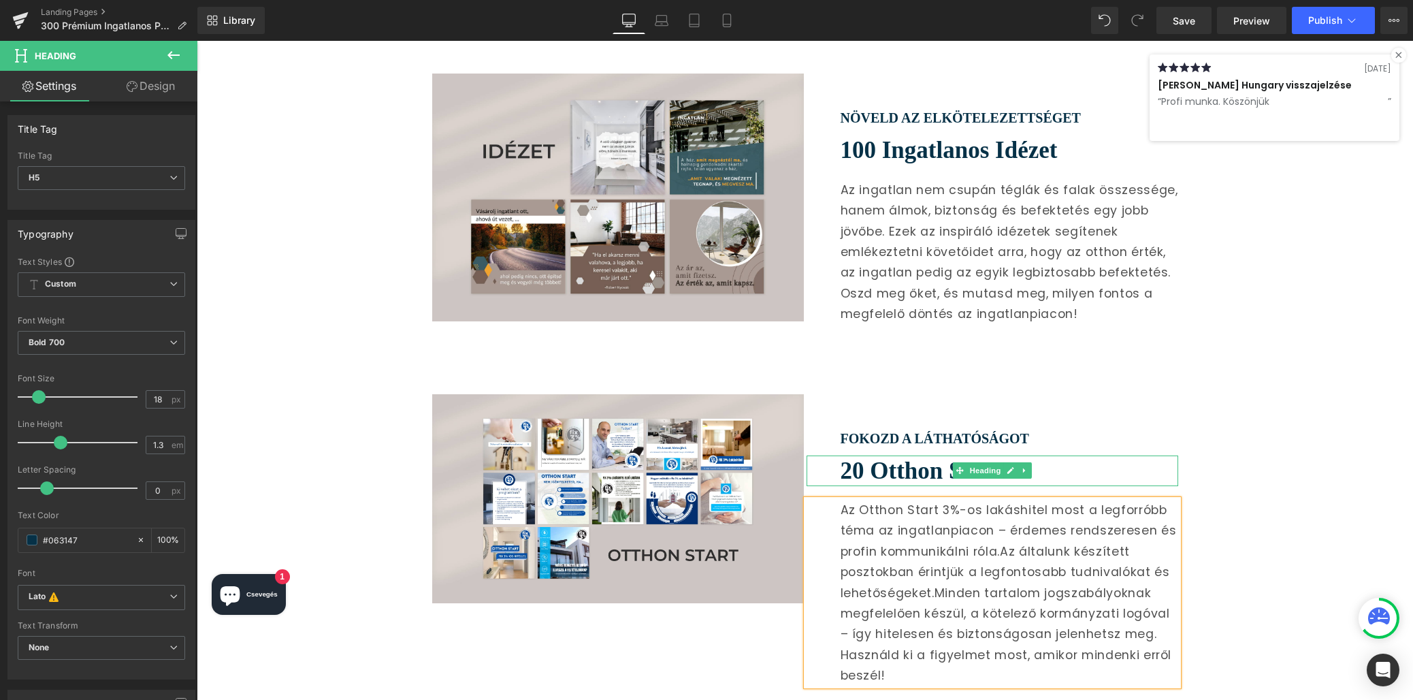
click at [1049, 455] on h2 "20 Otthon Start" at bounding box center [1010, 470] width 338 height 31
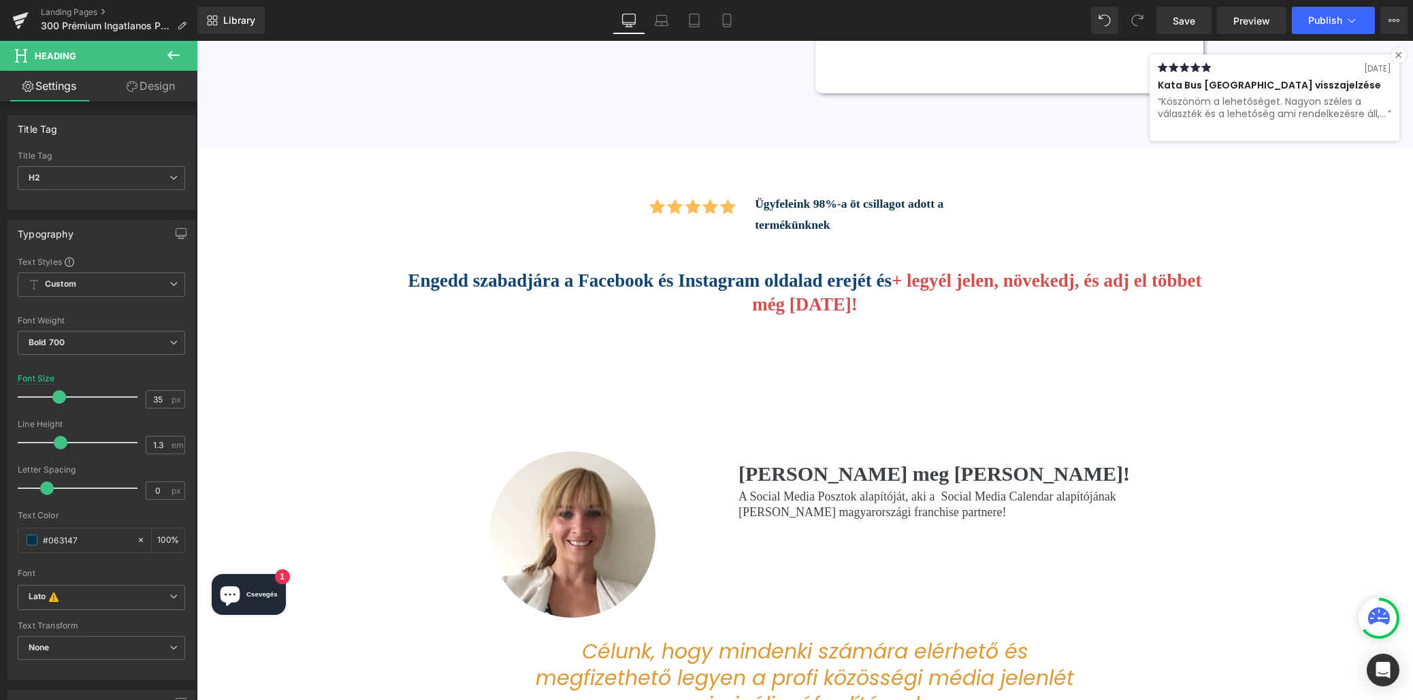
scroll to position [4807, 0]
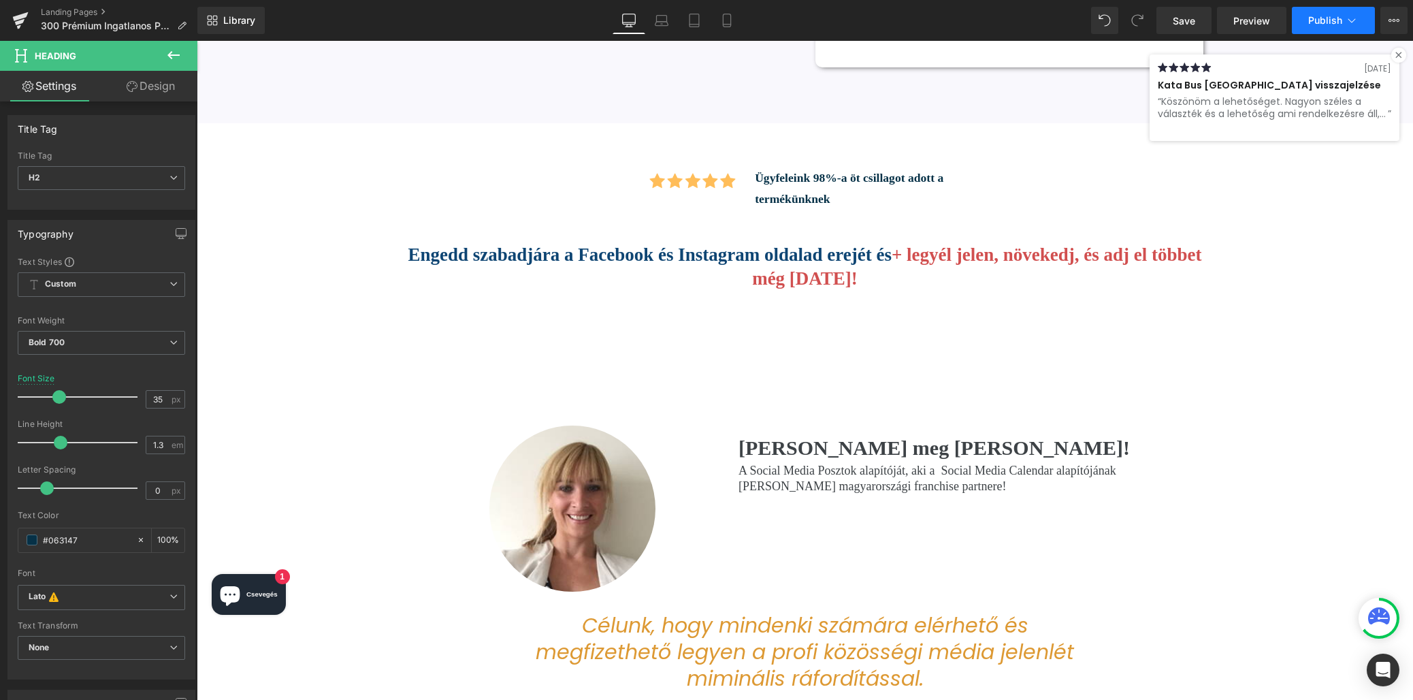
click at [1337, 24] on span "Publish" at bounding box center [1325, 20] width 34 height 11
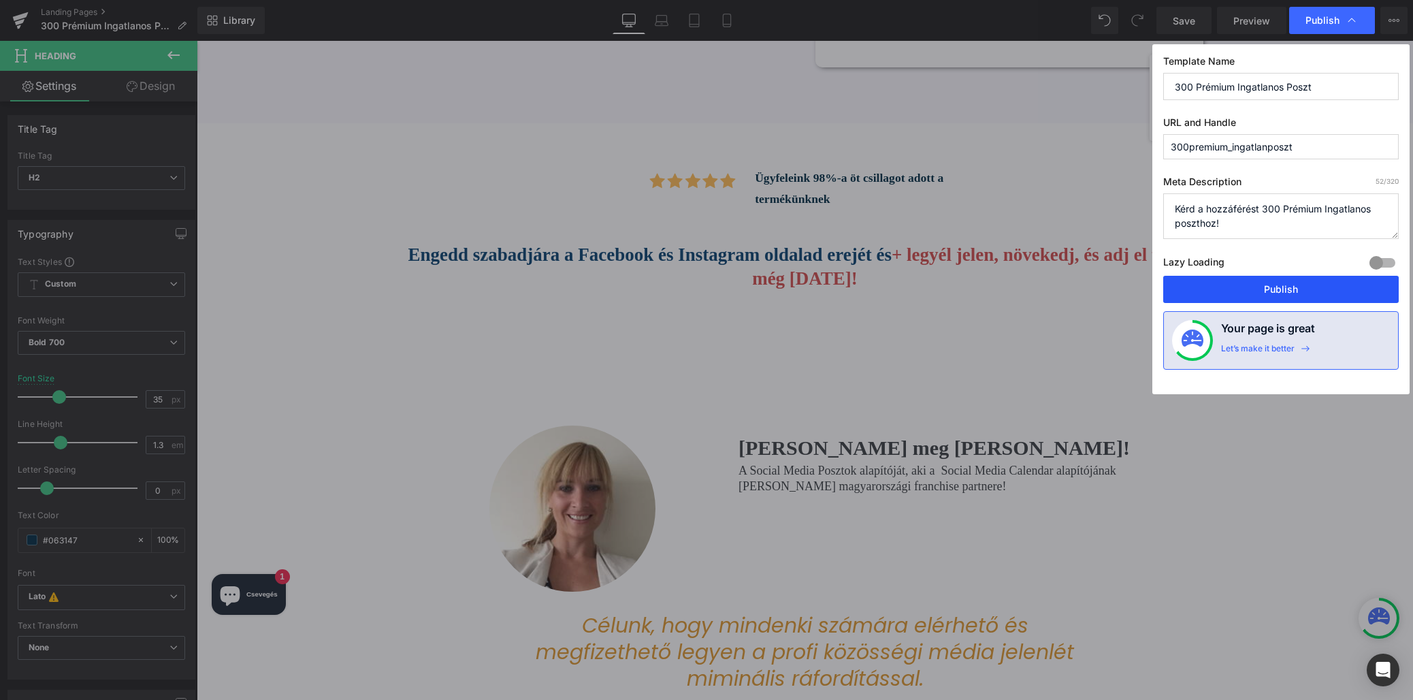
click at [1278, 283] on button "Publish" at bounding box center [1281, 289] width 236 height 27
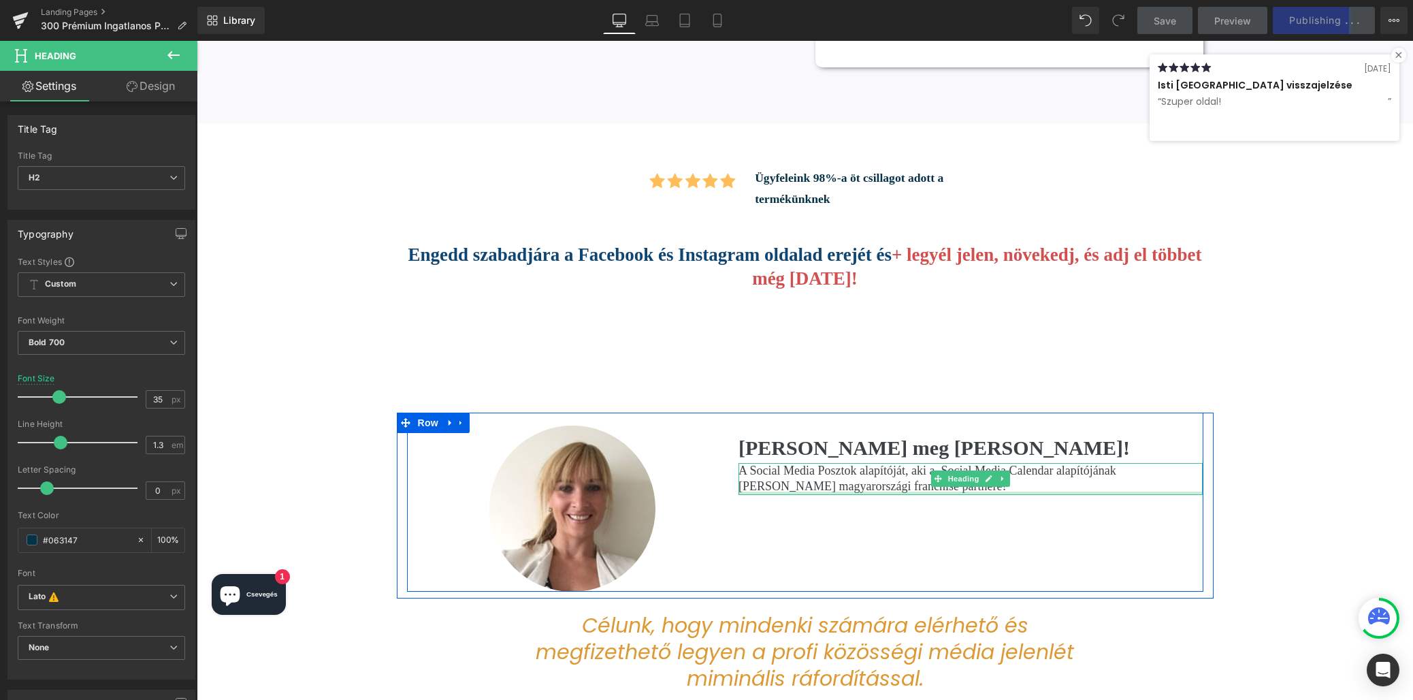
click at [861, 491] on div at bounding box center [971, 492] width 464 height 3
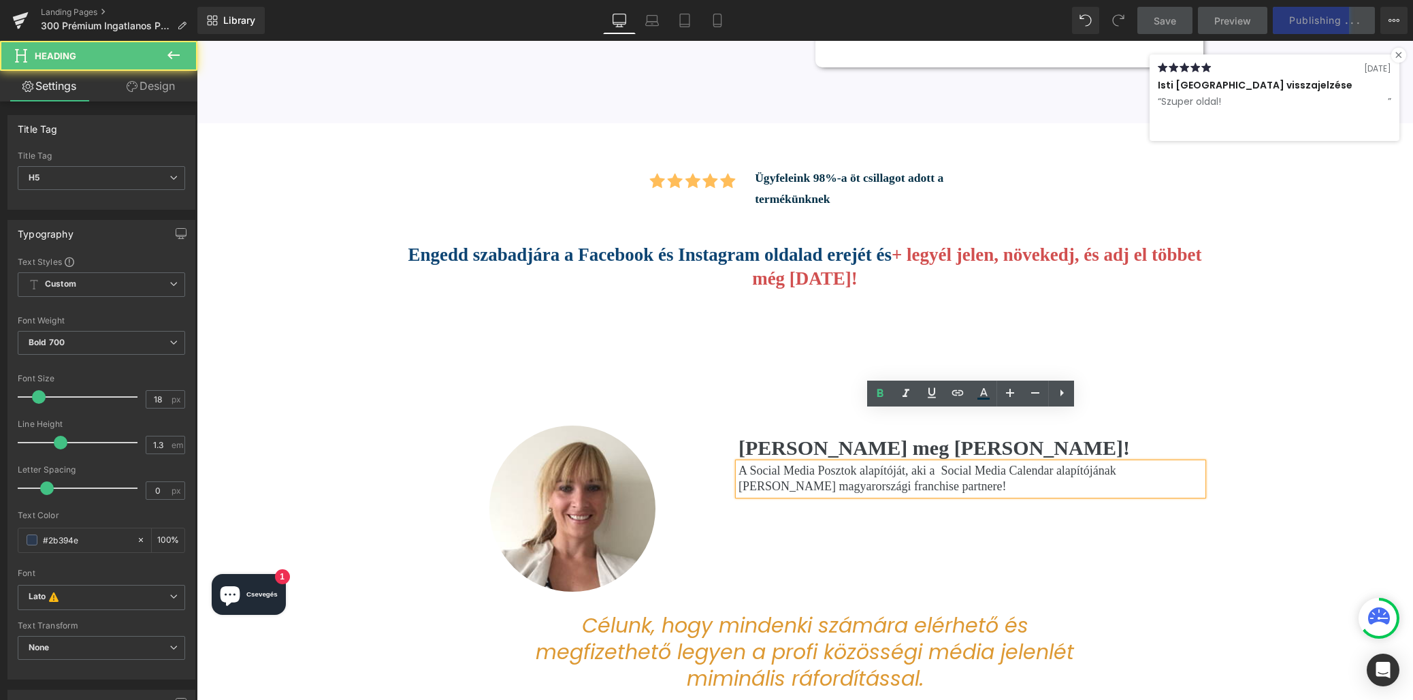
click at [836, 464] on span "A Social Media Posztok alapítóját, aki a Social Media Calendar alapítójának Jer…" at bounding box center [928, 478] width 378 height 29
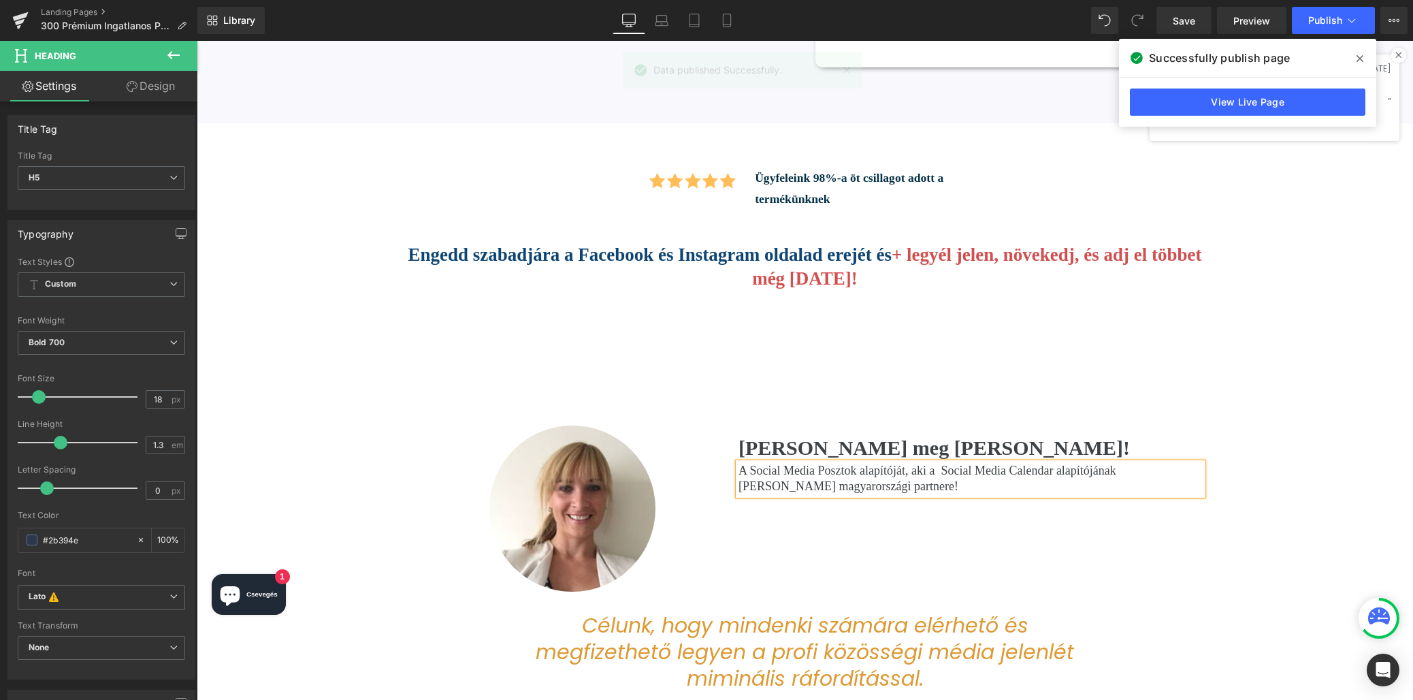
click at [918, 463] on h5 "A Social Media Posztok alapítóját, aki a Social Media Calendar alapítójának [PE…" at bounding box center [971, 479] width 464 height 32
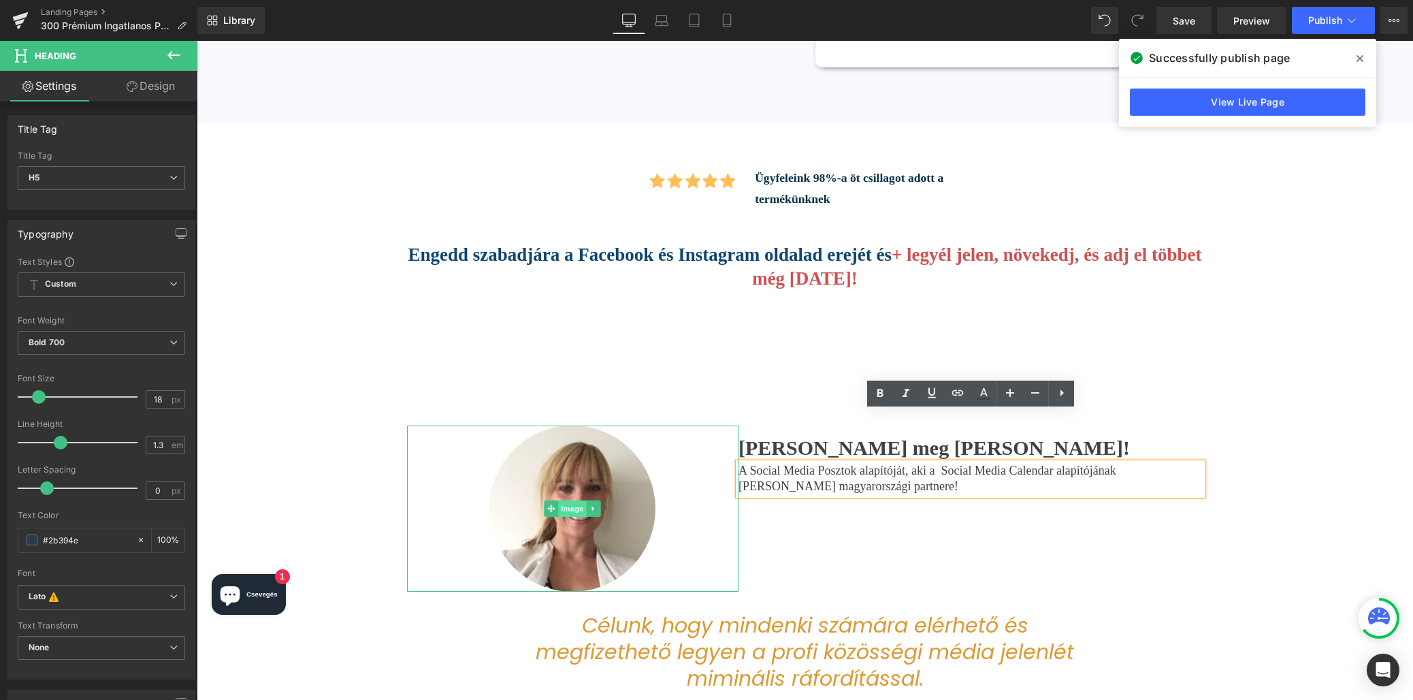
click at [572, 500] on span "Image" at bounding box center [572, 508] width 29 height 16
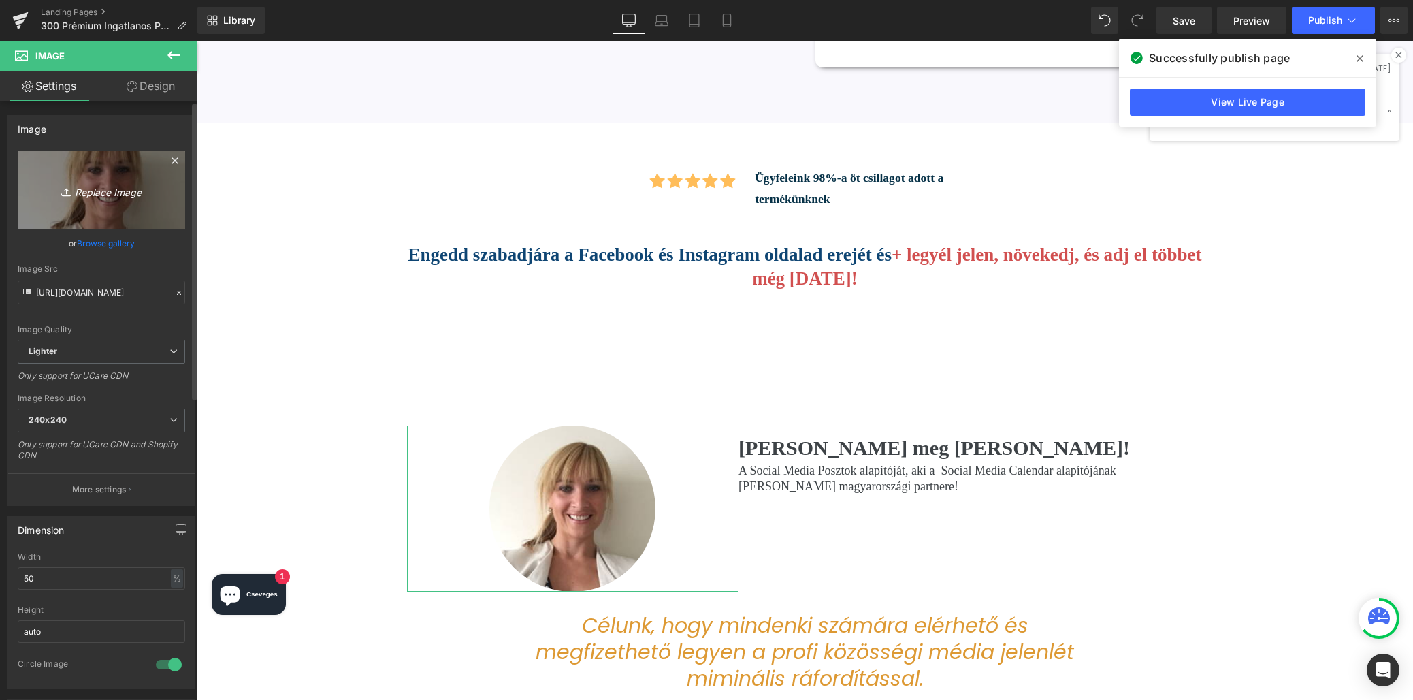
click at [108, 192] on icon "Replace Image" at bounding box center [101, 190] width 109 height 17
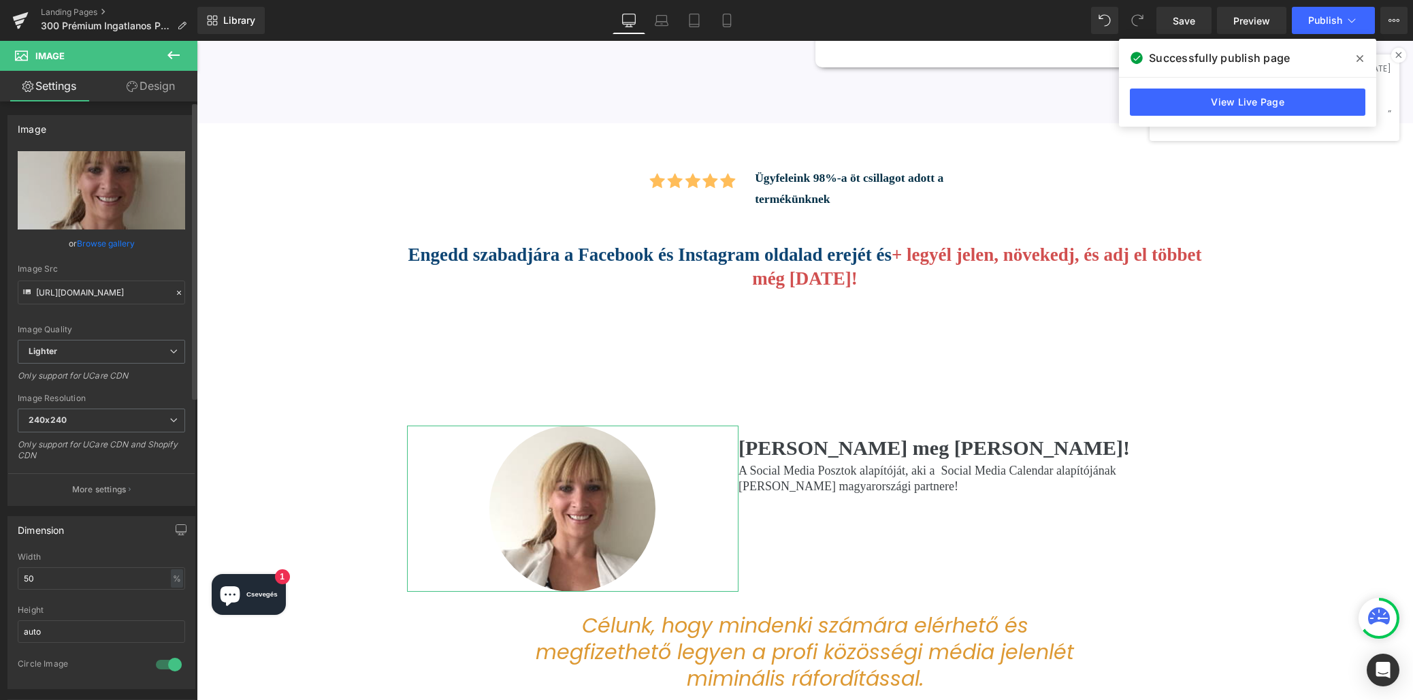
click at [95, 242] on link "Browse gallery" at bounding box center [106, 243] width 58 height 24
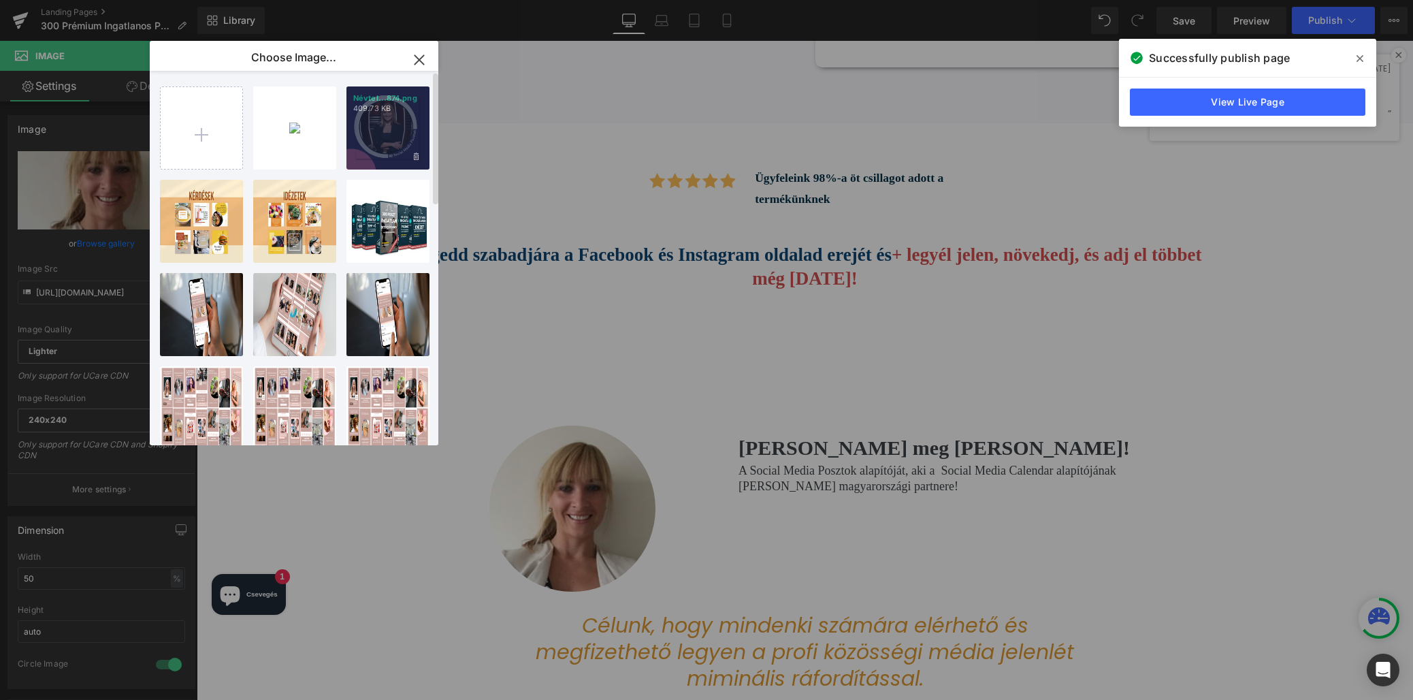
click at [388, 144] on div "Névtel...874.png 409.73 KB" at bounding box center [387, 127] width 83 height 83
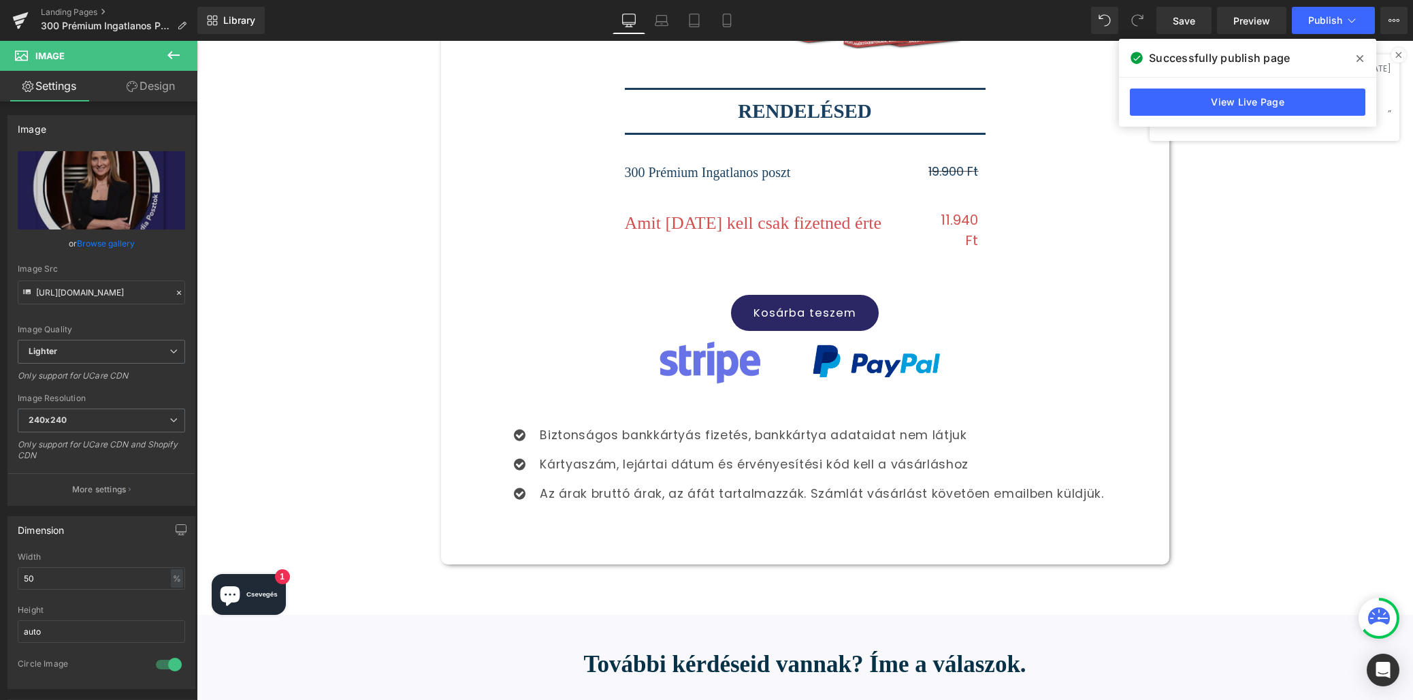
scroll to position [6066, 0]
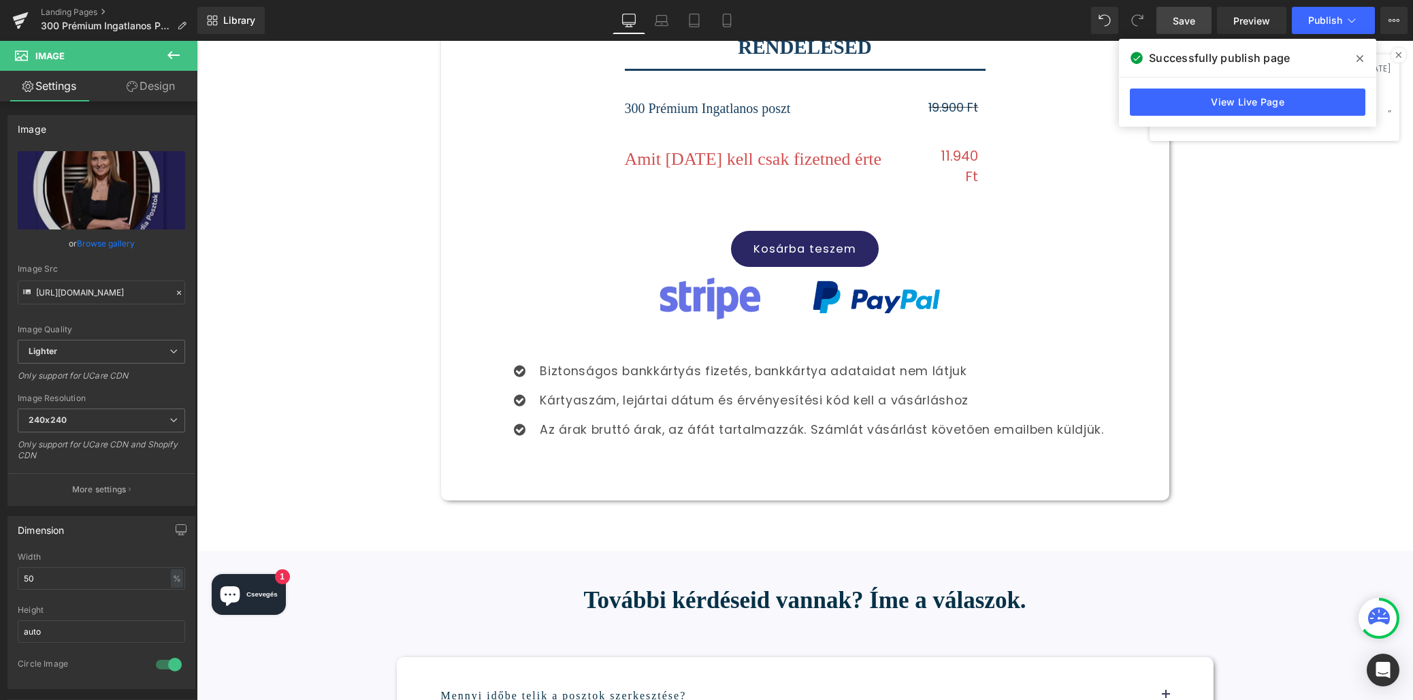
click at [1205, 20] on link "Save" at bounding box center [1184, 20] width 55 height 27
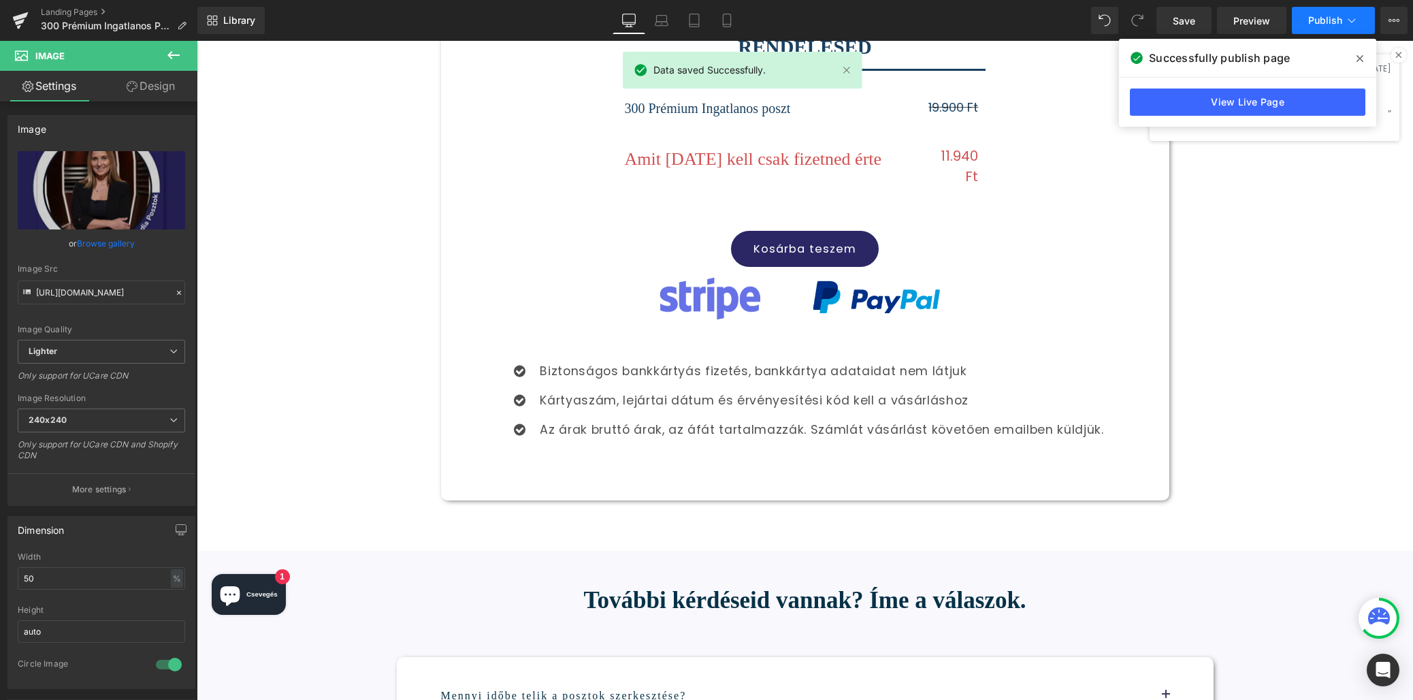
click at [1330, 17] on span "Publish" at bounding box center [1325, 20] width 34 height 11
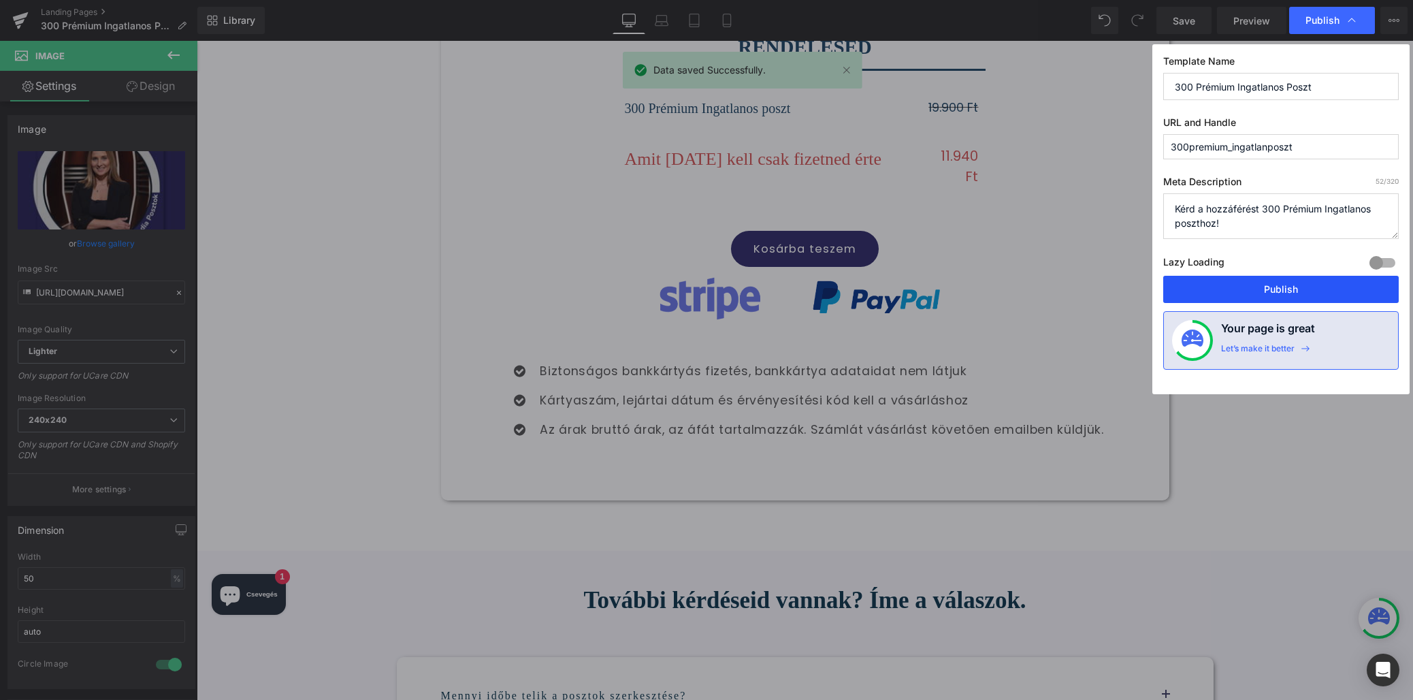
click at [1266, 291] on button "Publish" at bounding box center [1281, 289] width 236 height 27
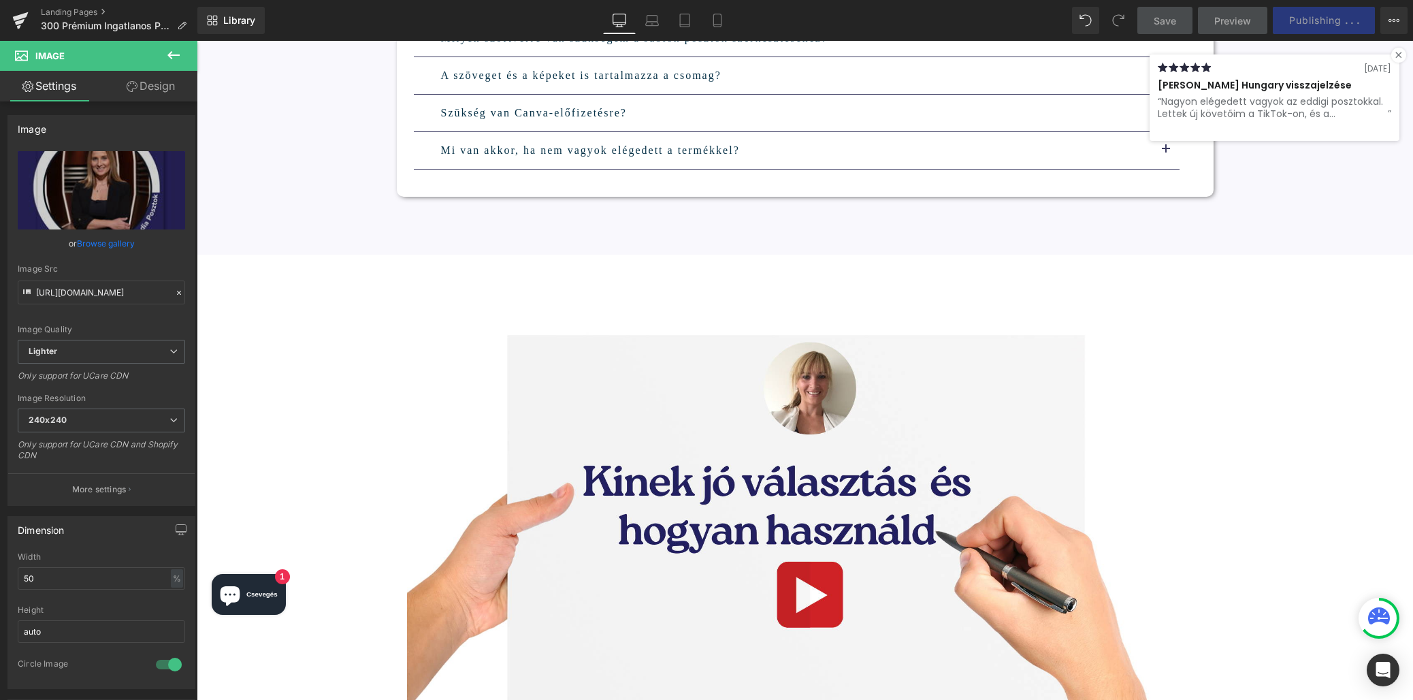
scroll to position [6991, 0]
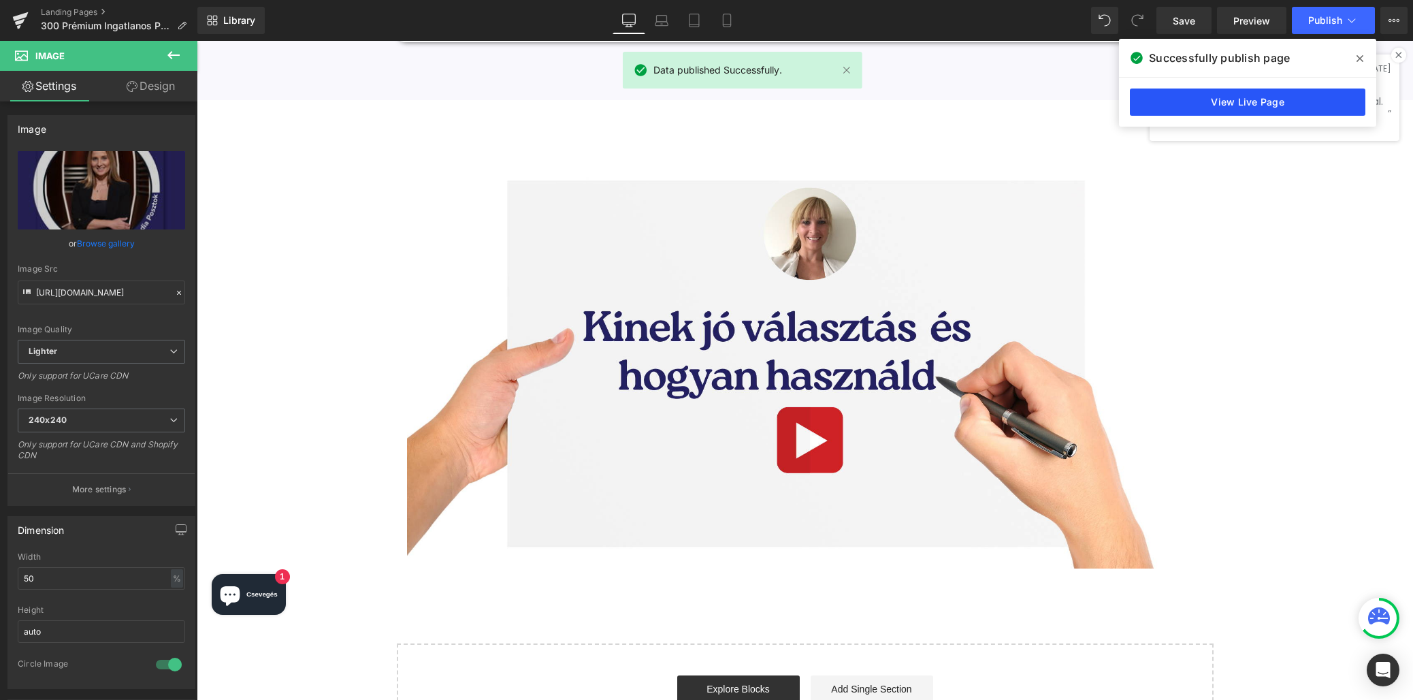
click at [1276, 101] on link "View Live Page" at bounding box center [1248, 101] width 236 height 27
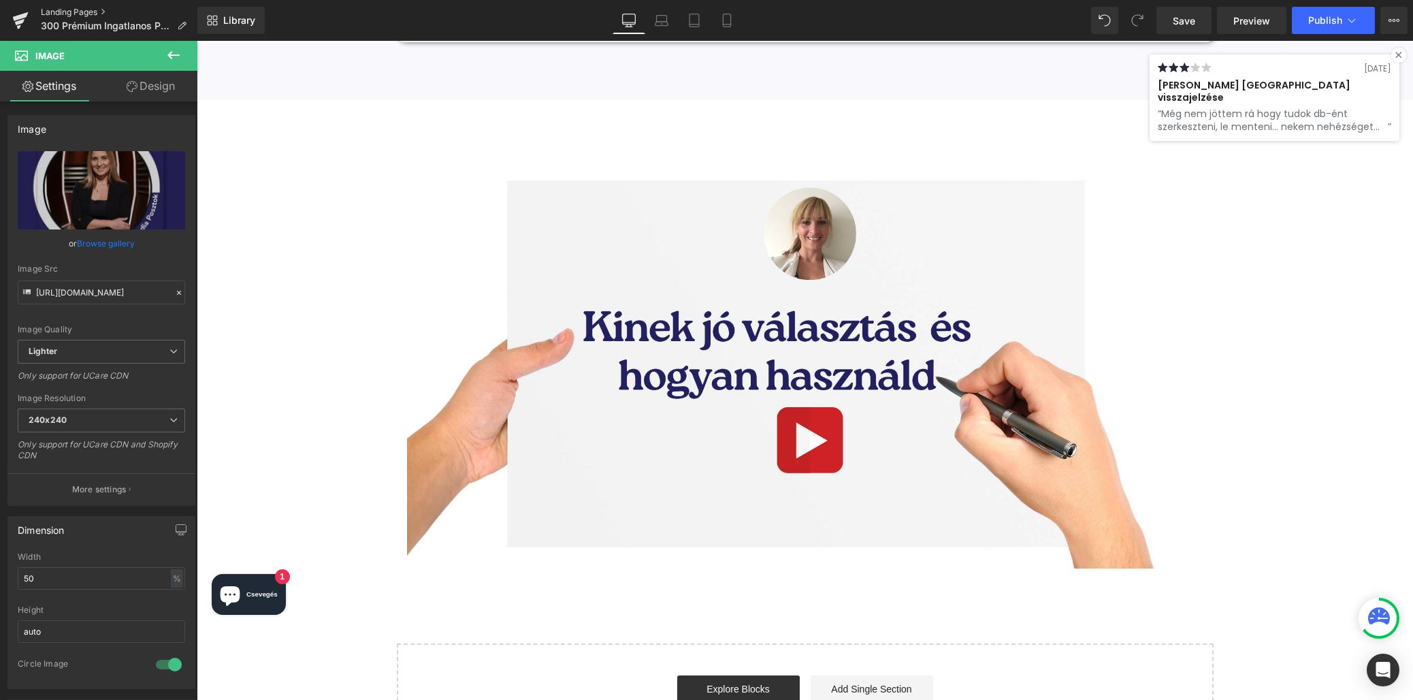
click at [63, 10] on link "Landing Pages" at bounding box center [119, 12] width 157 height 11
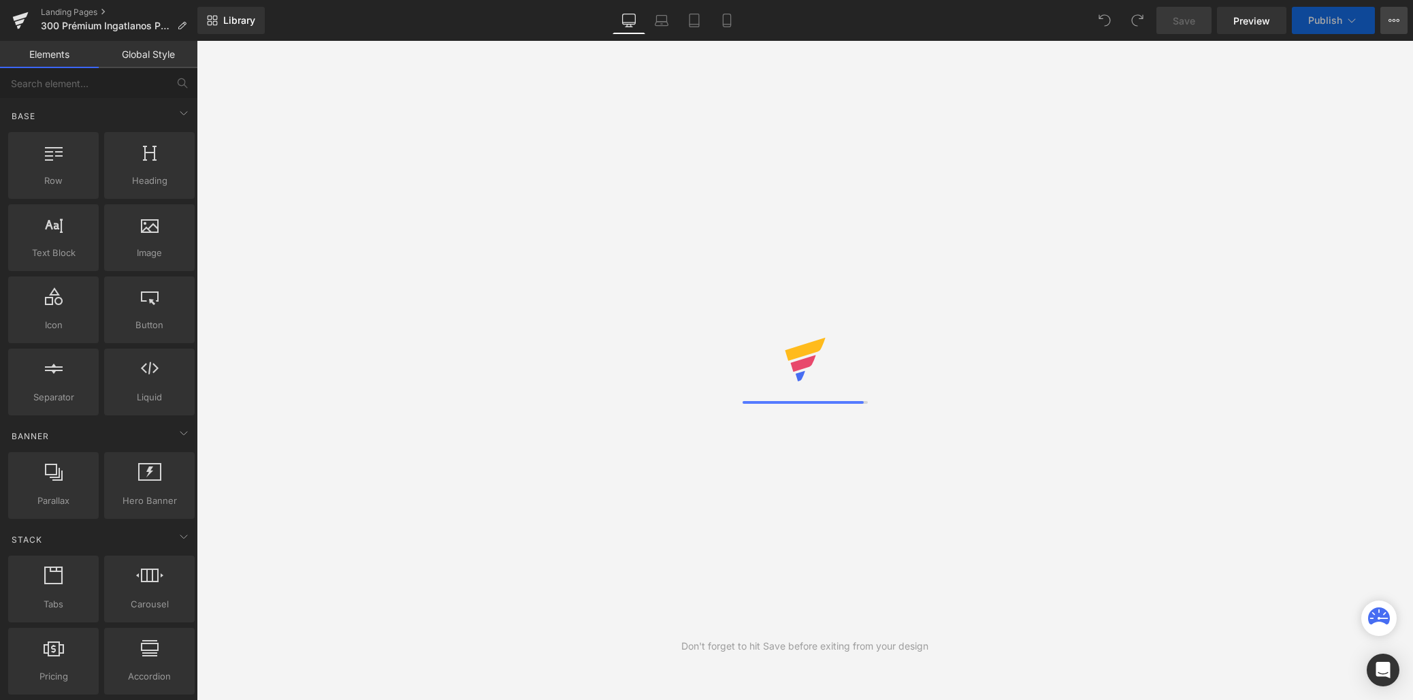
click at [1394, 19] on icon at bounding box center [1394, 20] width 11 height 11
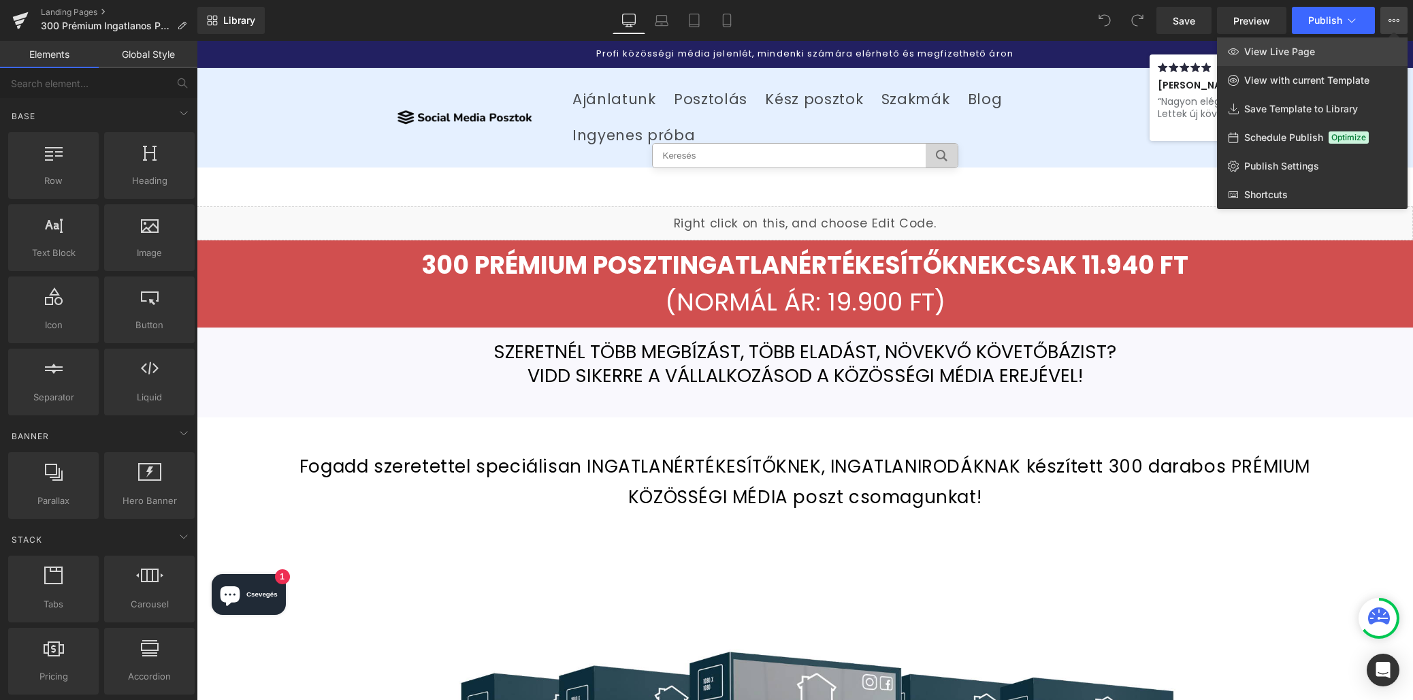
click at [1287, 50] on span "View Live Page" at bounding box center [1279, 52] width 71 height 12
